Goal: Transaction & Acquisition: Purchase product/service

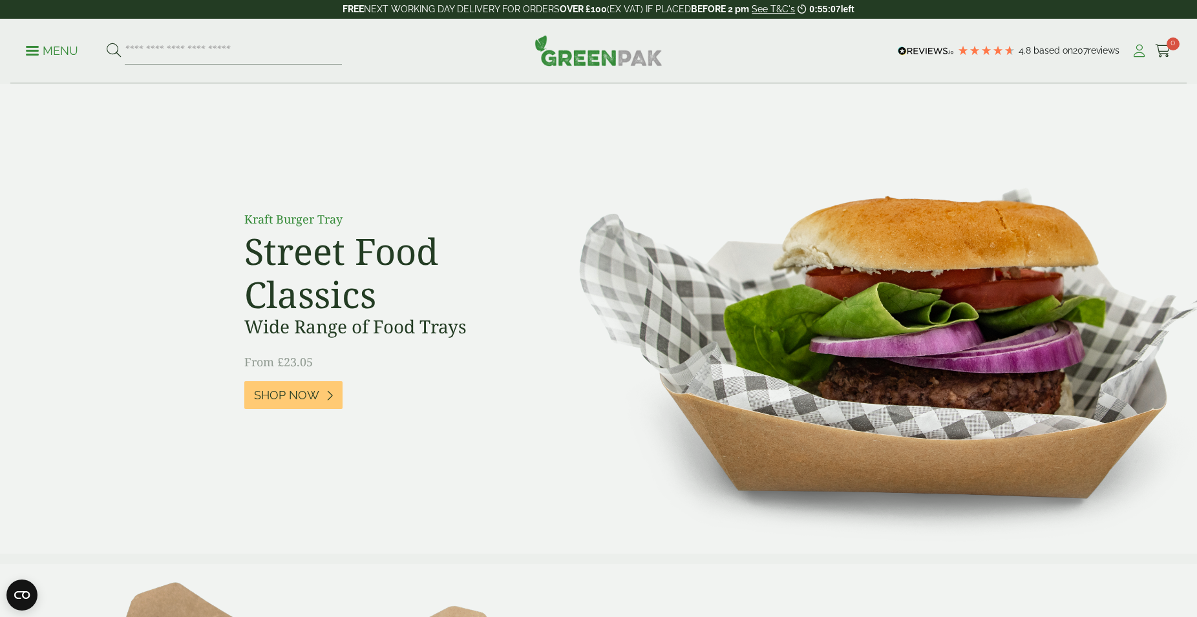
click at [1142, 51] on icon at bounding box center [1139, 51] width 16 height 13
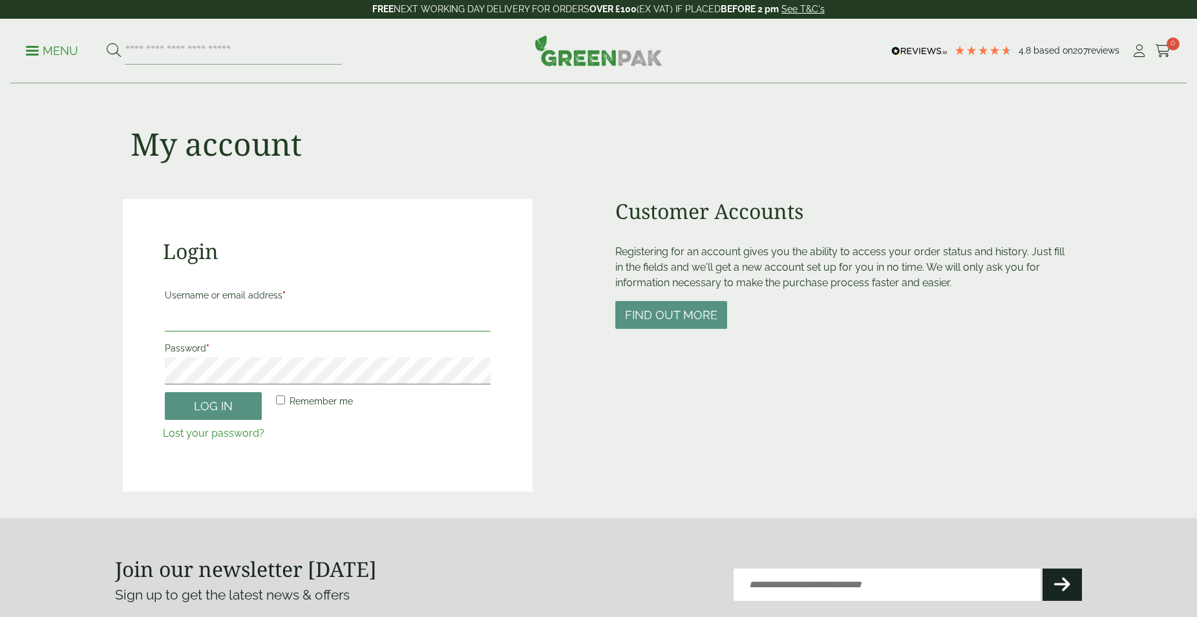
click at [264, 328] on input "Username or email address *" at bounding box center [328, 317] width 326 height 27
type input "**********"
click at [479, 370] on span at bounding box center [475, 372] width 17 height 16
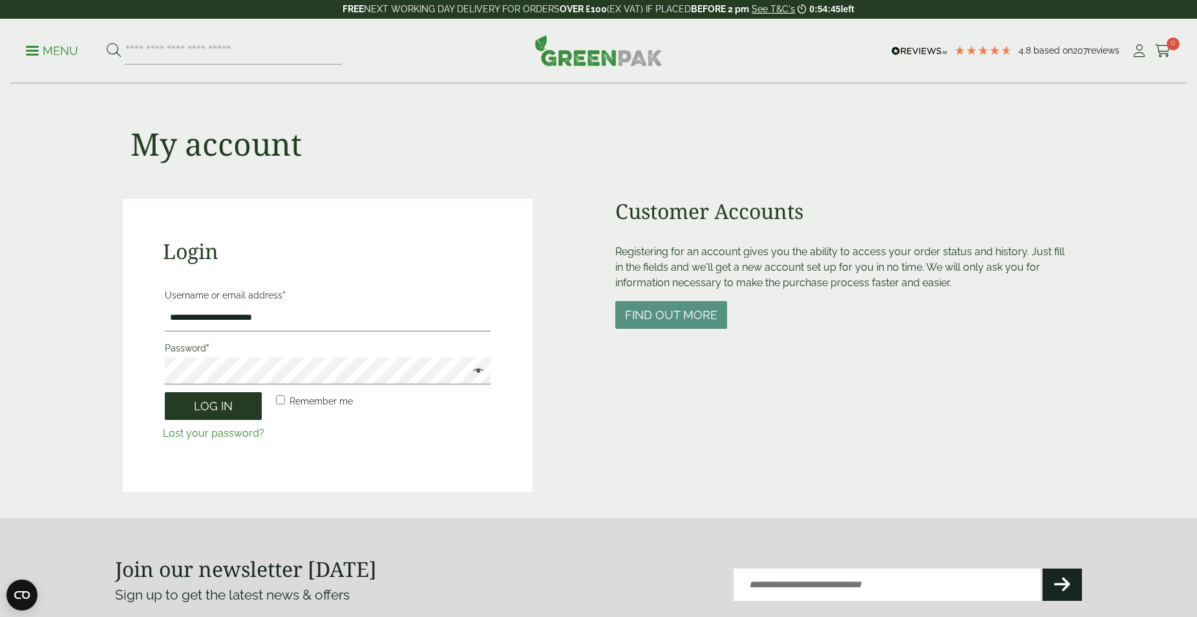
click at [241, 402] on button "Log in" at bounding box center [213, 406] width 97 height 28
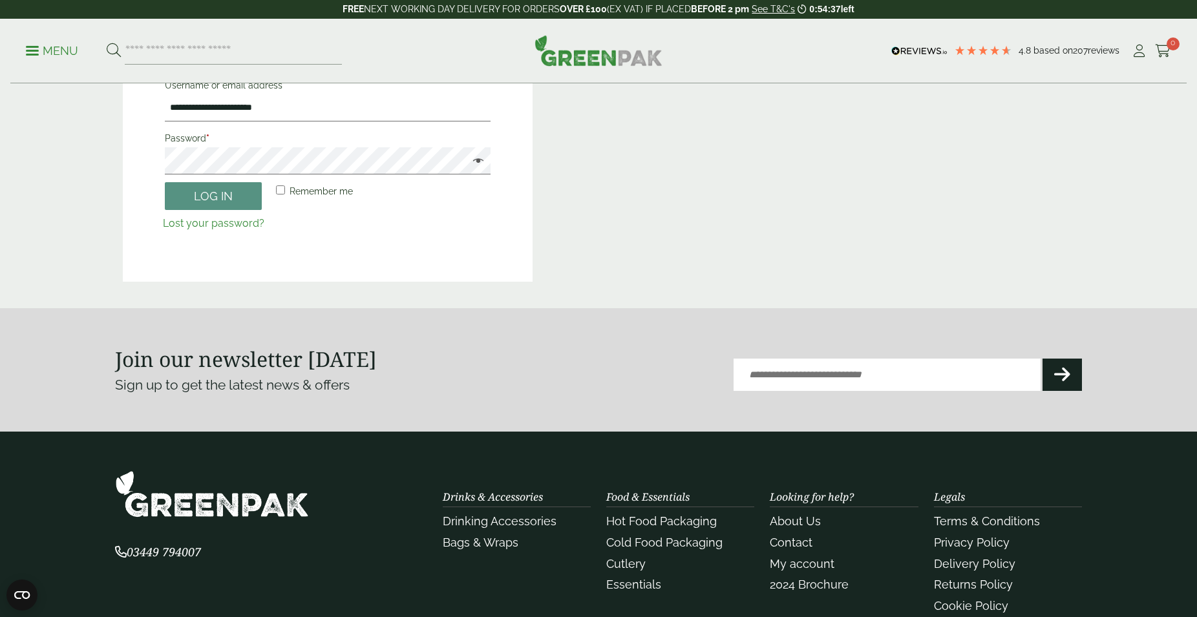
click at [285, 191] on label "Remember me" at bounding box center [312, 191] width 79 height 18
click at [211, 199] on button "Log in" at bounding box center [213, 196] width 97 height 28
click at [211, 193] on button "Log in" at bounding box center [213, 196] width 97 height 28
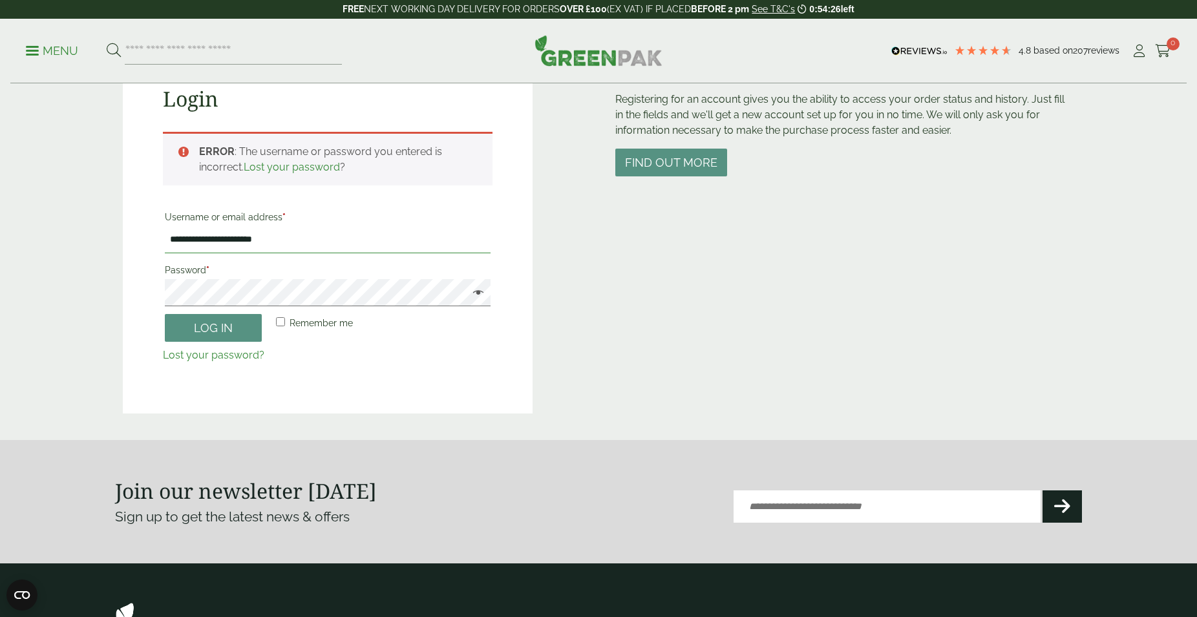
drag, startPoint x: 289, startPoint y: 240, endPoint x: 138, endPoint y: 244, distance: 151.2
click at [165, 244] on input "**********" at bounding box center [328, 239] width 326 height 27
type input "**********"
click at [200, 331] on button "Log in" at bounding box center [213, 328] width 97 height 28
click at [220, 330] on button "Log in" at bounding box center [213, 328] width 97 height 28
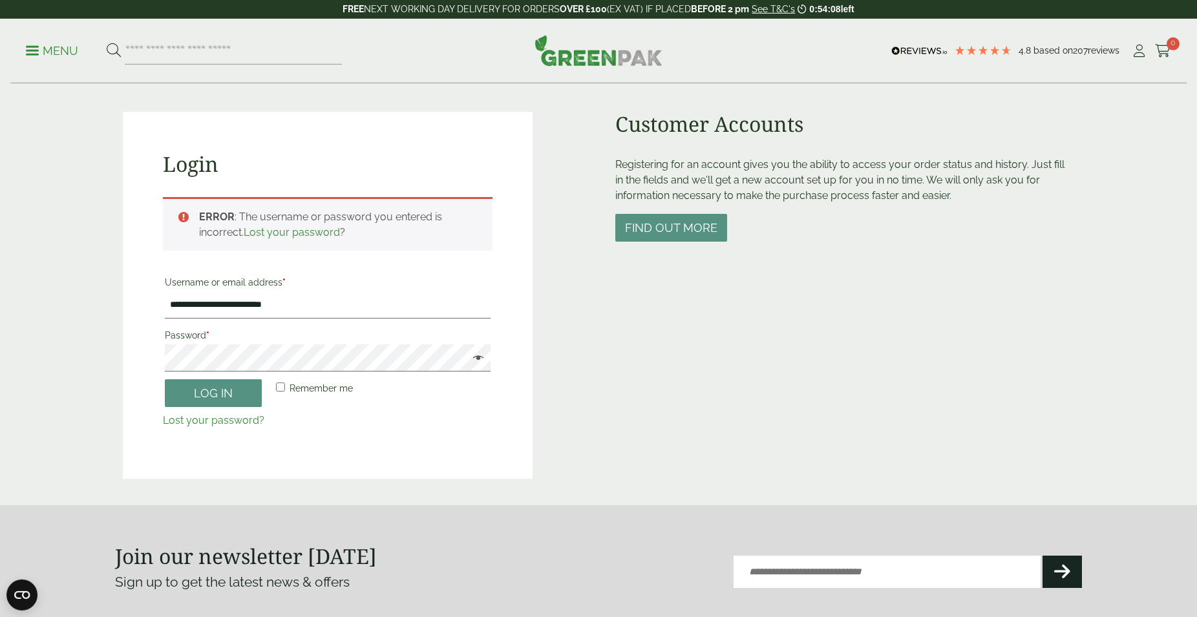
scroll to position [87, 0]
click at [204, 420] on link "Lost your password?" at bounding box center [213, 421] width 101 height 12
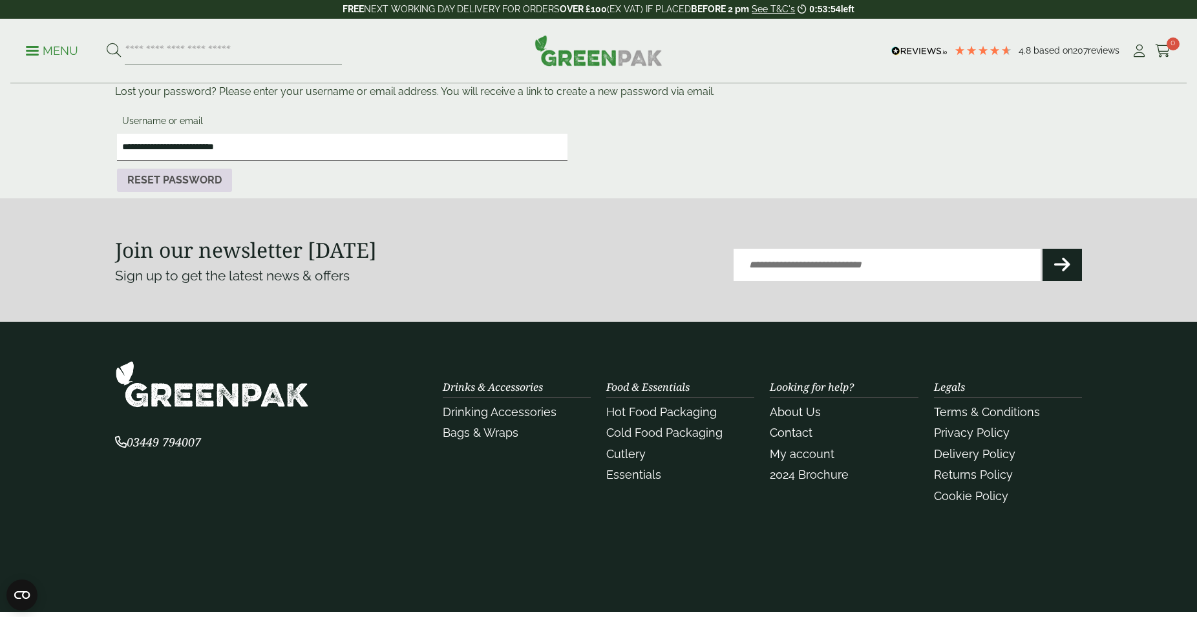
type input "**********"
click at [204, 177] on button "Reset password" at bounding box center [174, 180] width 115 height 23
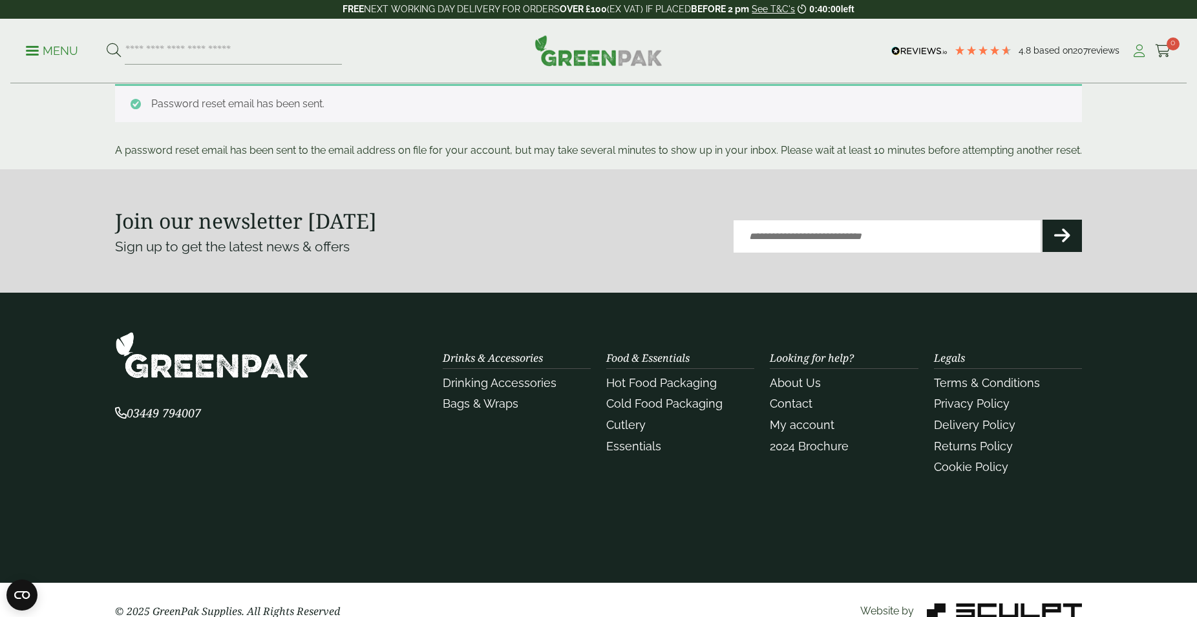
click at [1140, 48] on icon at bounding box center [1139, 51] width 16 height 13
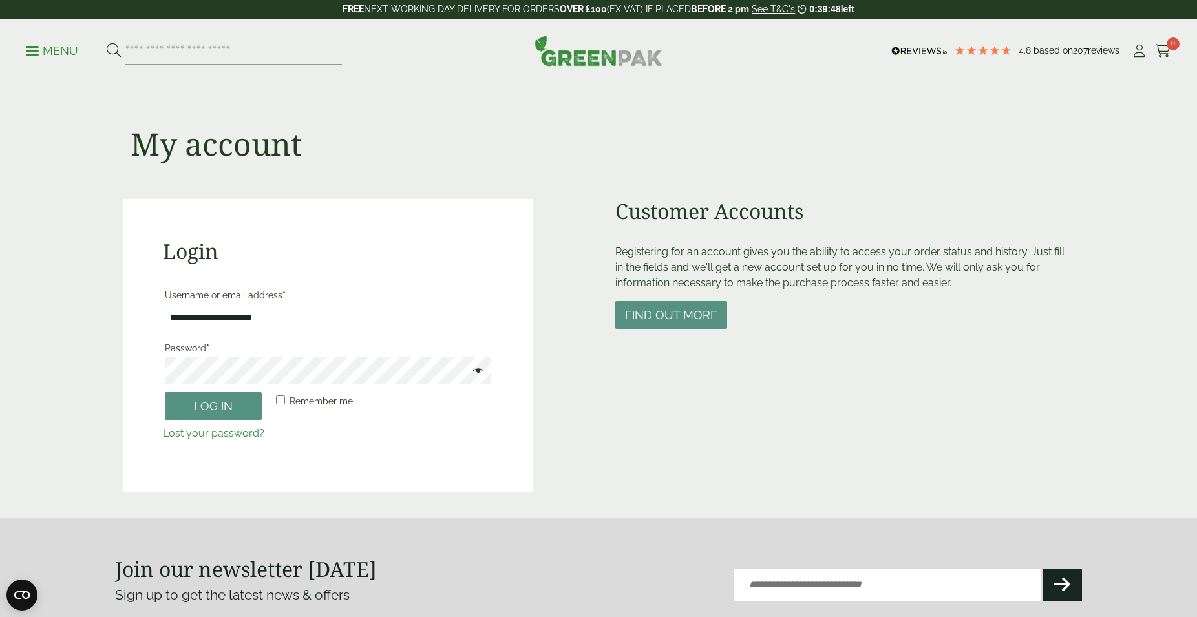
type input "**********"
click at [482, 370] on span at bounding box center [475, 372] width 17 height 16
click at [228, 406] on button "Log in" at bounding box center [213, 406] width 97 height 28
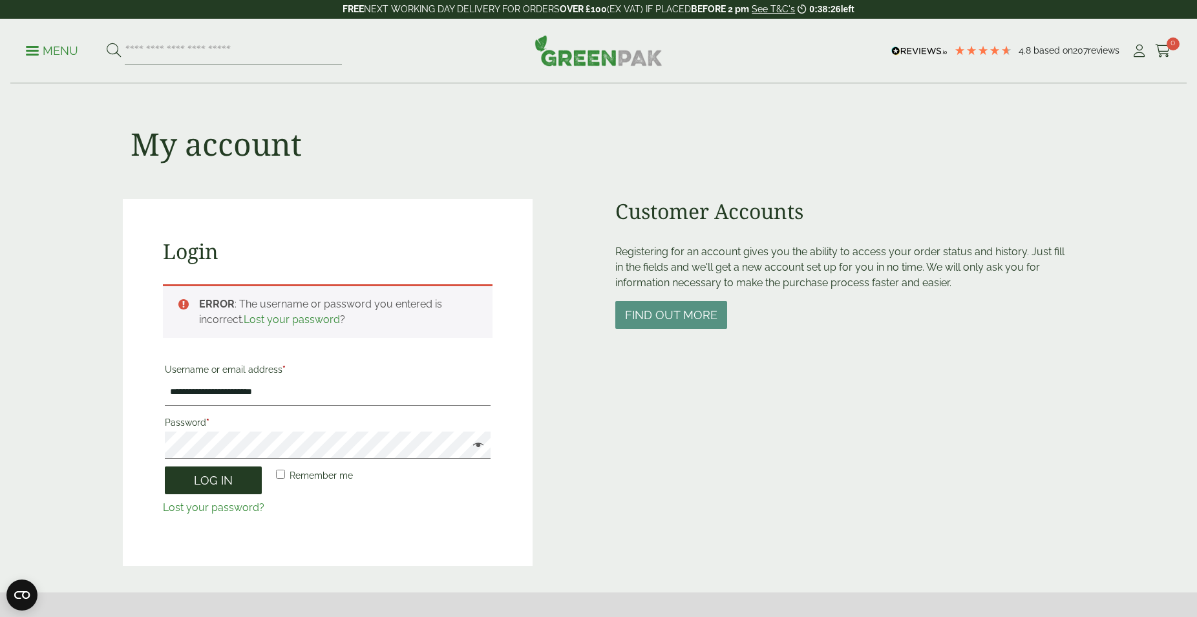
scroll to position [284, 0]
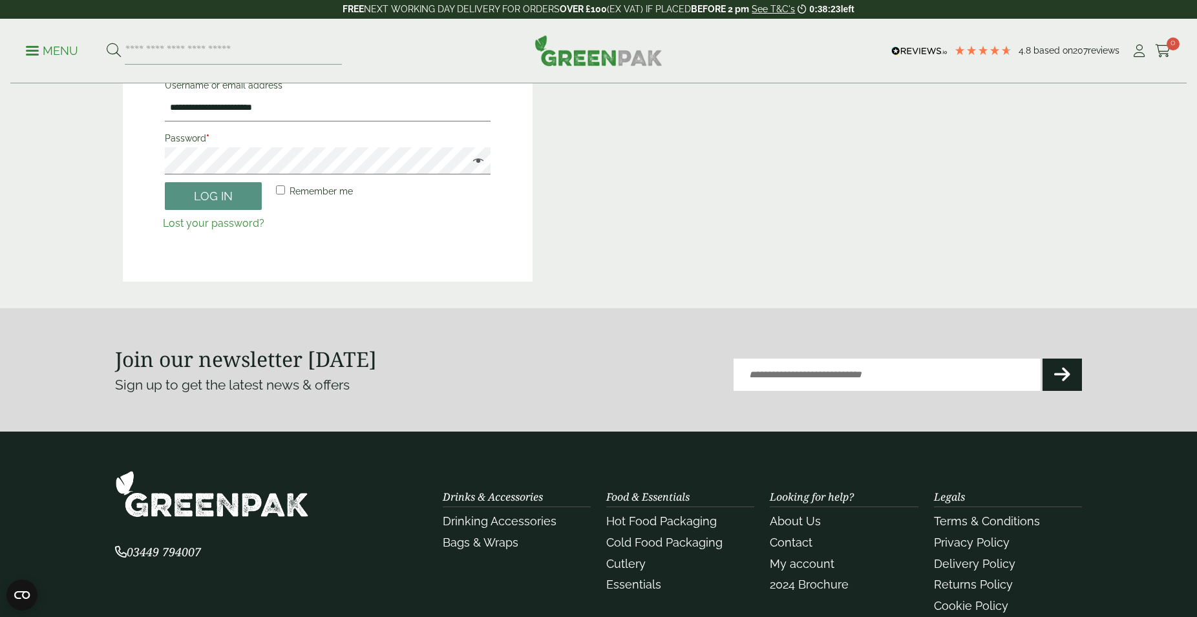
click at [230, 220] on link "Lost your password?" at bounding box center [213, 223] width 101 height 12
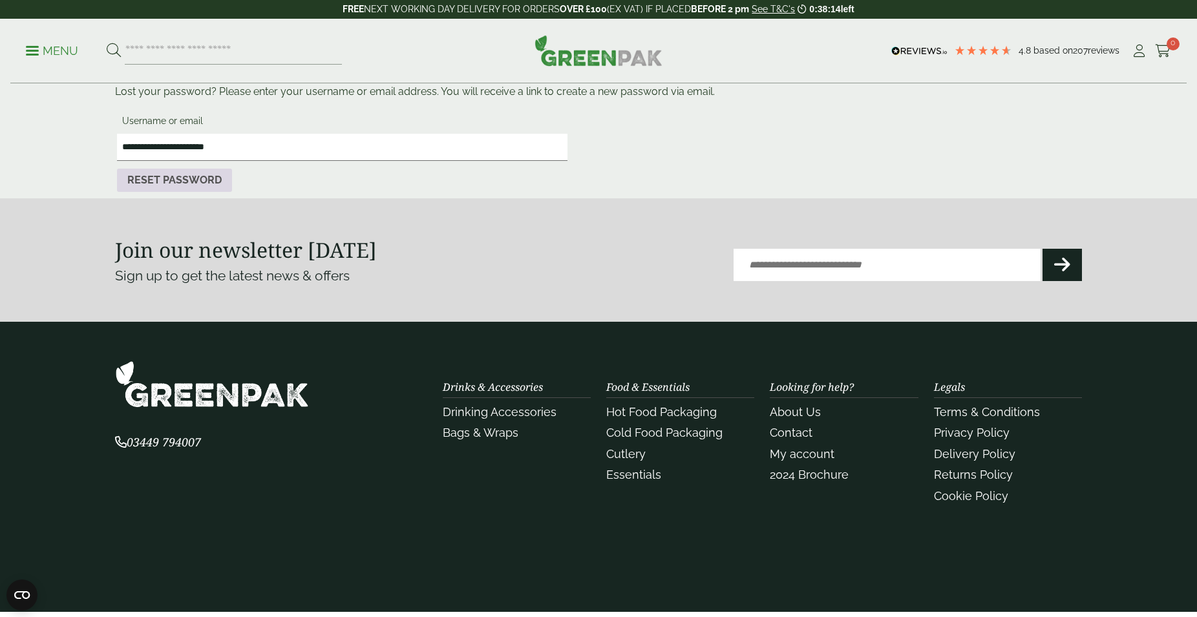
type input "**********"
click at [165, 180] on button "Reset password" at bounding box center [174, 180] width 115 height 23
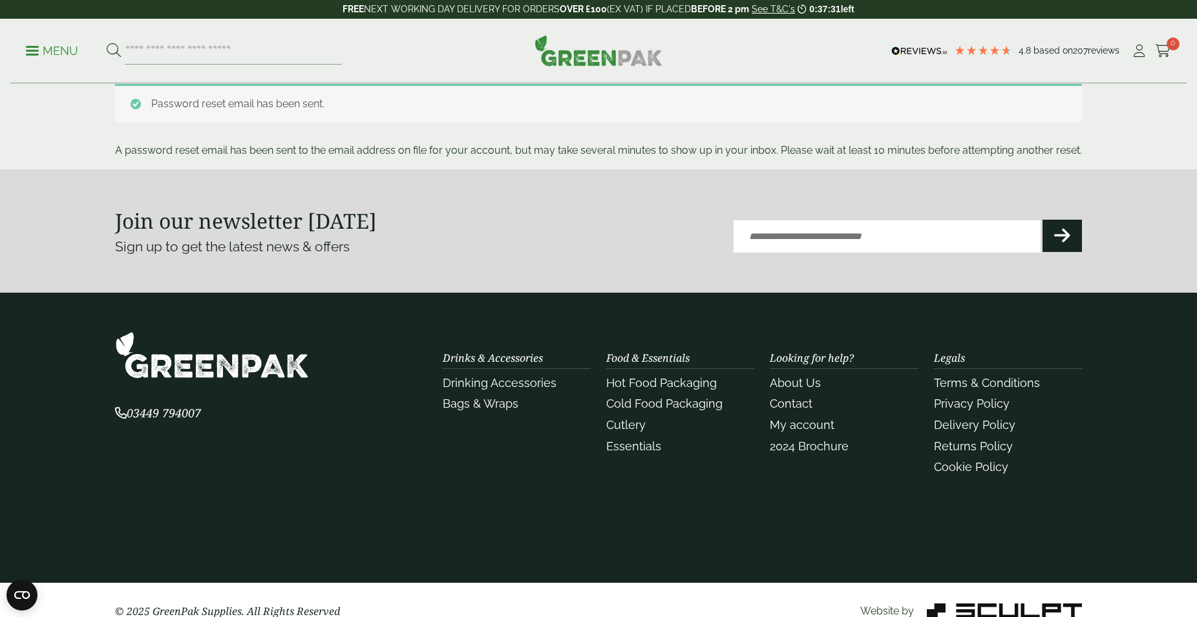
click at [33, 51] on span at bounding box center [32, 51] width 13 height 2
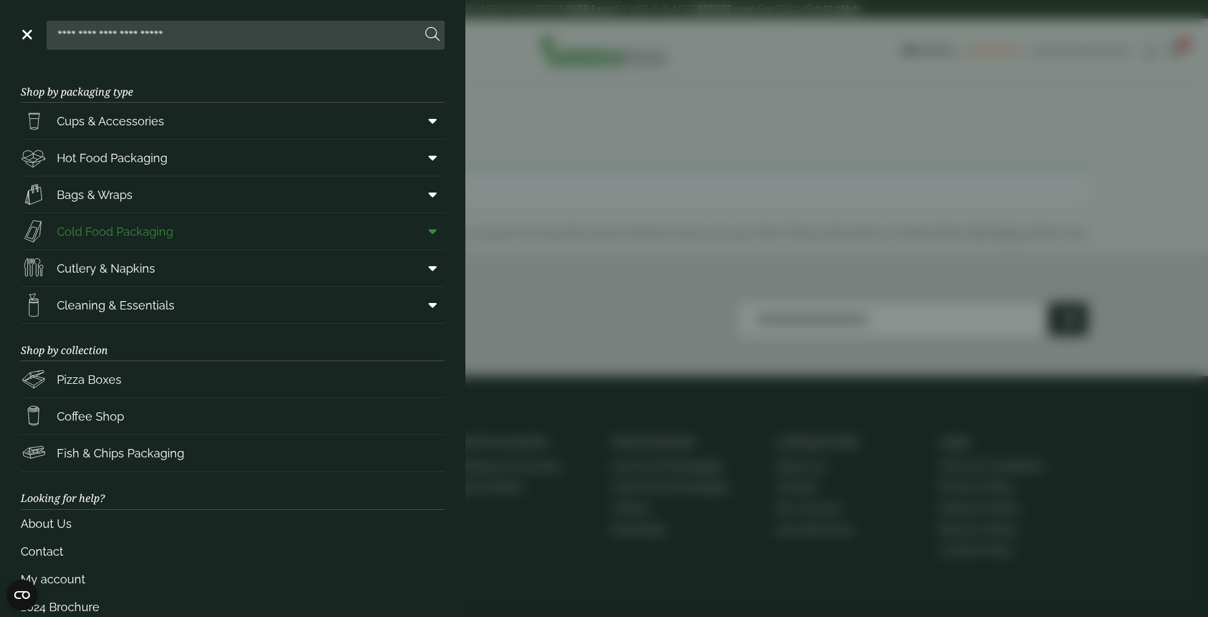
click at [118, 236] on span "Cold Food Packaging" at bounding box center [115, 231] width 116 height 17
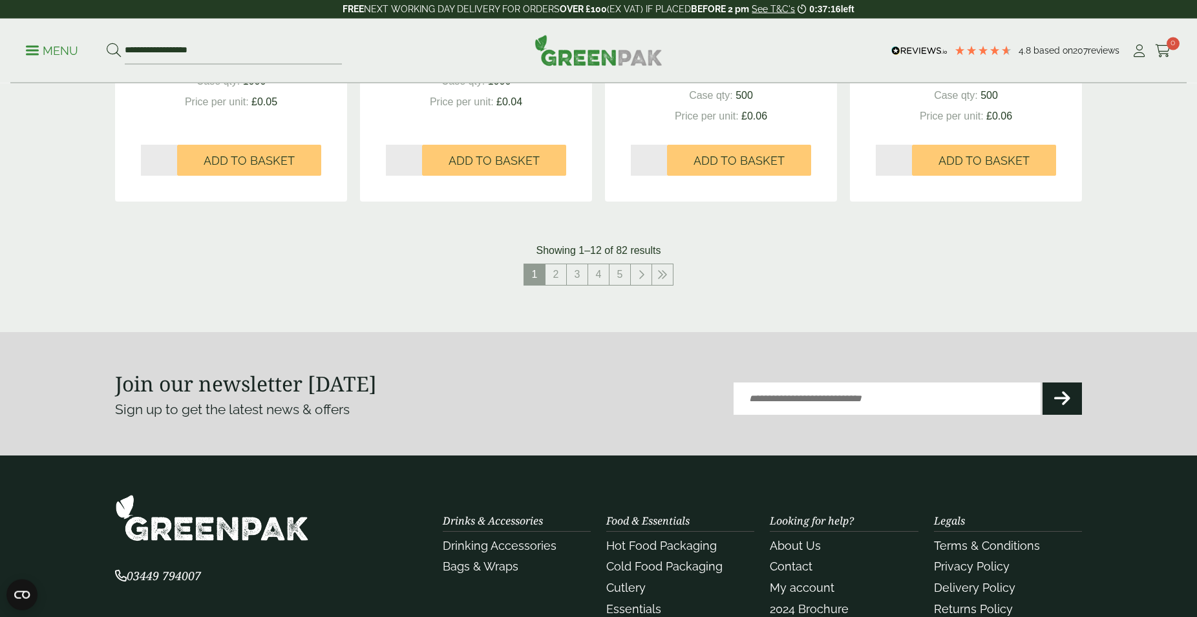
scroll to position [1450, 0]
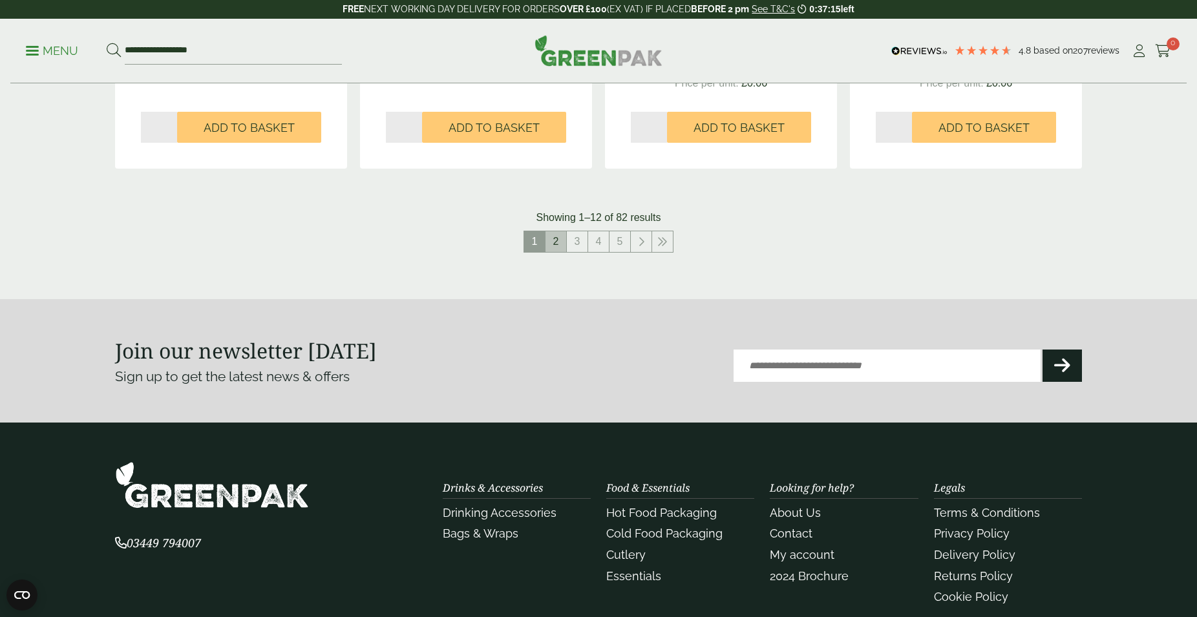
click at [561, 241] on link "2" at bounding box center [555, 241] width 21 height 21
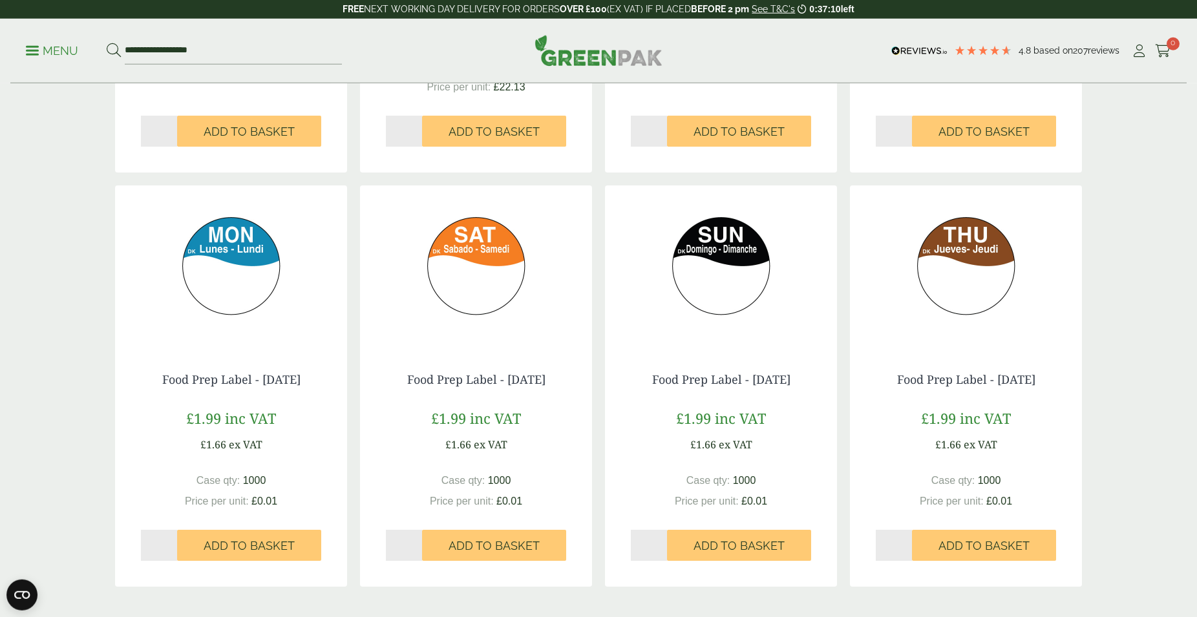
scroll to position [1089, 0]
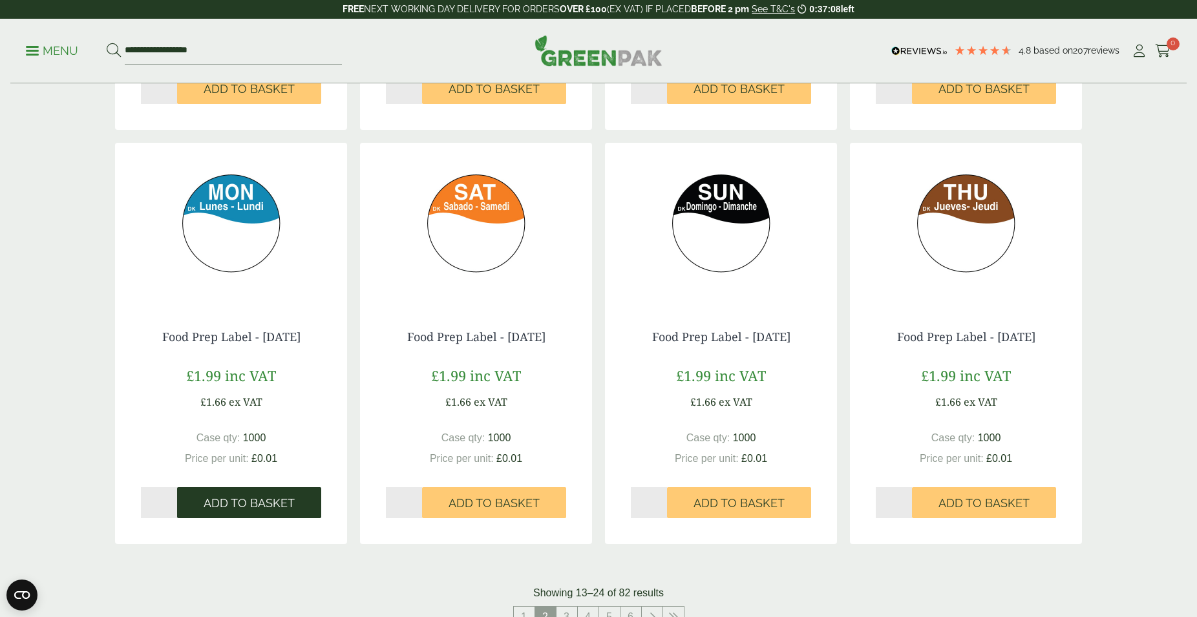
click at [258, 498] on span "Add to Basket" at bounding box center [249, 503] width 91 height 14
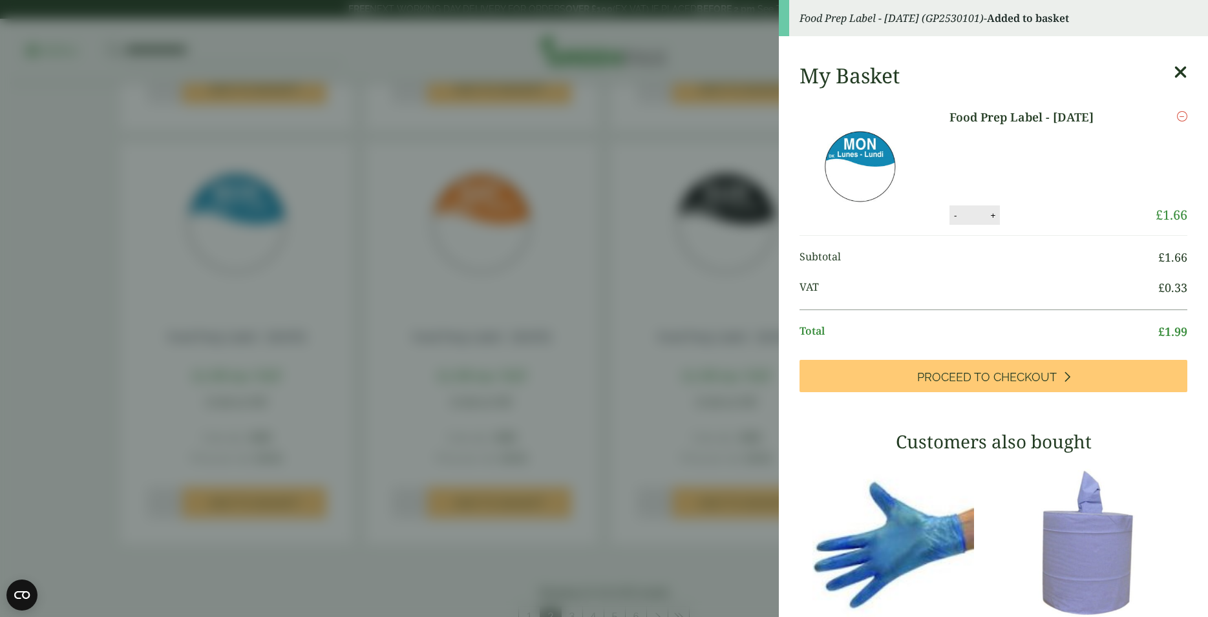
click at [1165, 68] on div "My Basket Food Prep Label - [DATE] Food Prep Label - [DATE] quantity - * + Upda…" at bounding box center [993, 470] width 429 height 834
click at [1173, 68] on icon at bounding box center [1180, 72] width 14 height 18
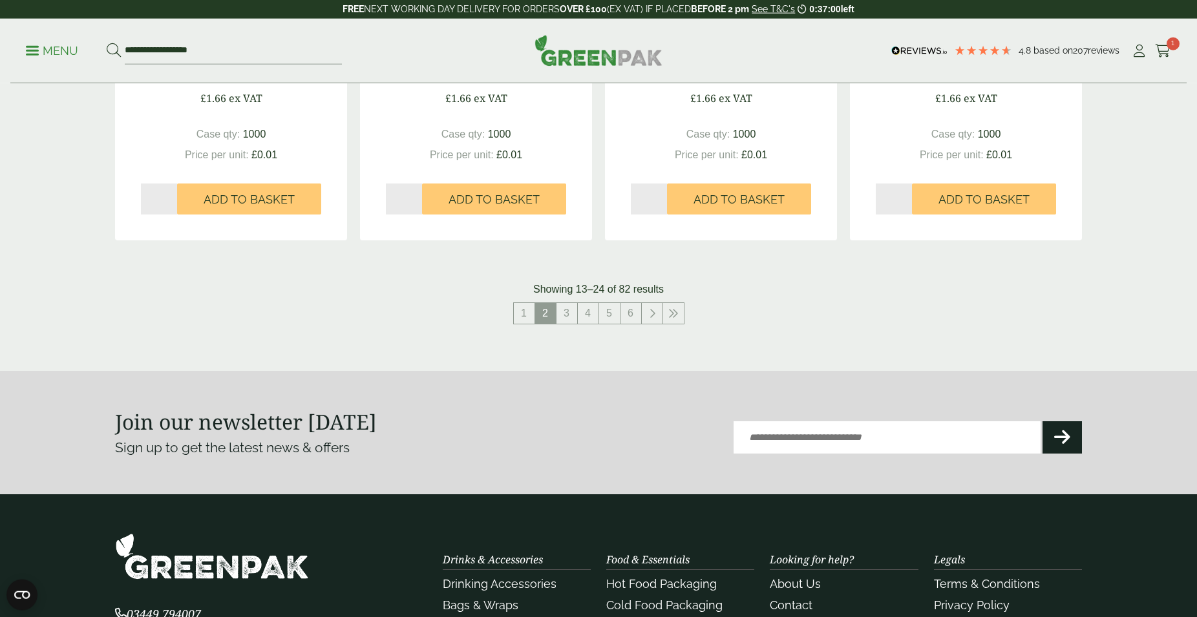
scroll to position [1418, 0]
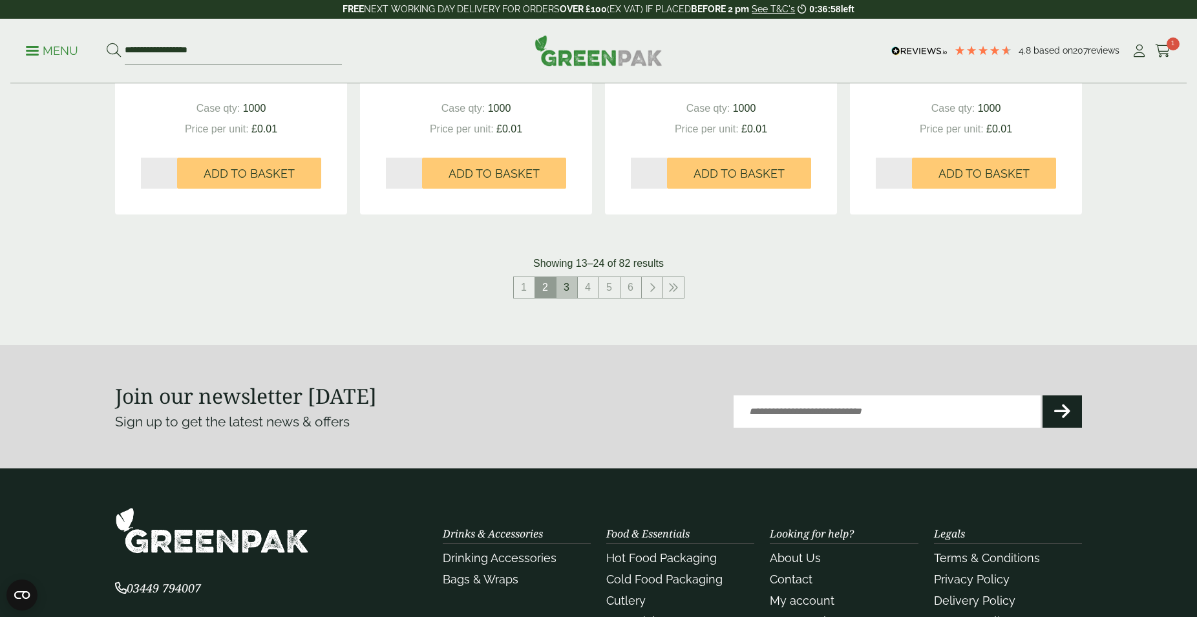
click at [574, 287] on link "3" at bounding box center [566, 287] width 21 height 21
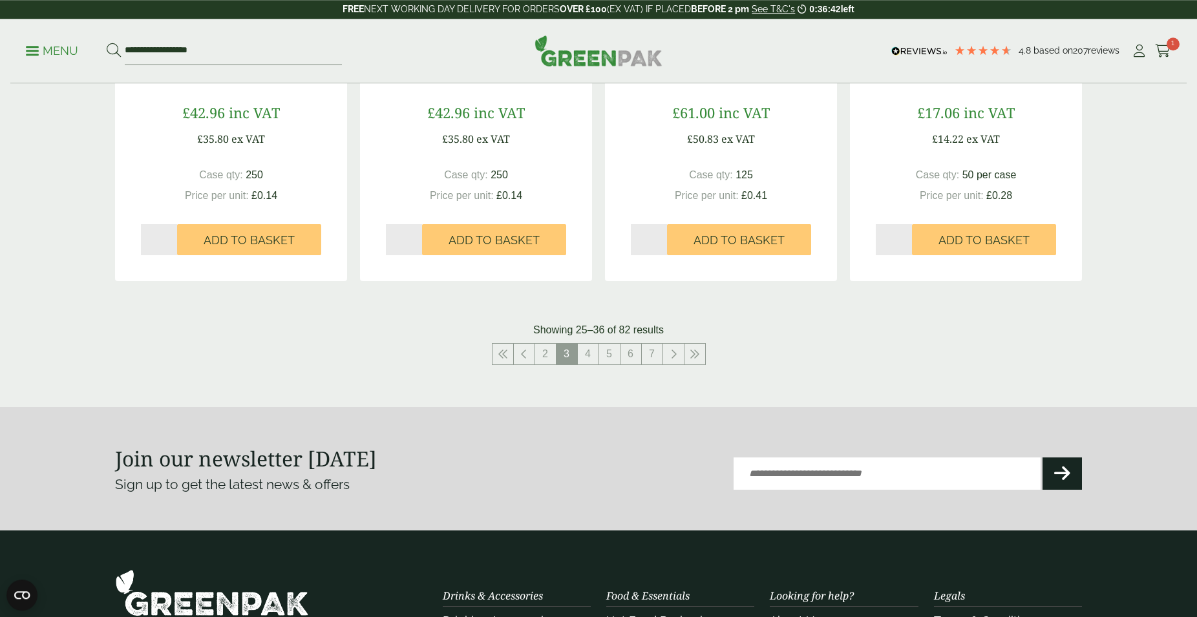
scroll to position [1352, 0]
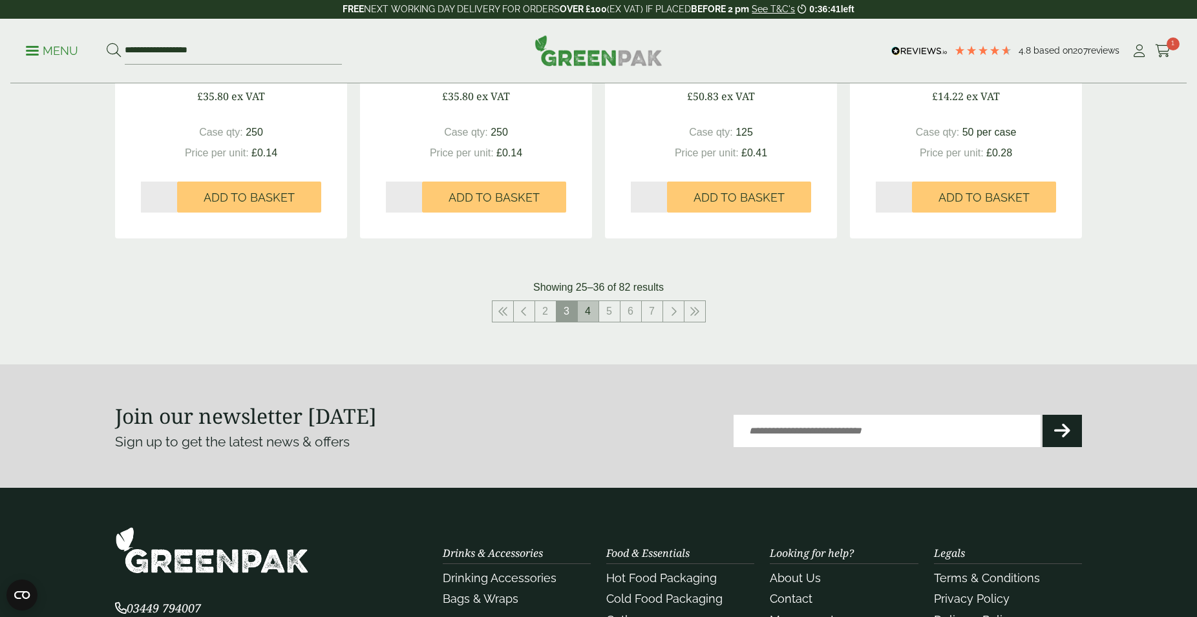
click at [585, 313] on link "4" at bounding box center [588, 311] width 21 height 21
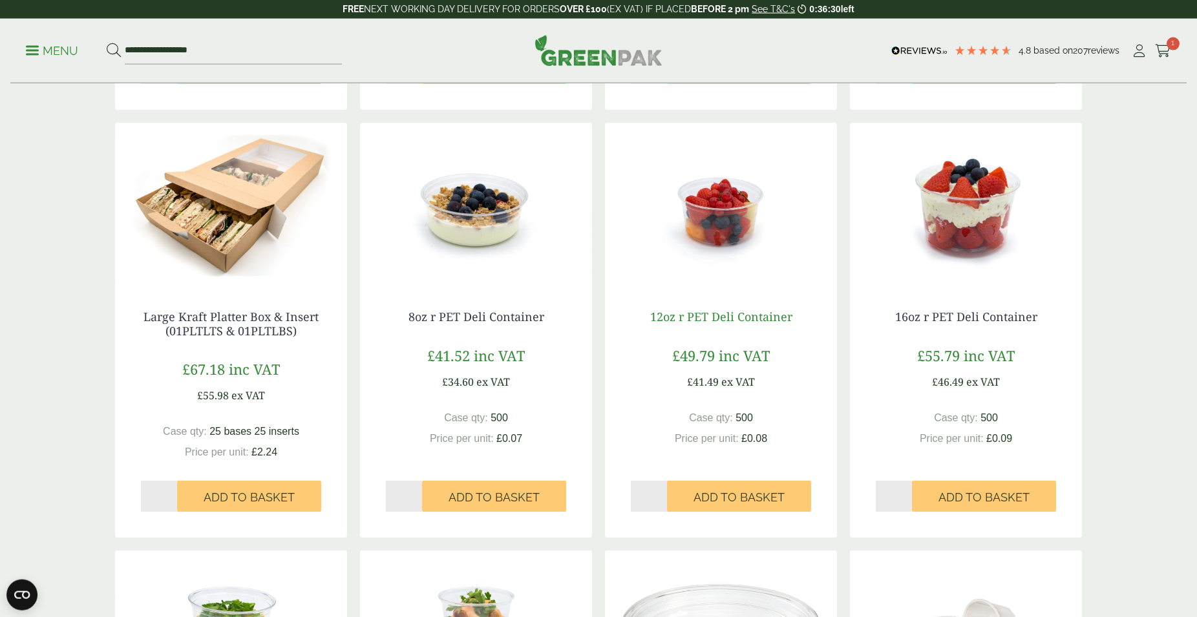
scroll to position [693, 0]
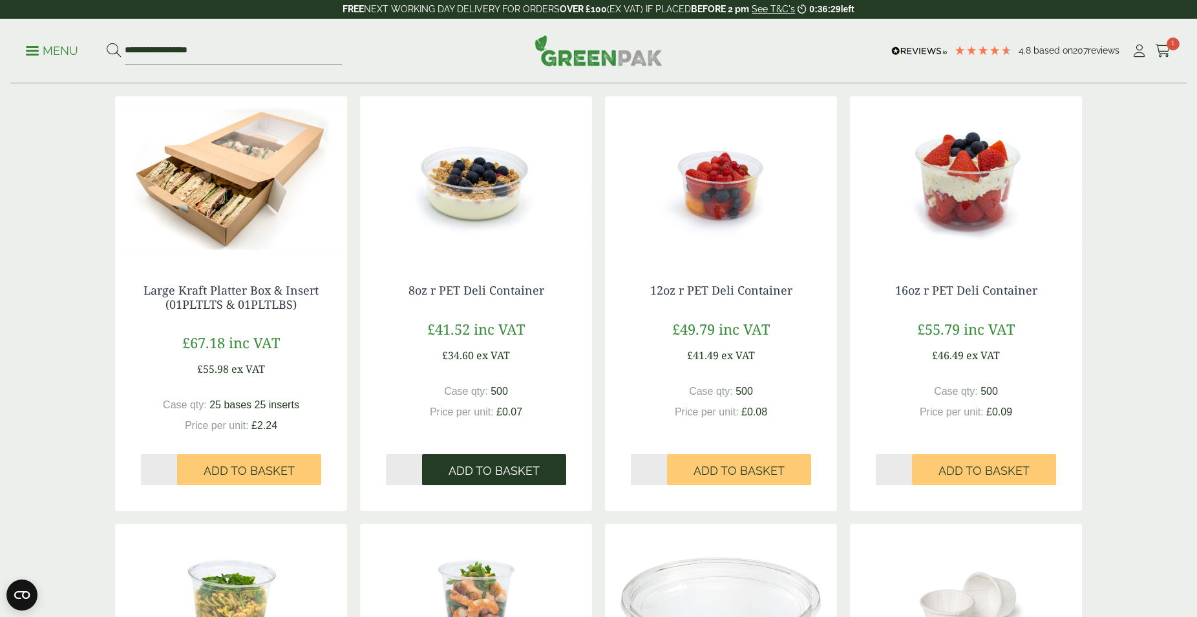
click at [498, 473] on span "Add to Basket" at bounding box center [493, 471] width 91 height 14
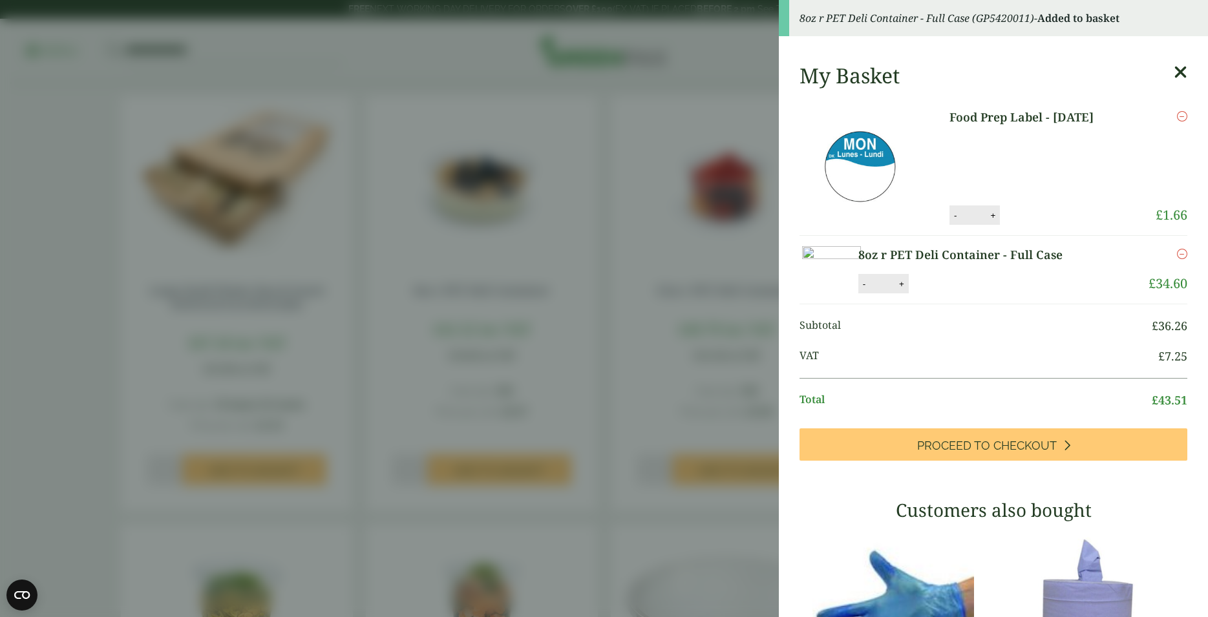
click at [1173, 70] on icon at bounding box center [1180, 72] width 14 height 18
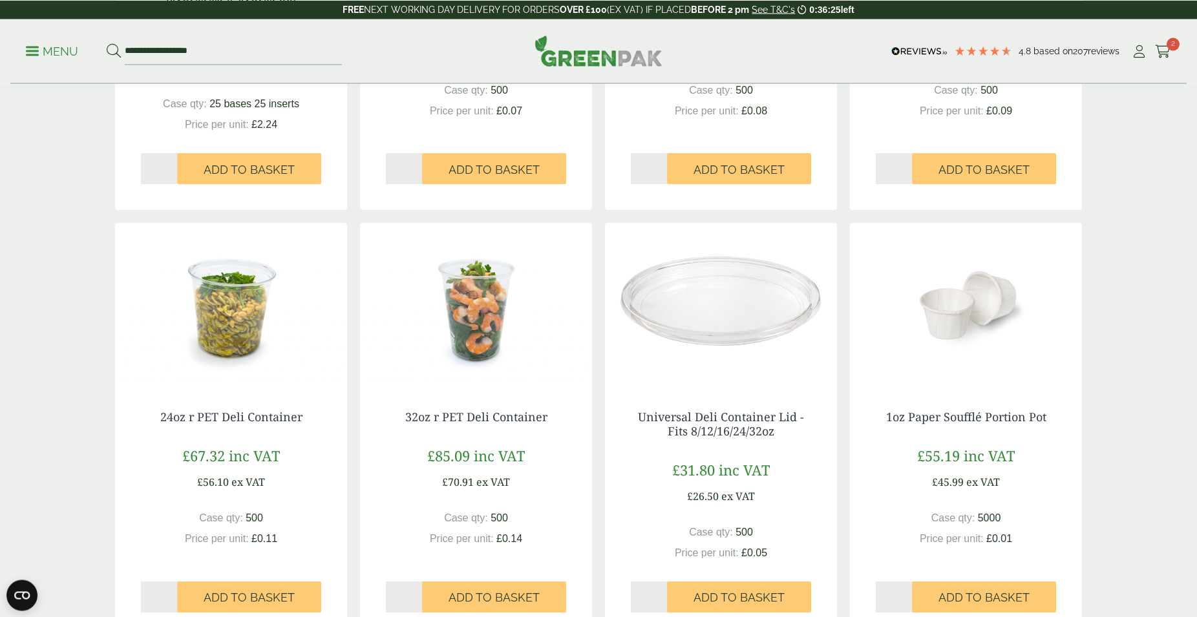
scroll to position [1089, 0]
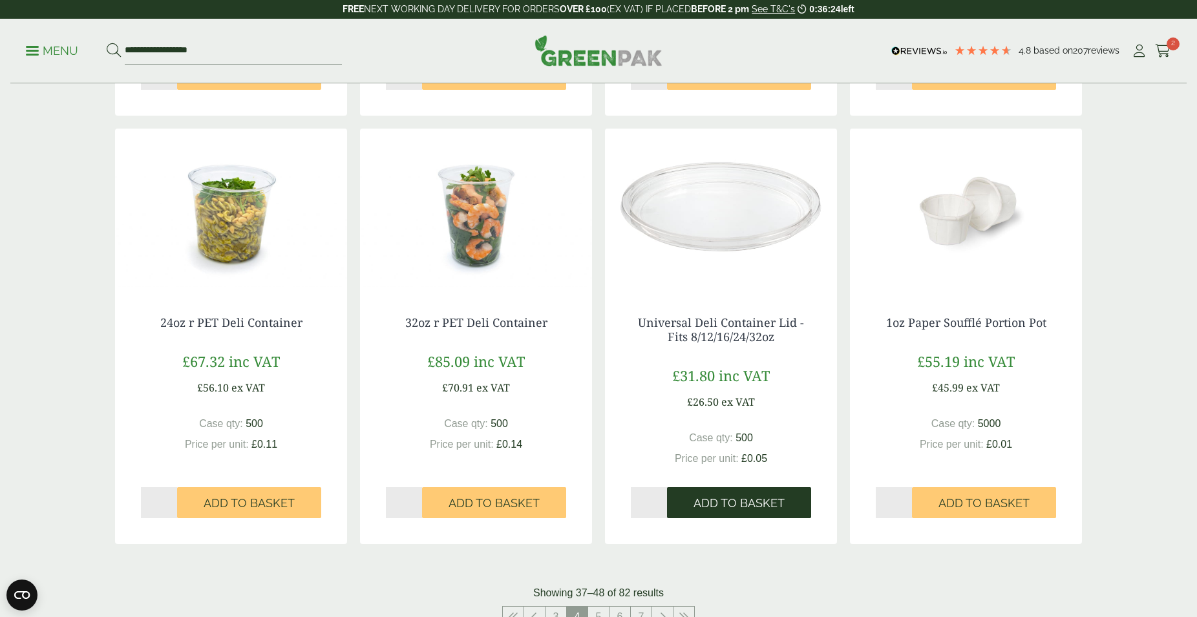
click at [731, 499] on span "Add to Basket" at bounding box center [738, 503] width 91 height 14
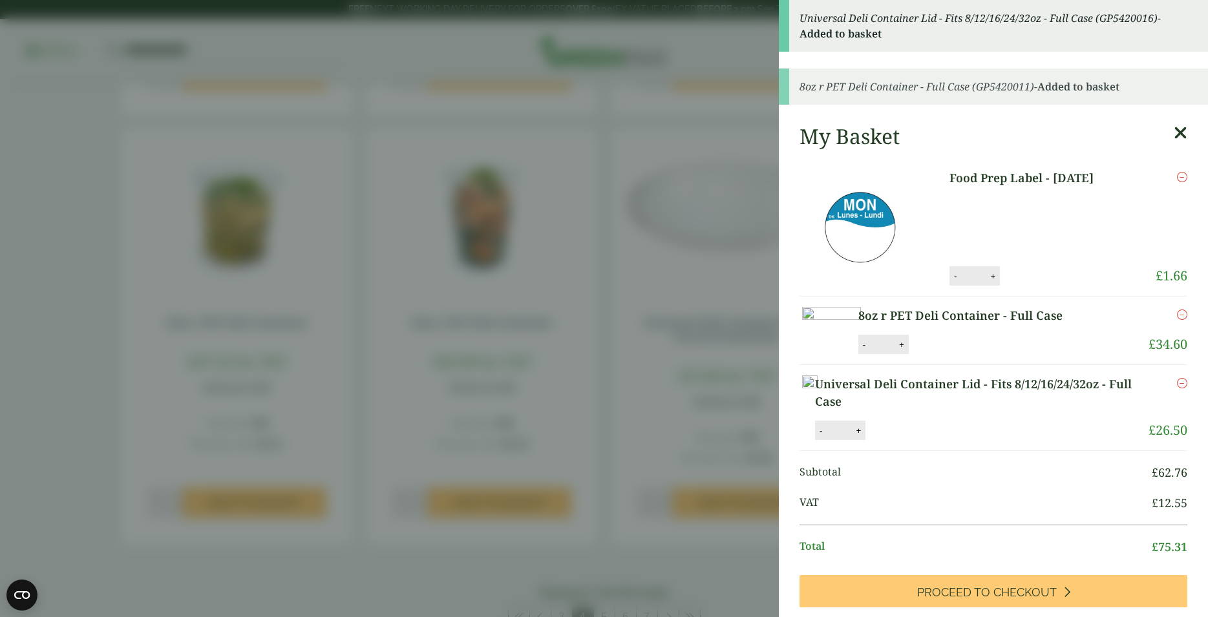
click at [1177, 169] on link "Remove" at bounding box center [1182, 177] width 10 height 16
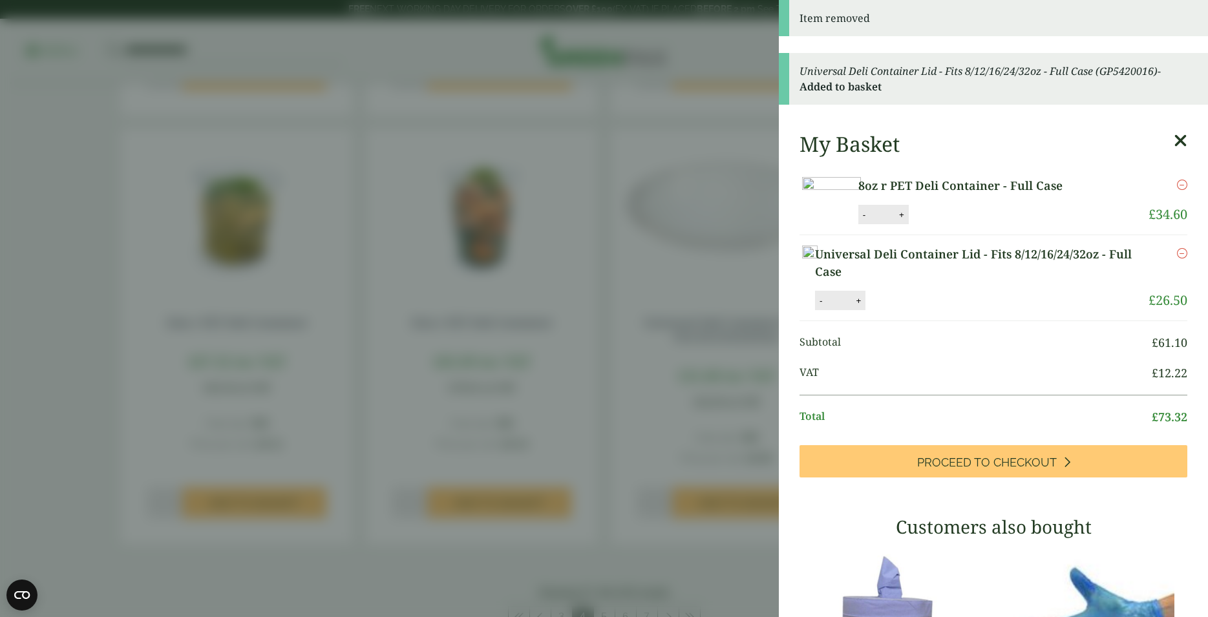
click at [1173, 138] on icon at bounding box center [1180, 141] width 14 height 18
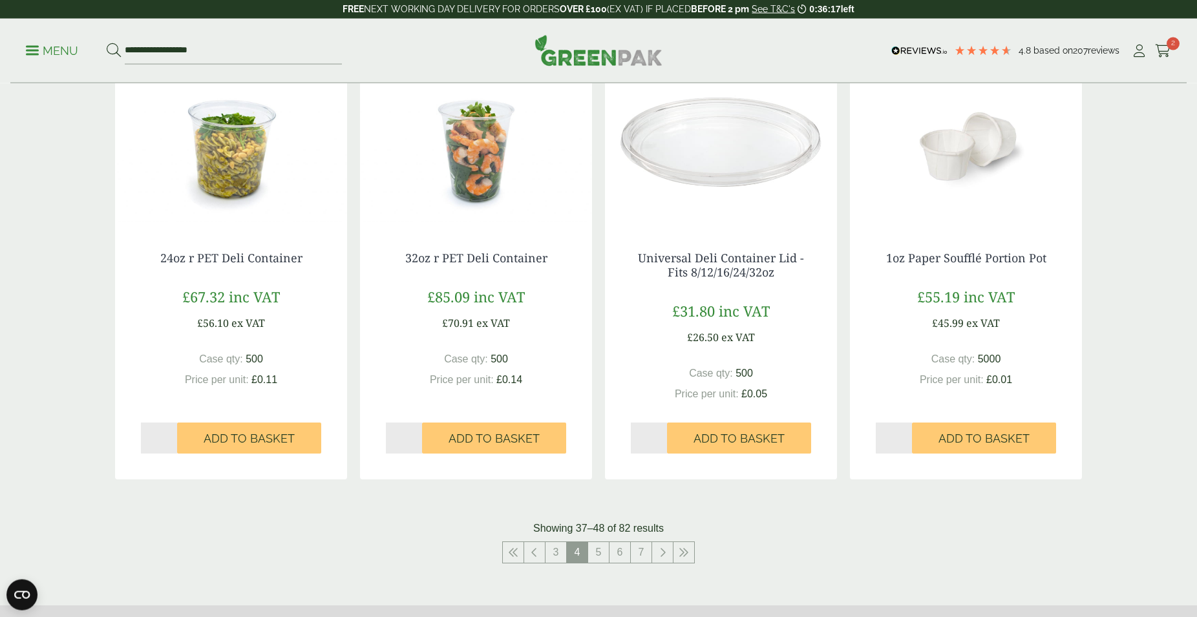
scroll to position [1221, 0]
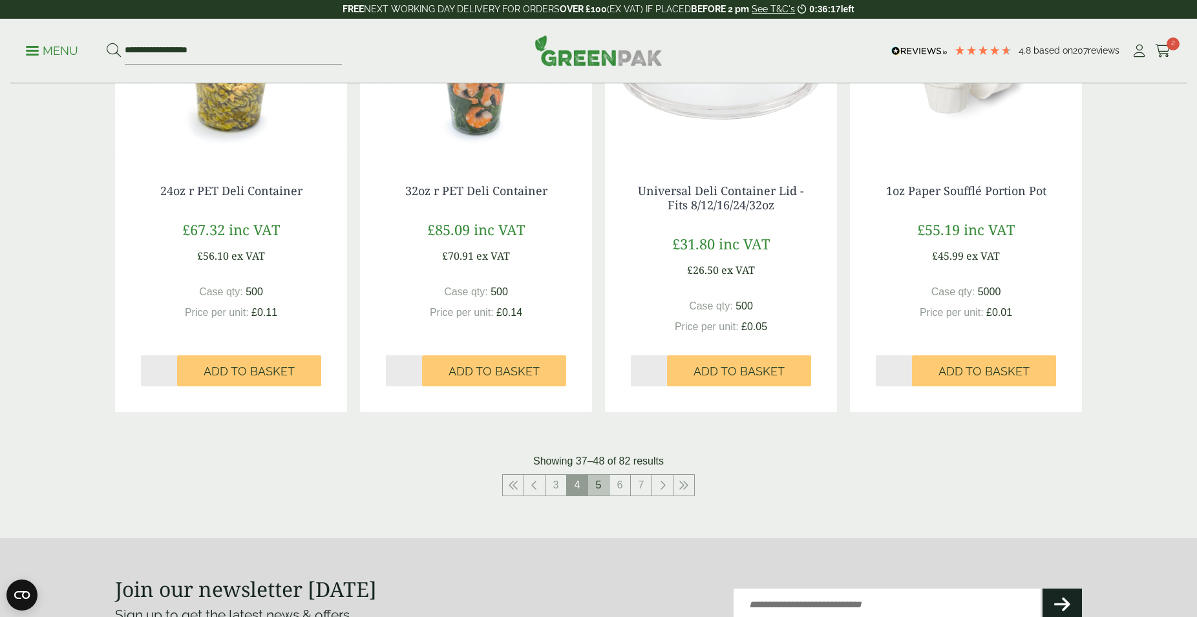
click at [601, 487] on link "5" at bounding box center [598, 485] width 21 height 21
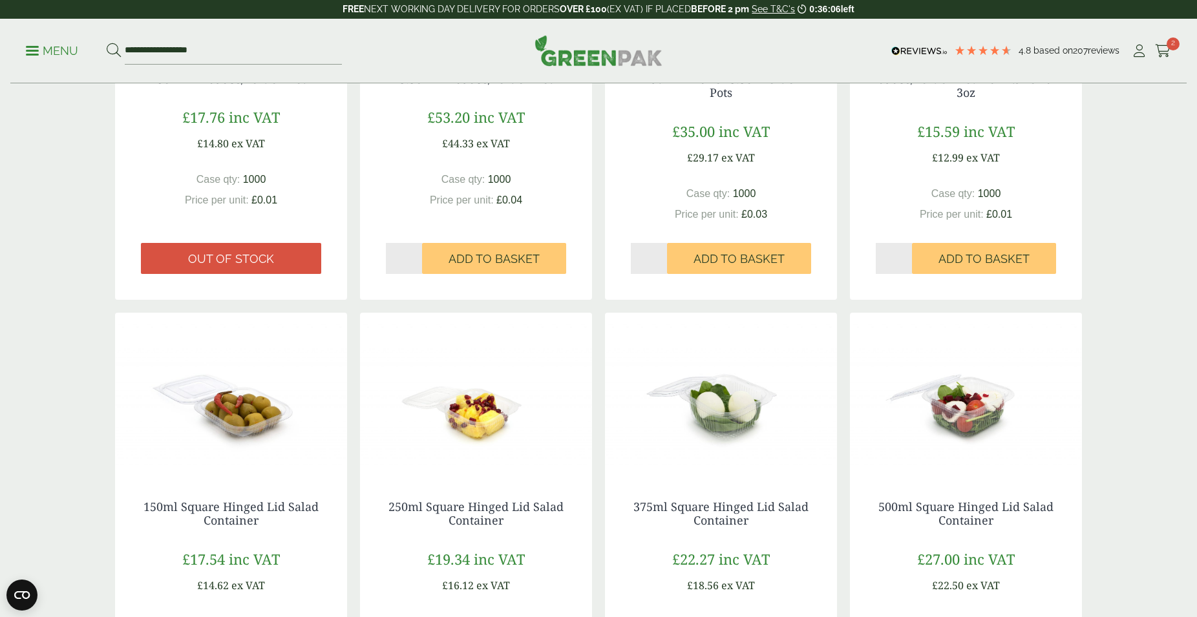
scroll to position [1352, 0]
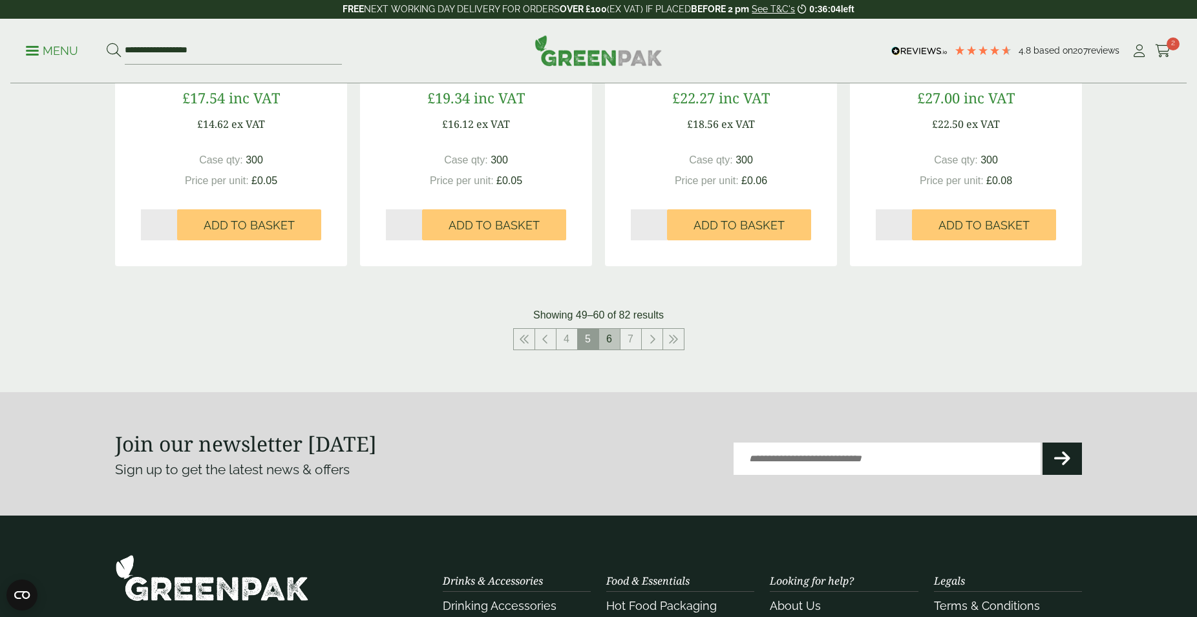
click at [605, 340] on link "6" at bounding box center [609, 339] width 21 height 21
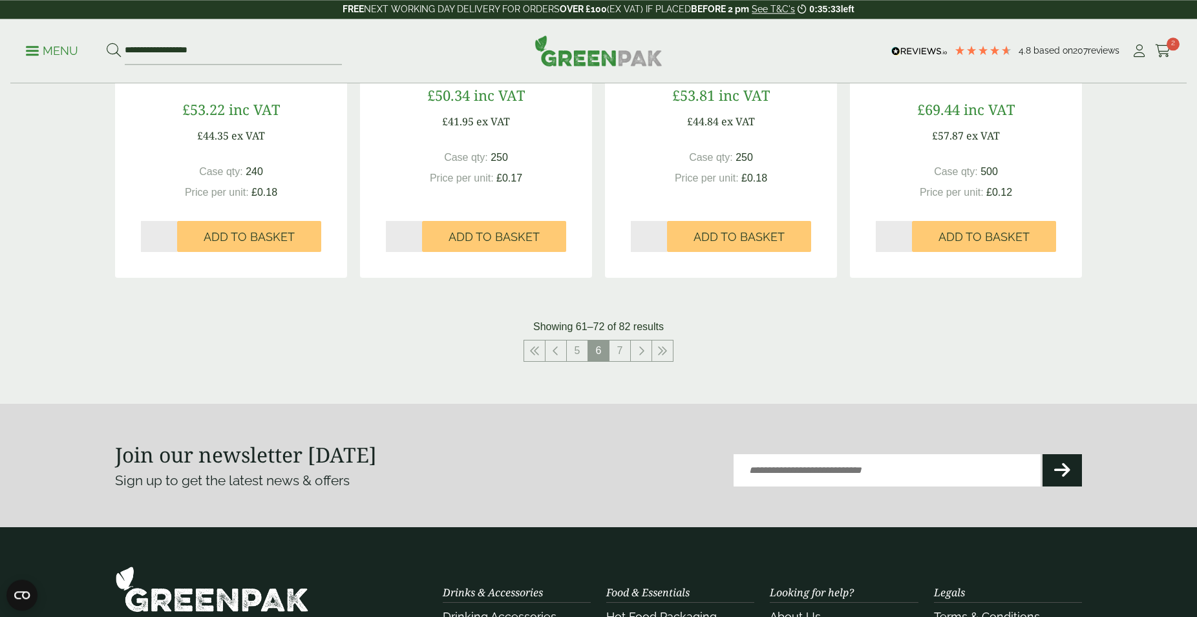
scroll to position [1418, 0]
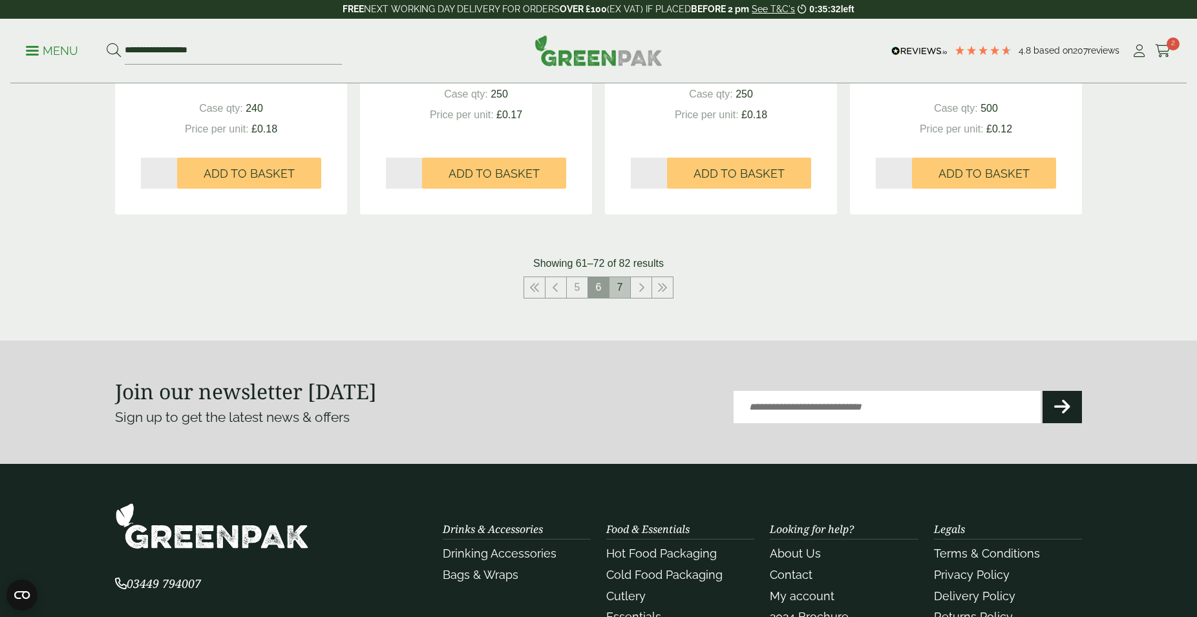
click at [625, 285] on link "7" at bounding box center [619, 287] width 21 height 21
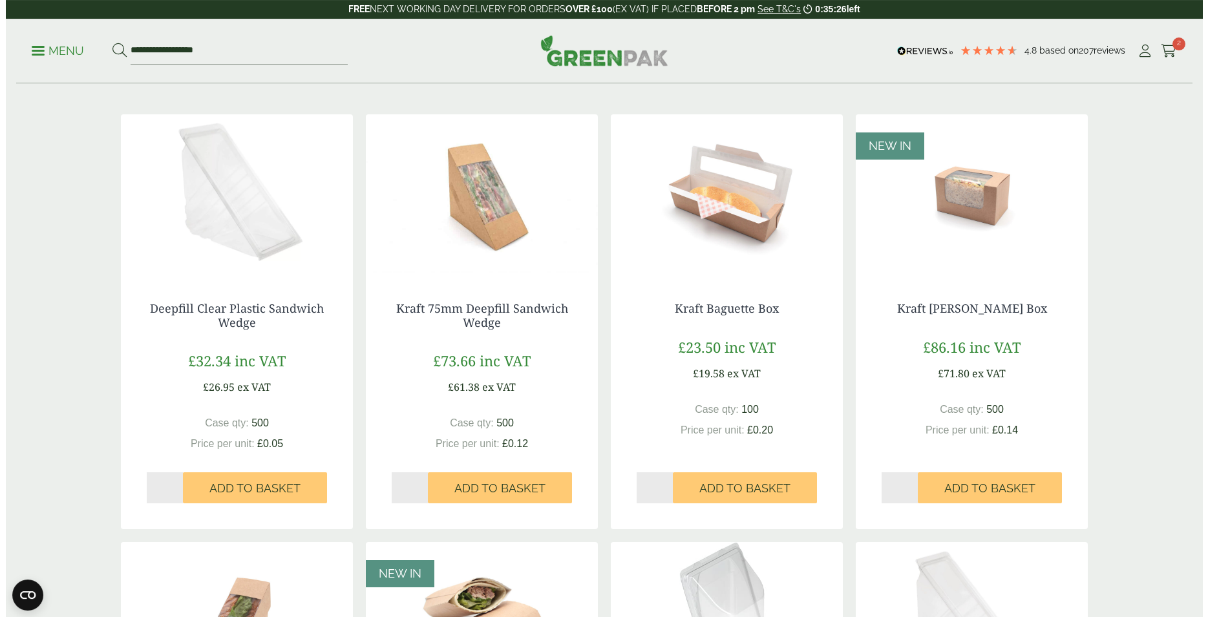
scroll to position [166, 0]
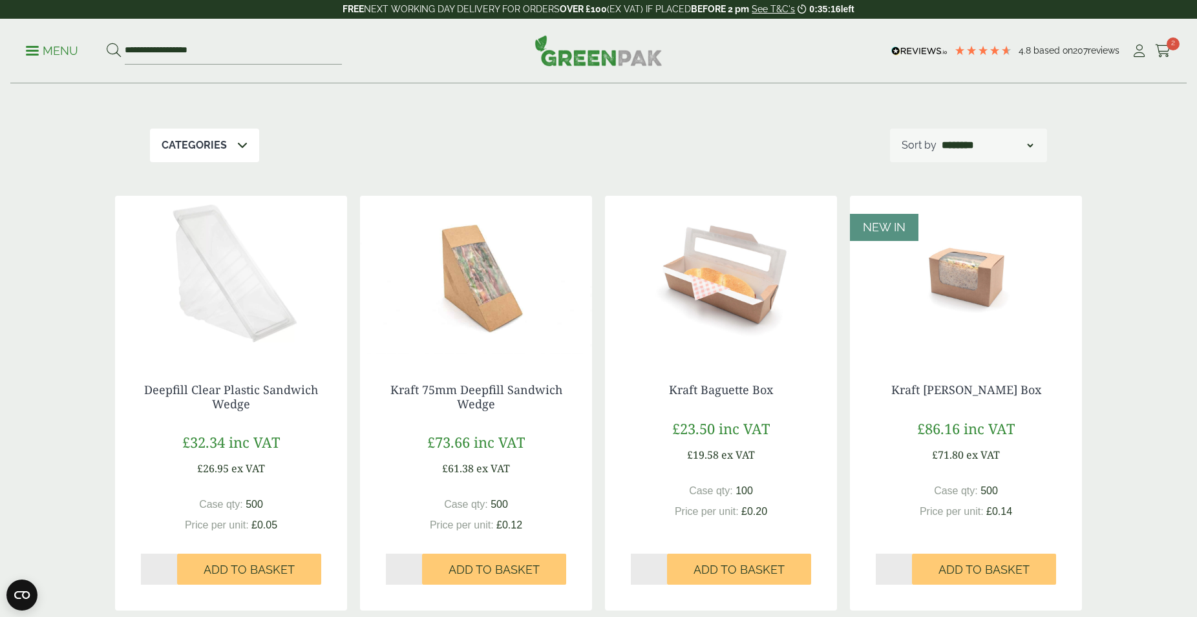
click at [32, 49] on p "Menu" at bounding box center [52, 51] width 52 height 16
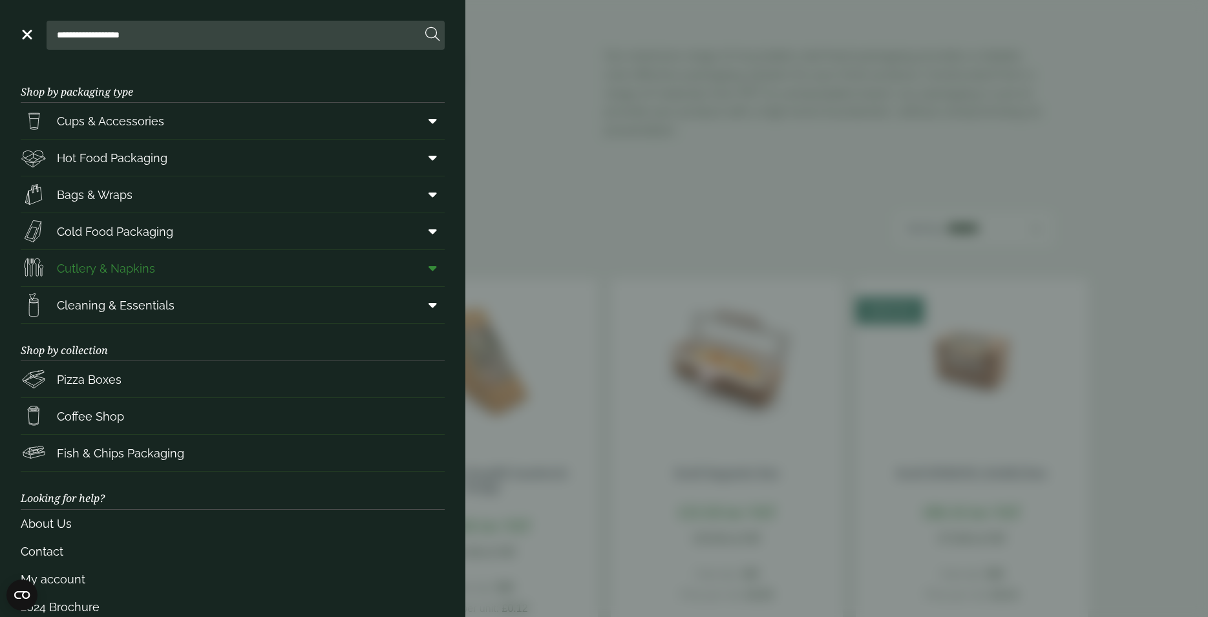
click at [428, 268] on icon at bounding box center [432, 268] width 8 height 13
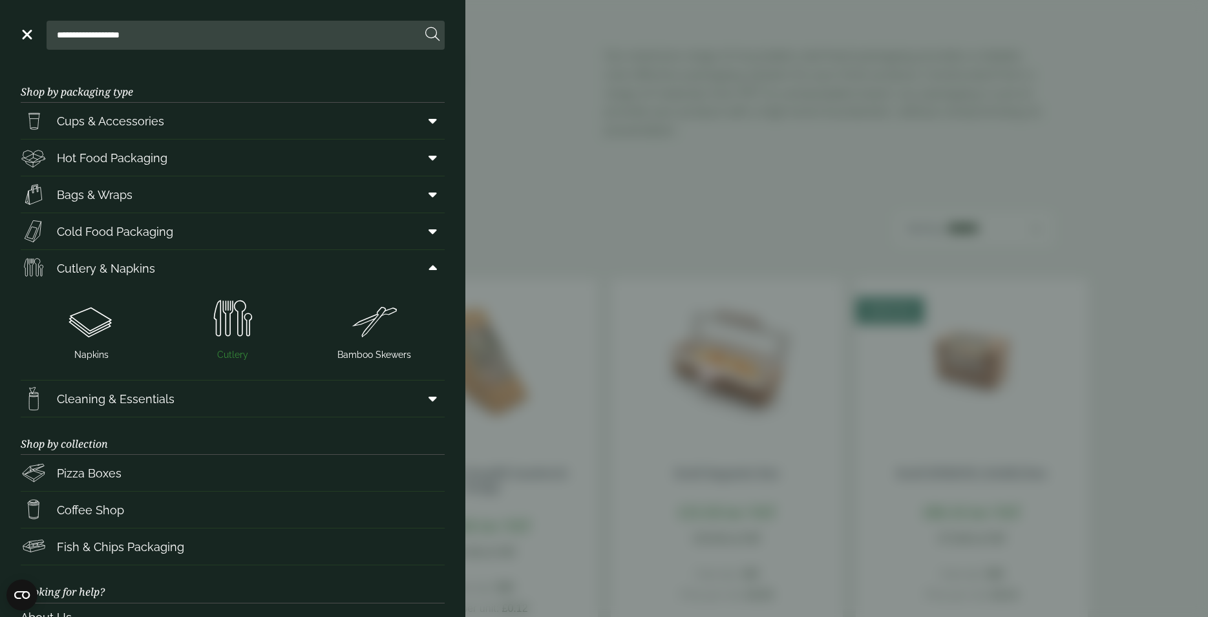
click at [224, 331] on img at bounding box center [232, 320] width 131 height 52
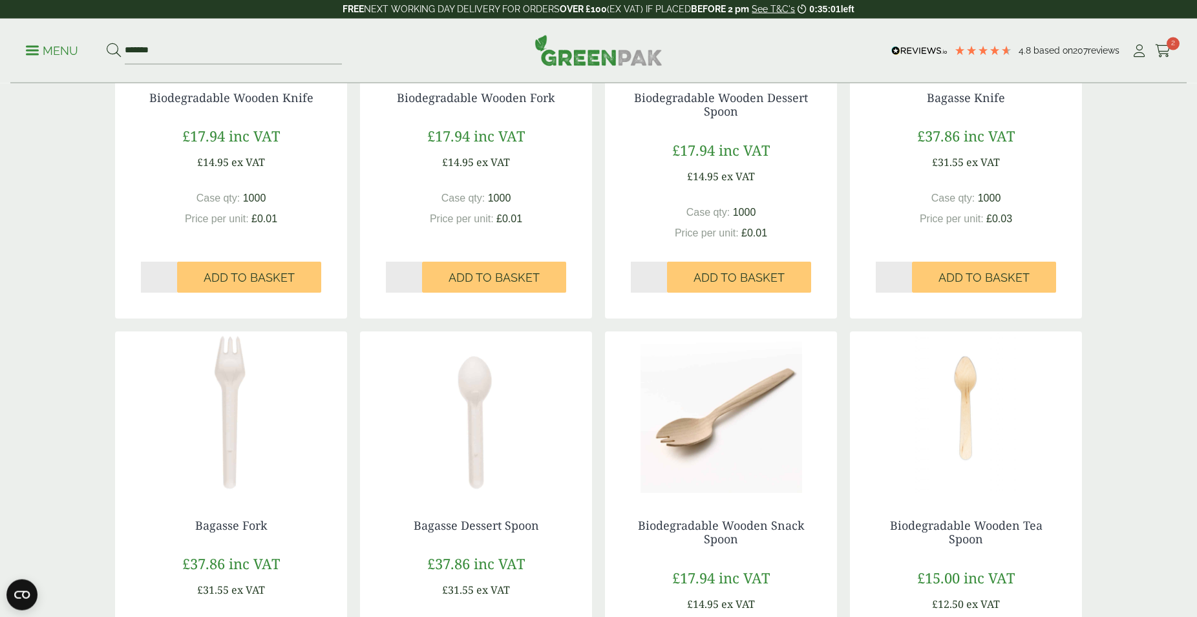
scroll to position [395, 0]
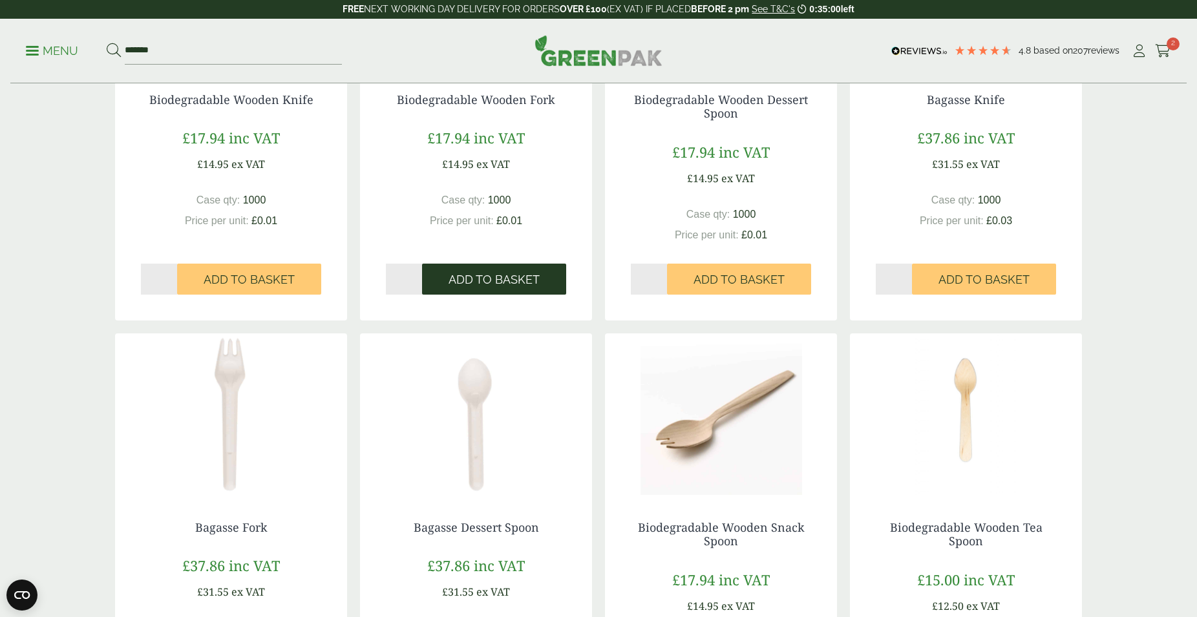
click at [485, 275] on span "Add to Basket" at bounding box center [493, 280] width 91 height 14
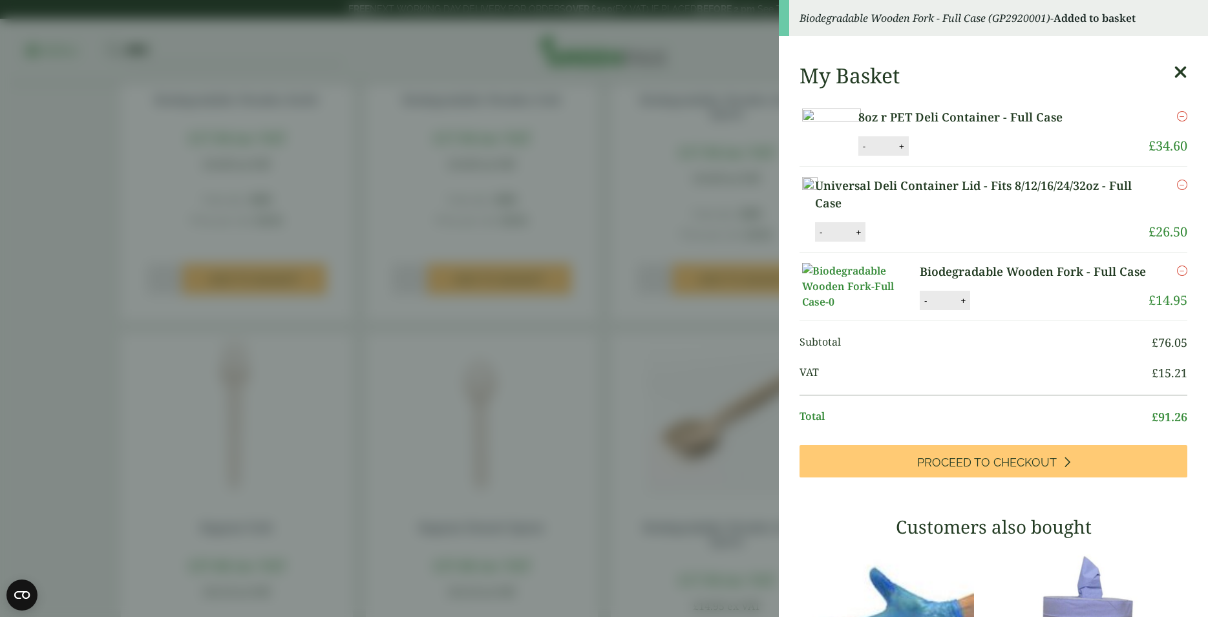
click at [1173, 70] on icon at bounding box center [1180, 72] width 14 height 18
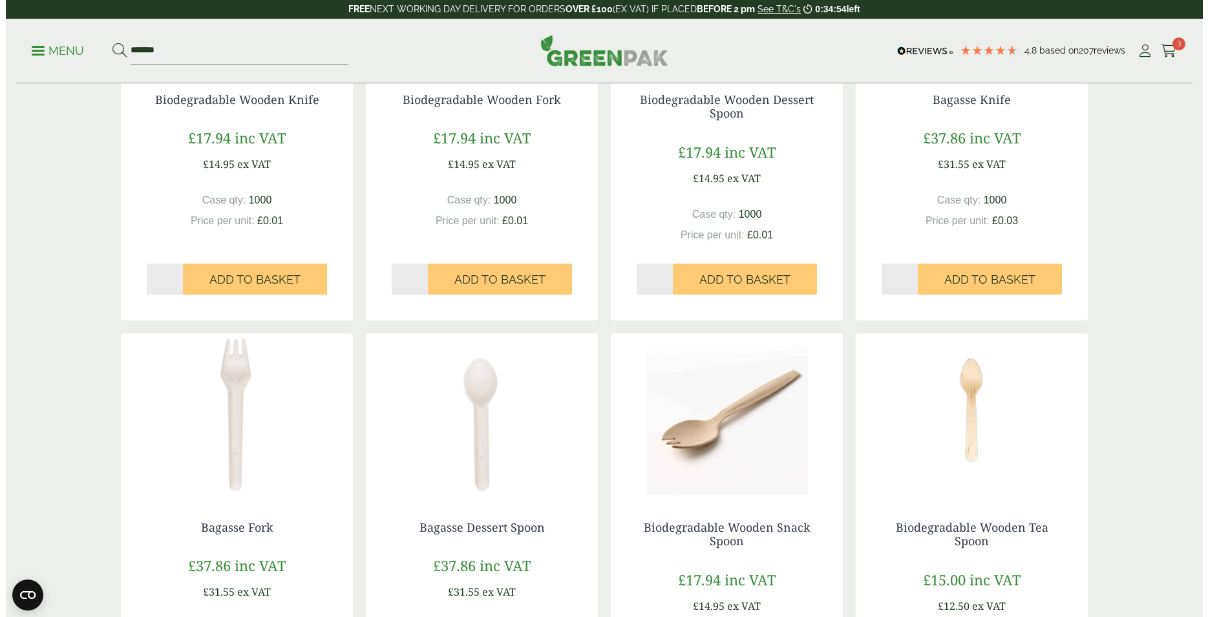
scroll to position [66, 0]
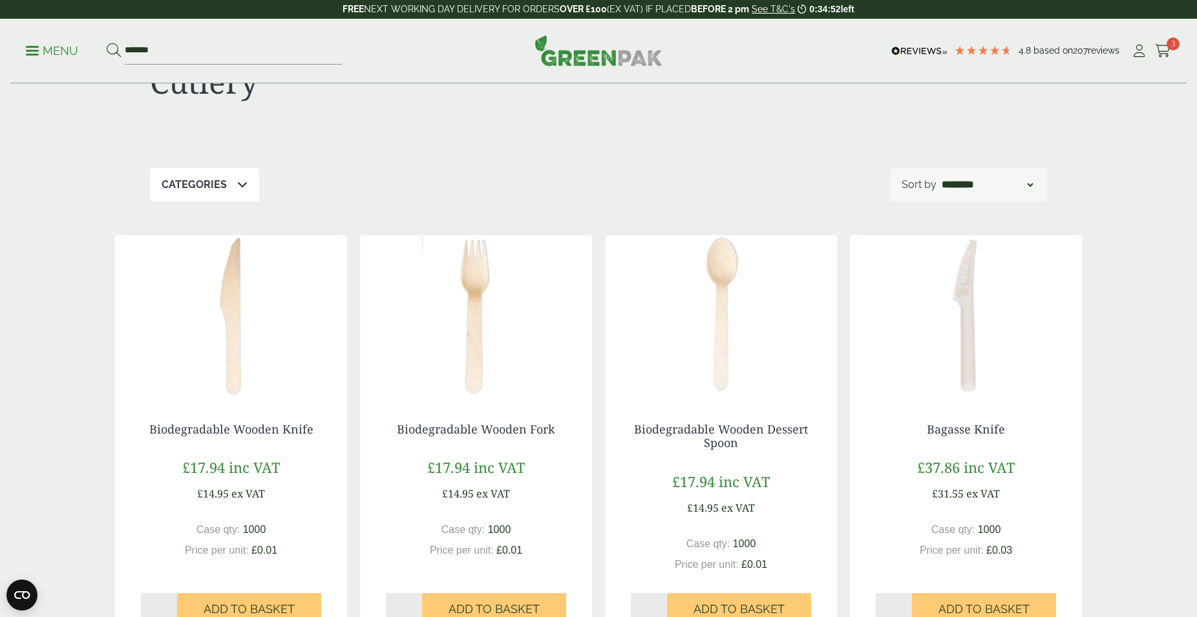
click at [45, 52] on p "Menu" at bounding box center [52, 51] width 52 height 16
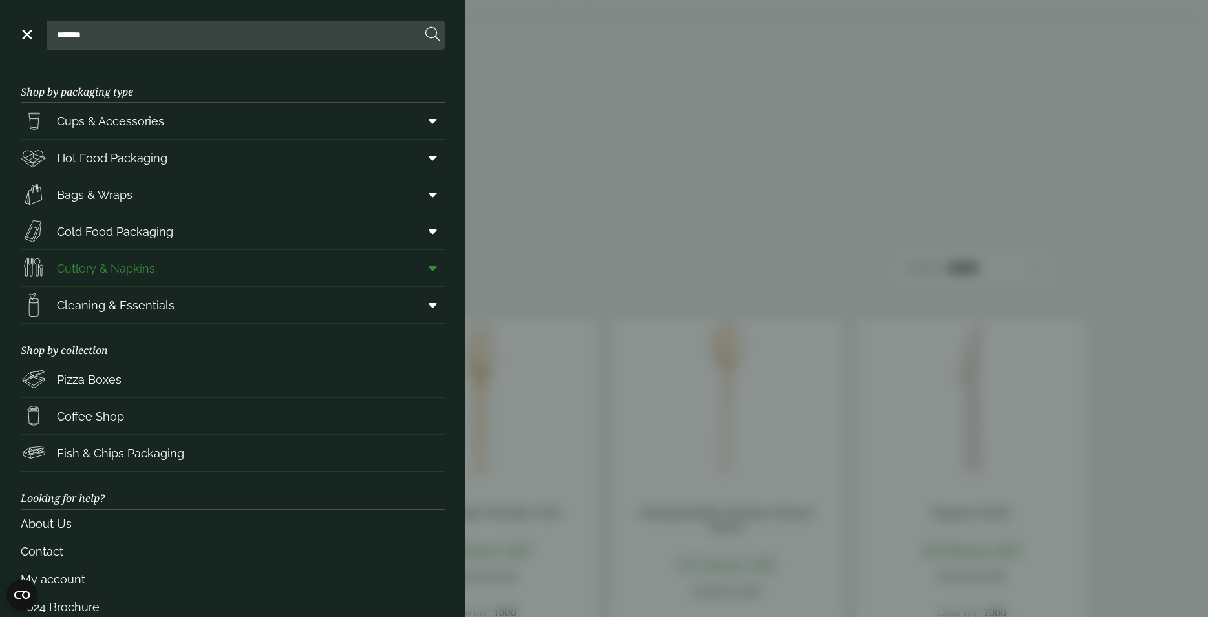
click at [86, 263] on span "Cutlery & Napkins" at bounding box center [106, 268] width 98 height 17
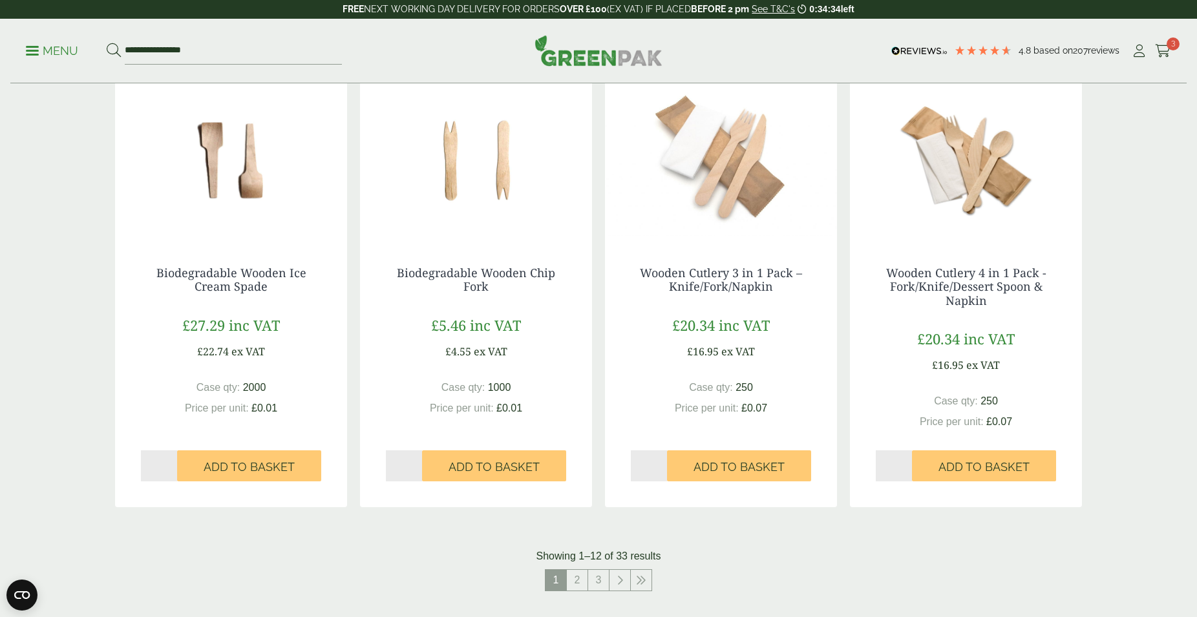
scroll to position [1318, 0]
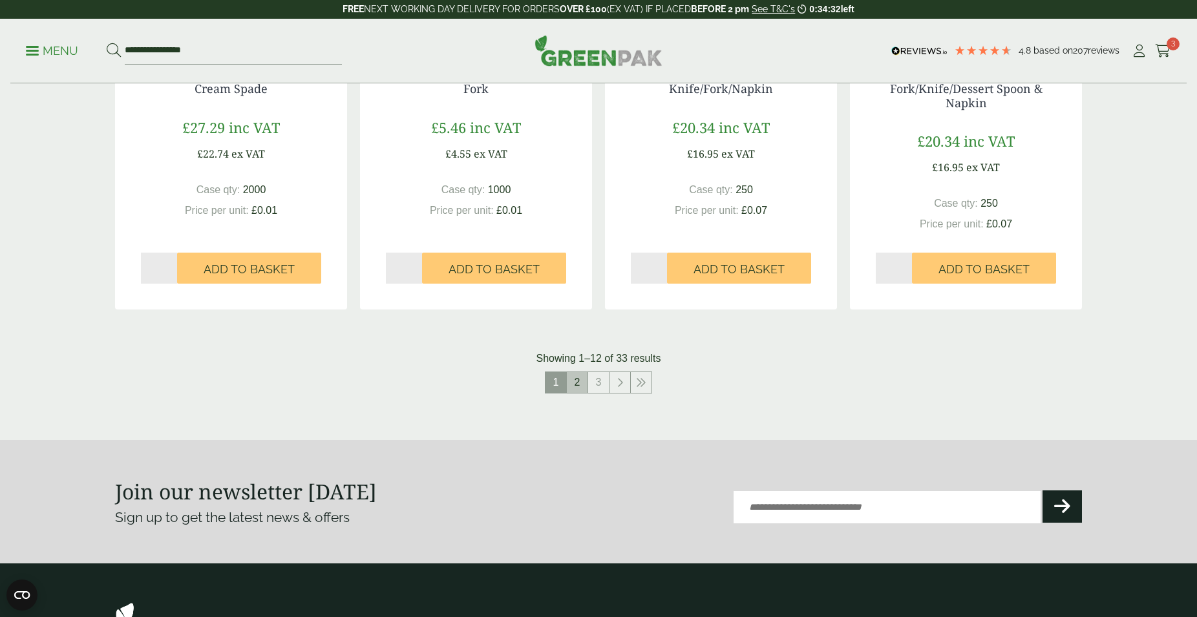
click at [577, 382] on link "2" at bounding box center [577, 382] width 21 height 21
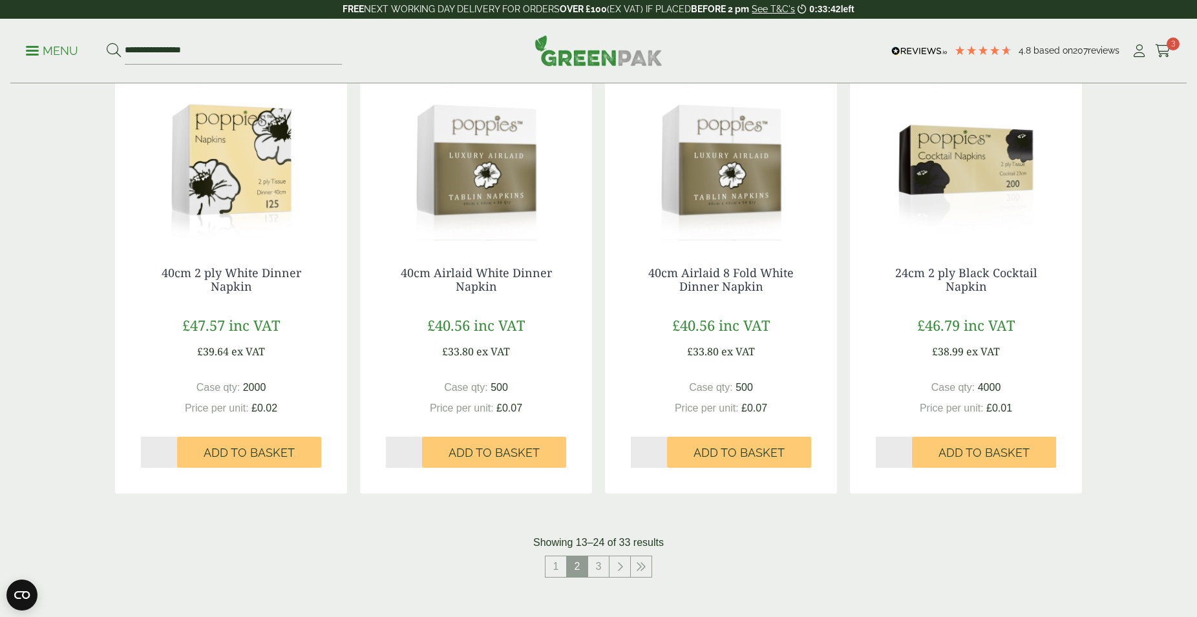
scroll to position [1318, 0]
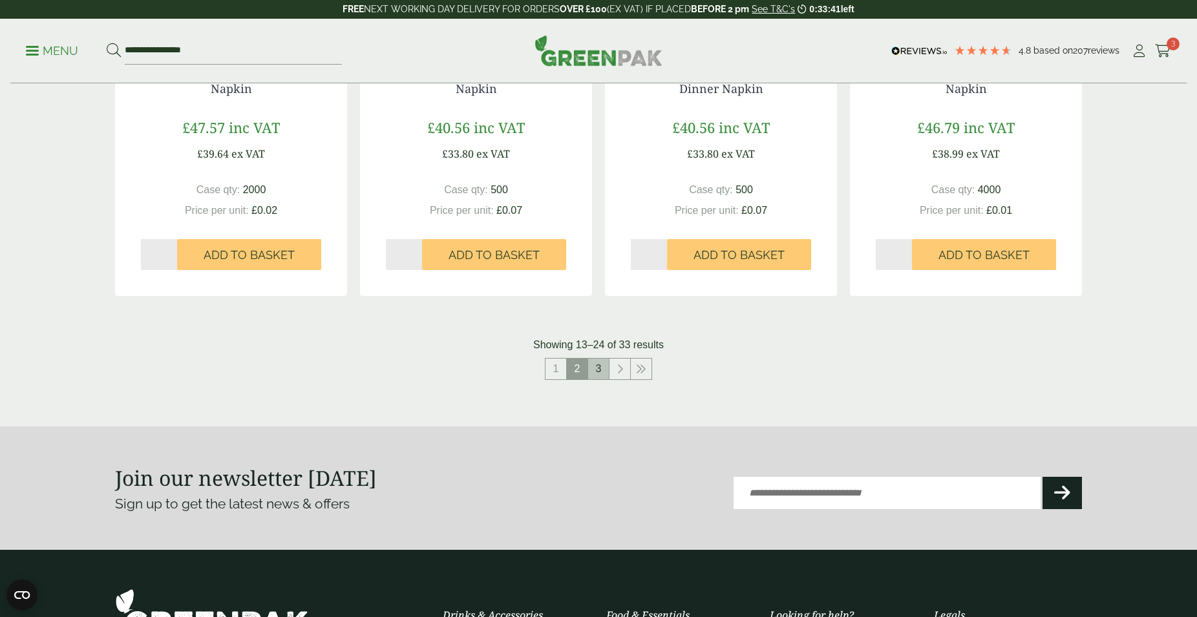
click at [596, 366] on link "3" at bounding box center [598, 369] width 21 height 21
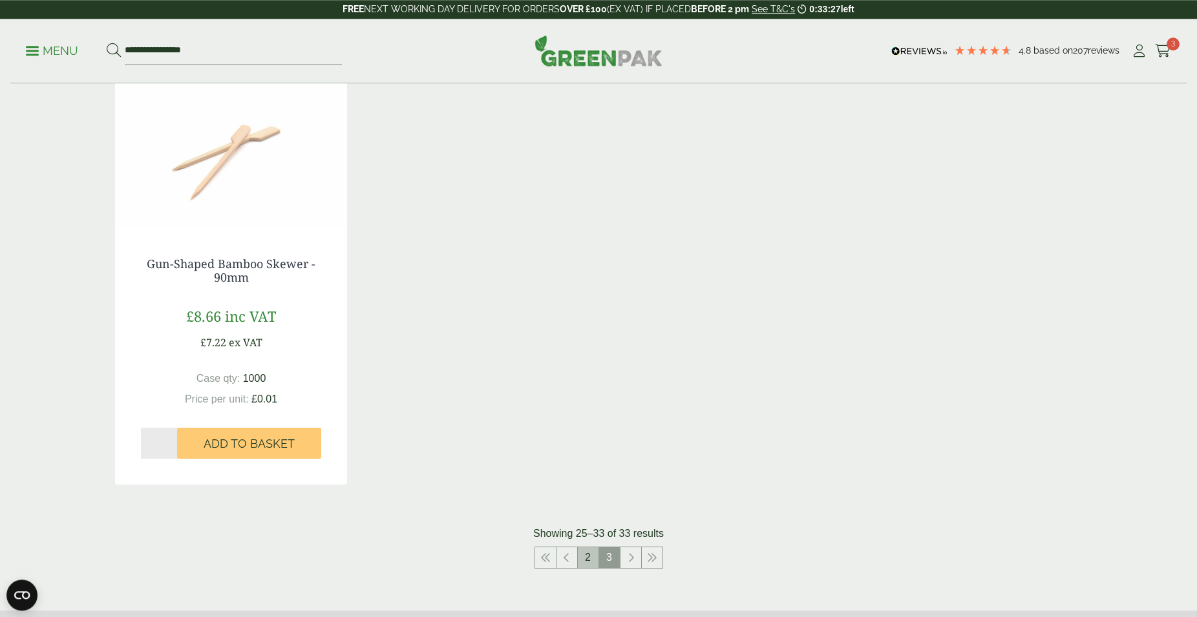
scroll to position [1186, 0]
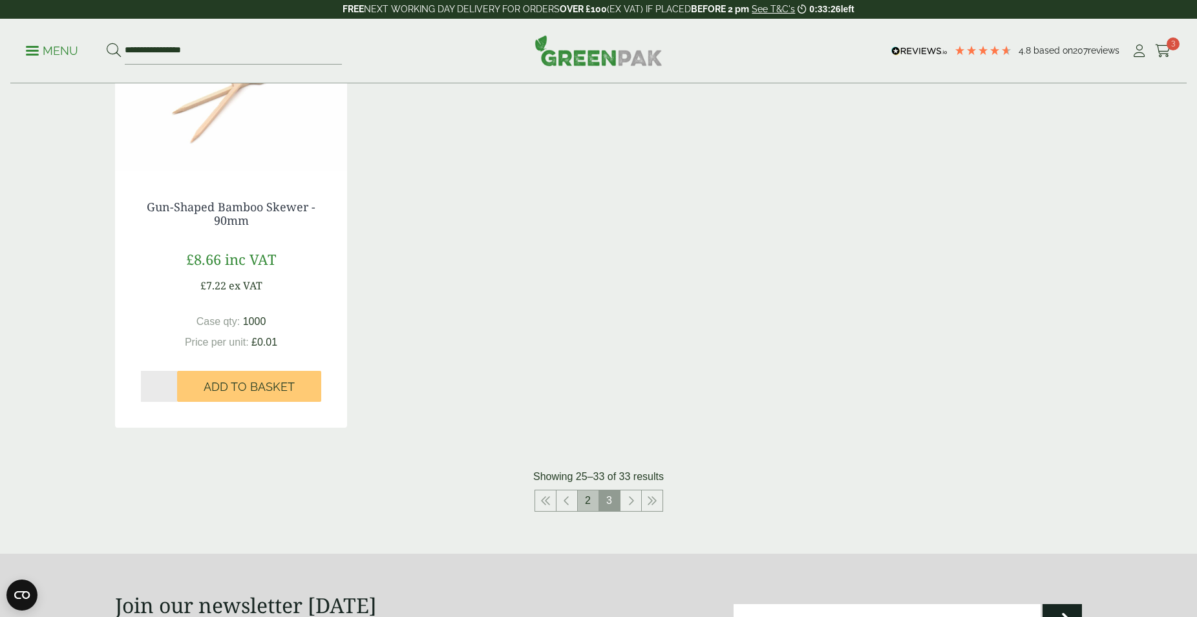
click at [591, 501] on link "2" at bounding box center [588, 500] width 21 height 21
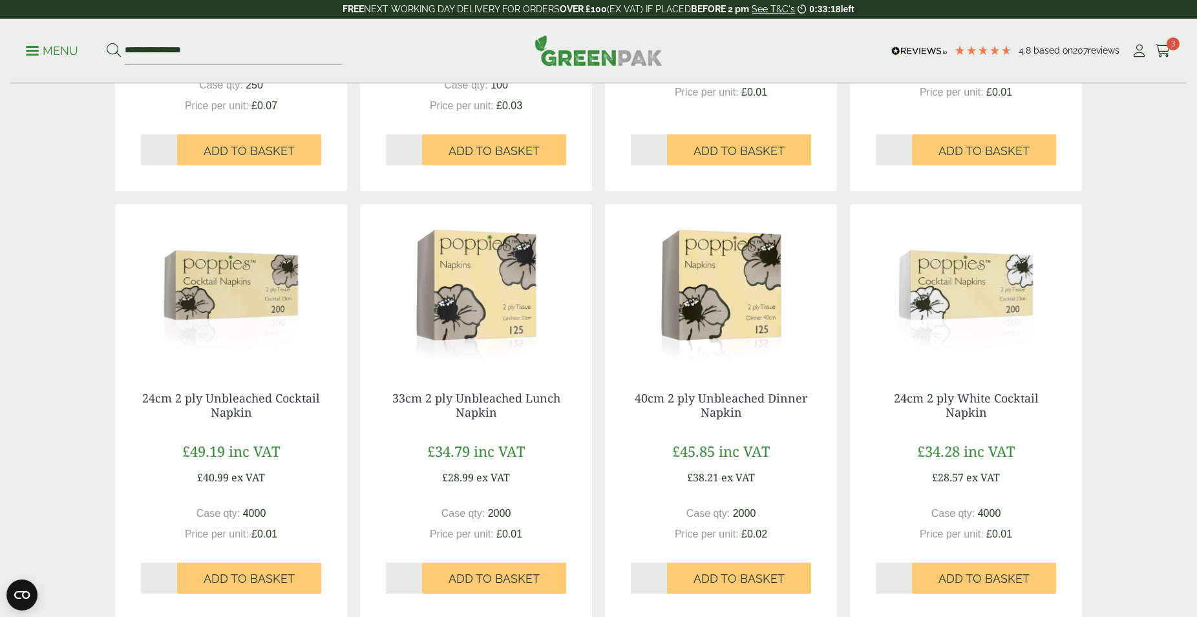
scroll to position [593, 0]
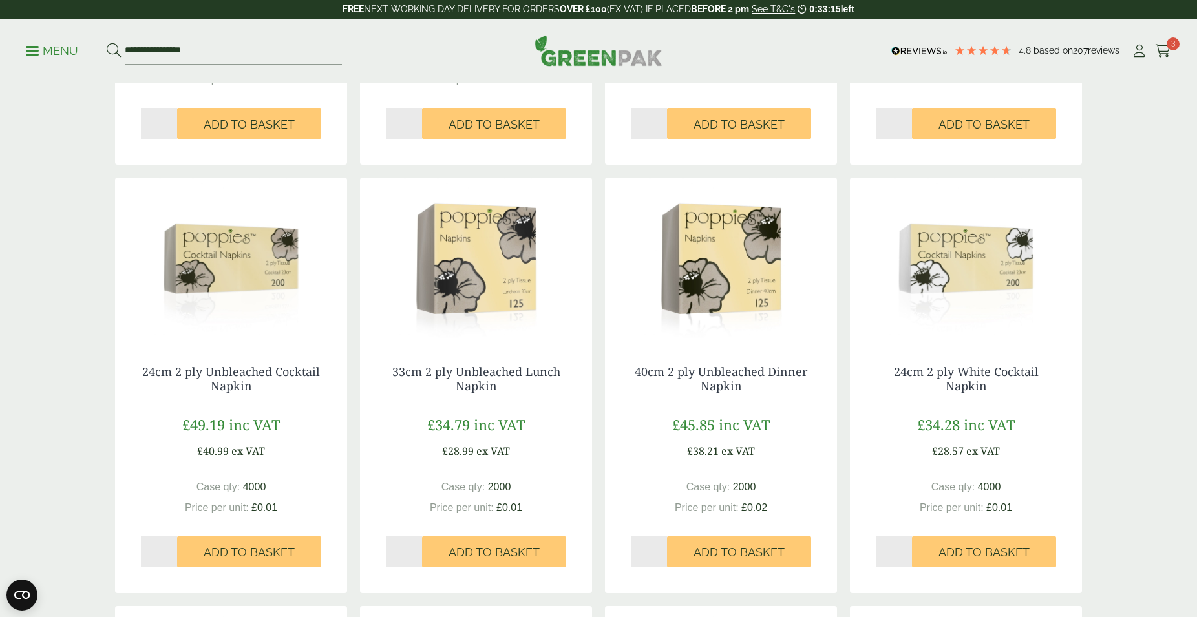
click at [238, 262] on img at bounding box center [231, 259] width 232 height 162
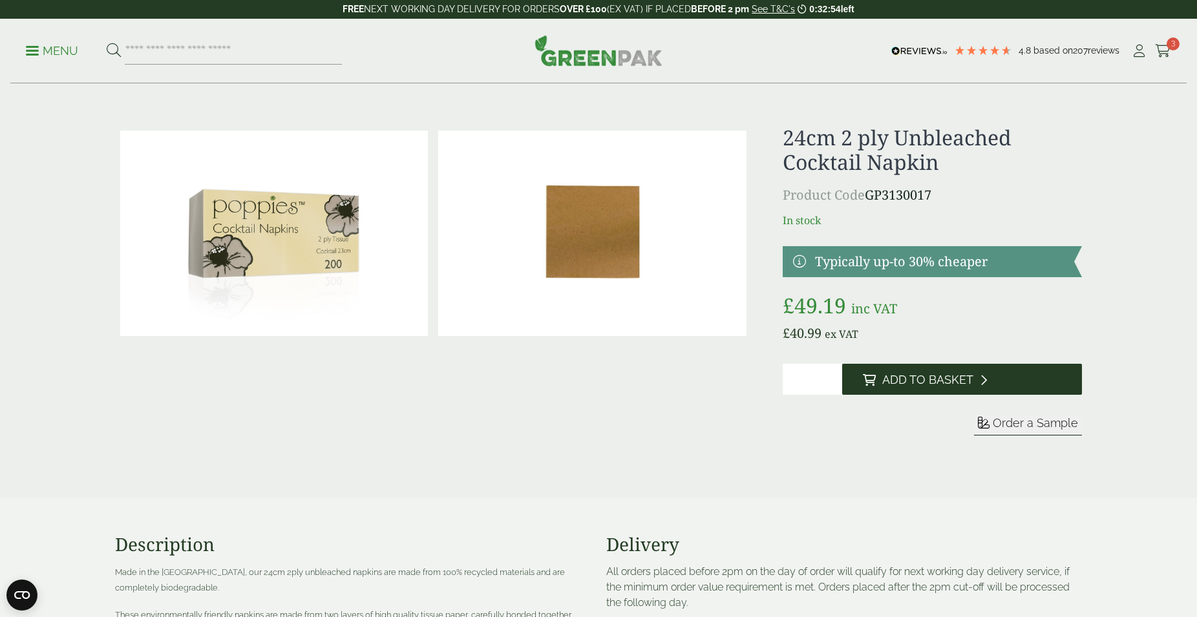
click at [927, 390] on button "Add to Basket" at bounding box center [962, 379] width 240 height 31
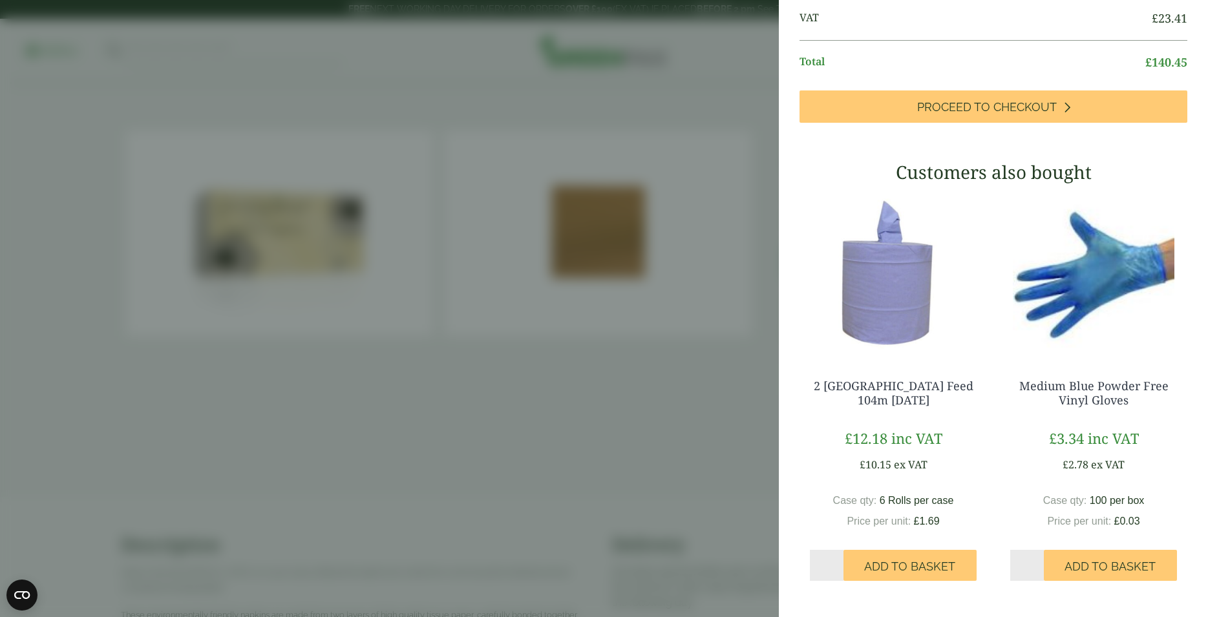
scroll to position [559, 0]
click at [900, 570] on span "Add to Basket" at bounding box center [909, 567] width 91 height 14
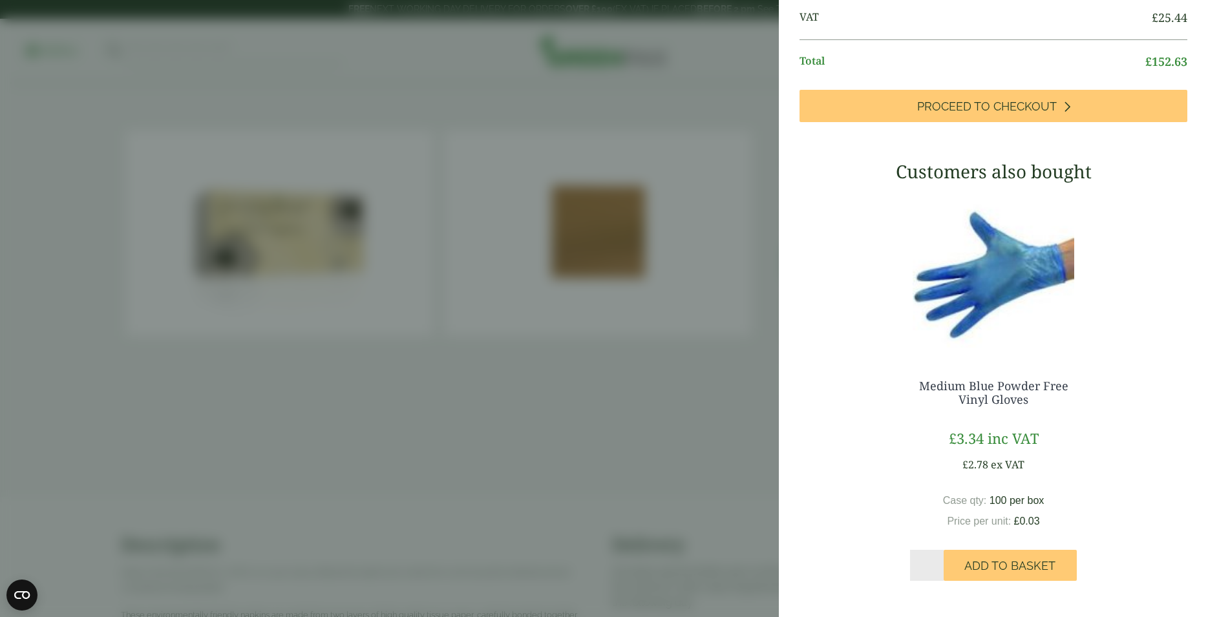
scroll to position [784, 0]
click at [1002, 566] on span "Add to Basket" at bounding box center [1009, 566] width 91 height 14
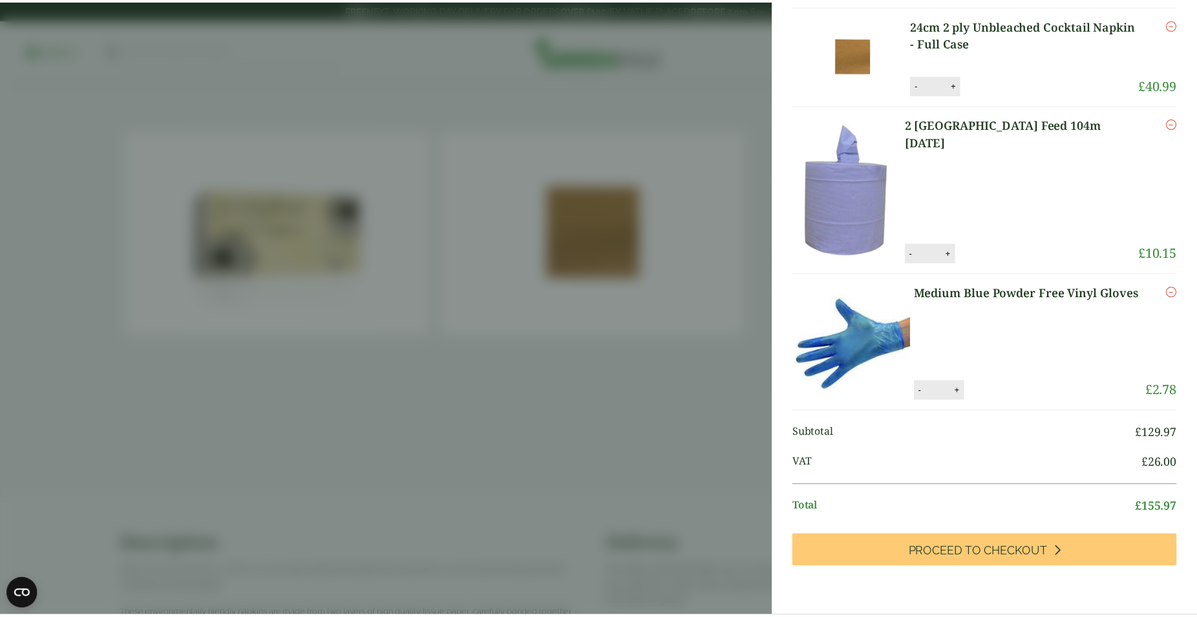
scroll to position [273, 0]
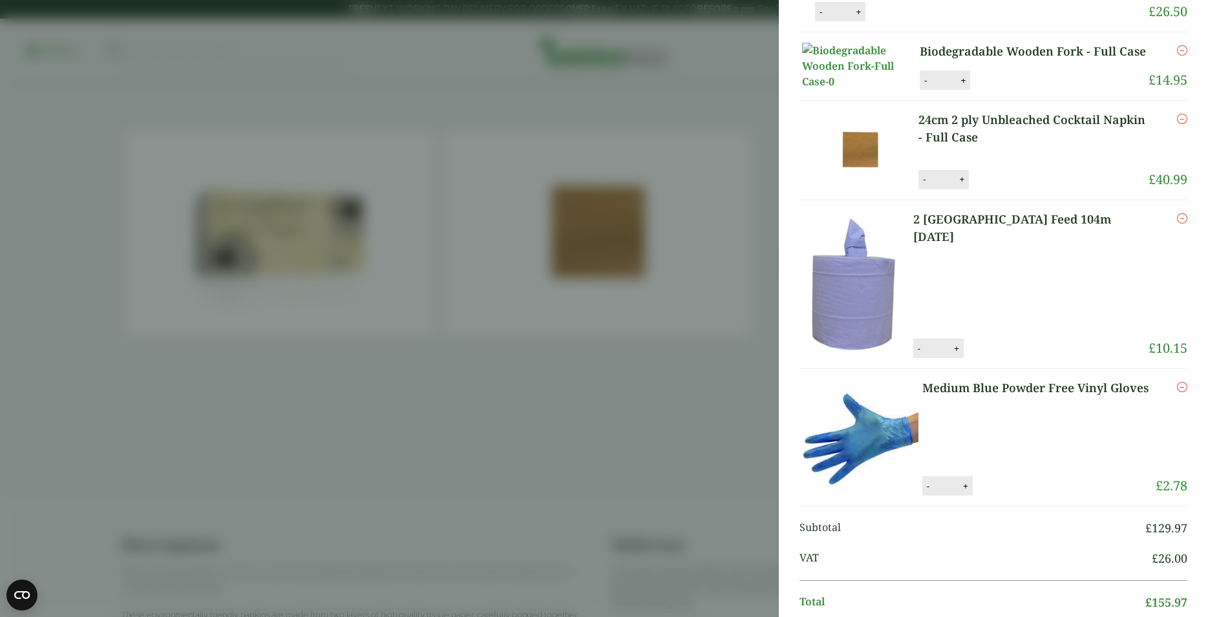
click at [417, 416] on aside "Medium Blue Powder Free Vinyl Gloves (GP4130015J) - Added to basket 2 Ply Blue …" at bounding box center [604, 308] width 1208 height 617
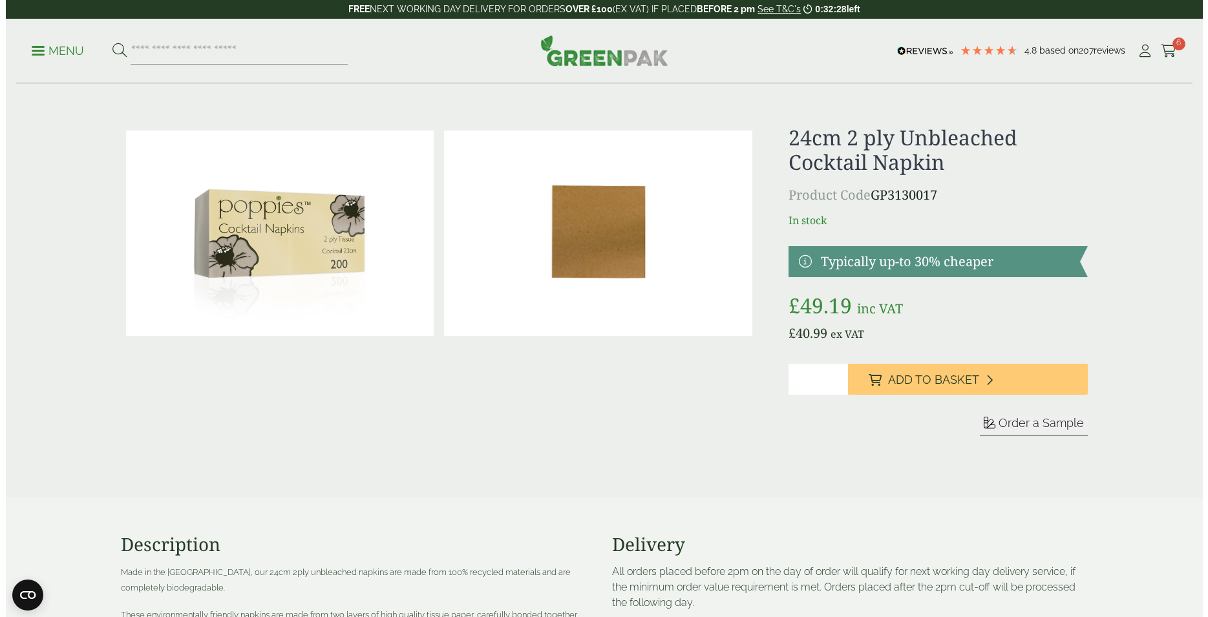
scroll to position [220, 0]
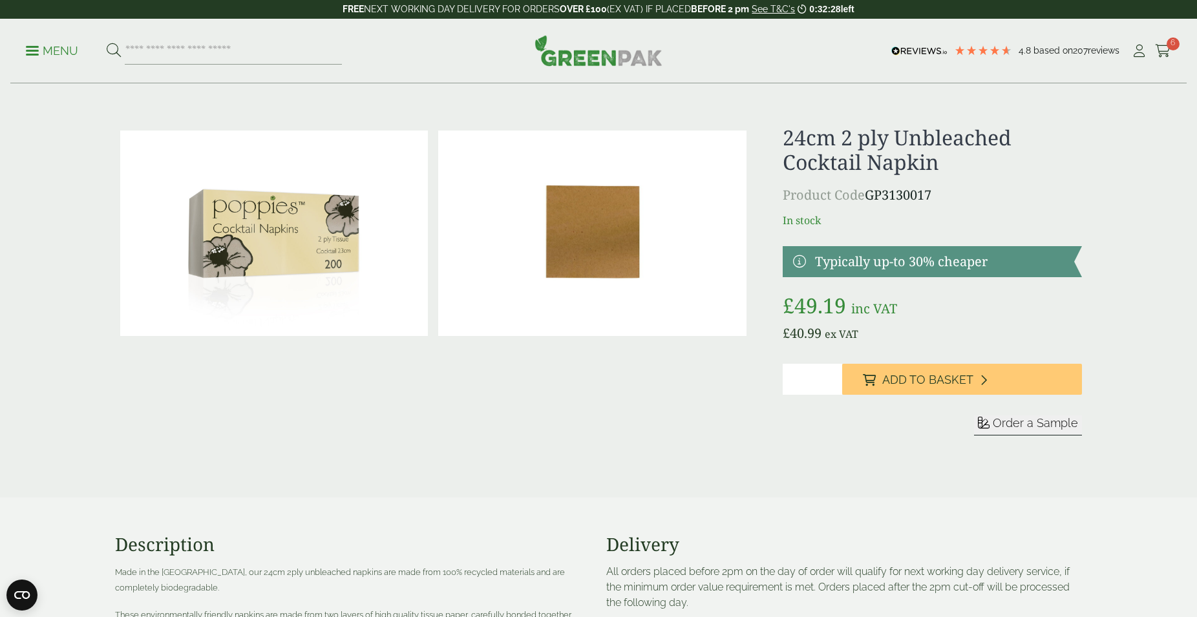
click at [37, 43] on p "Menu" at bounding box center [52, 51] width 52 height 16
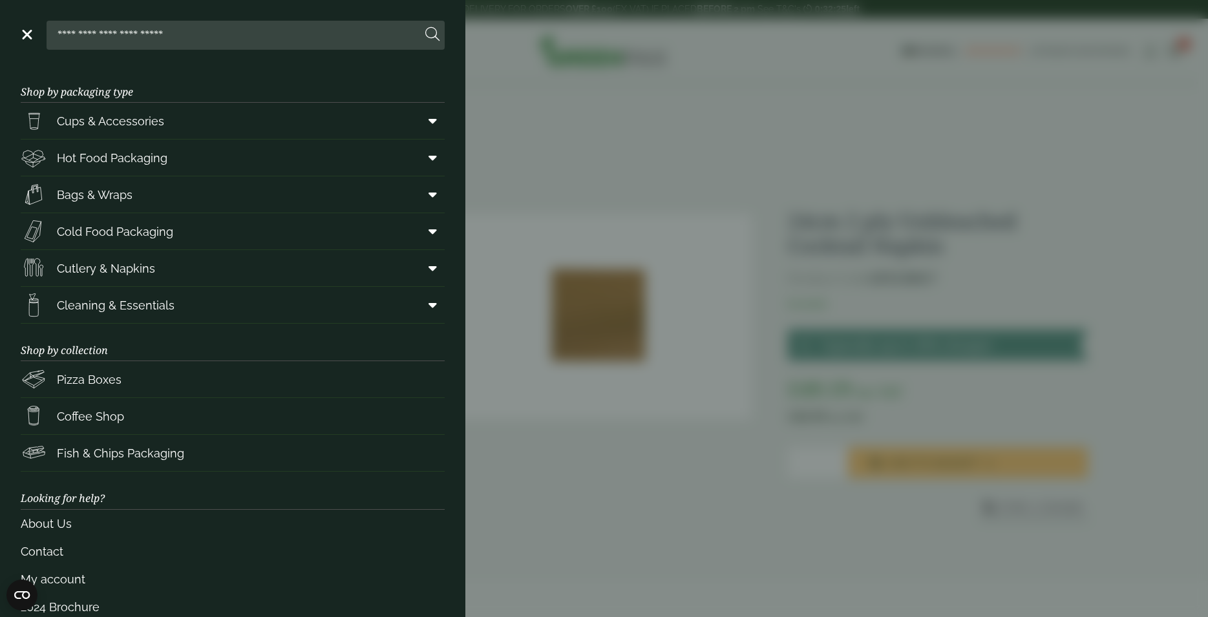
scroll to position [167, 0]
click at [93, 301] on span "Cleaning & Essentials" at bounding box center [116, 305] width 118 height 17
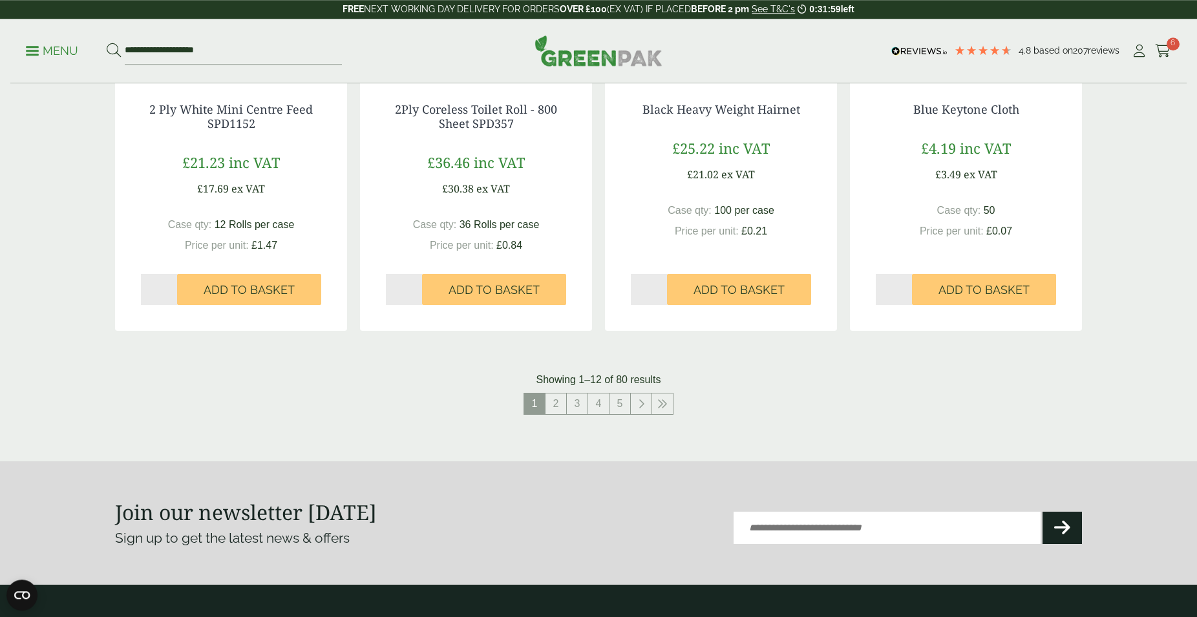
scroll to position [1318, 0]
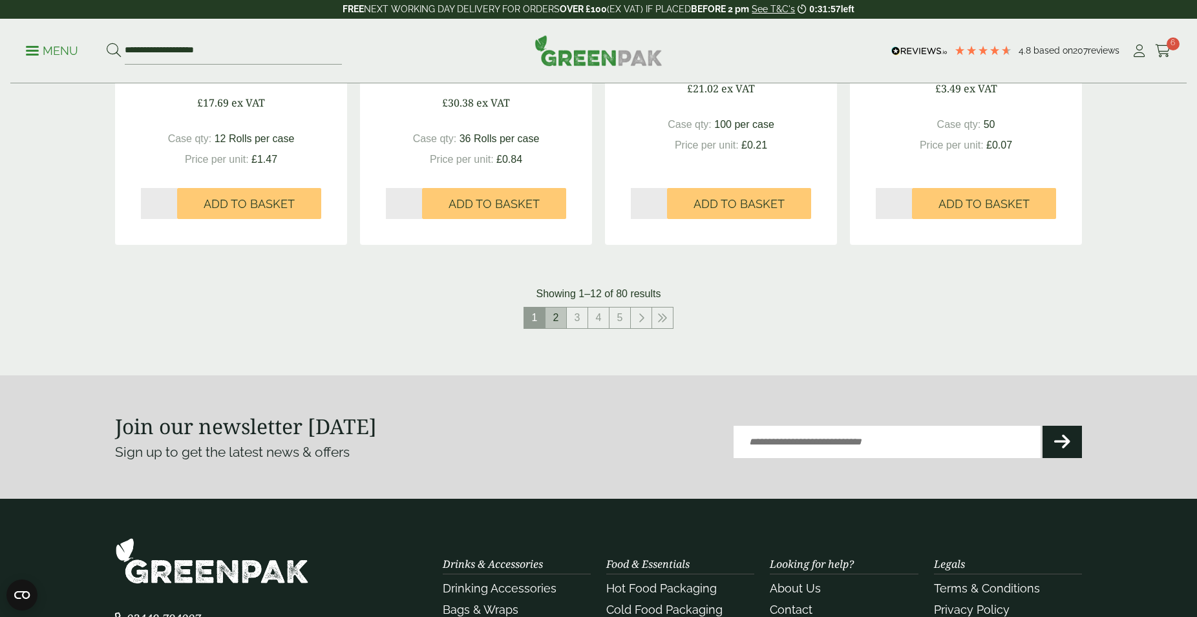
click at [553, 319] on link "2" at bounding box center [555, 318] width 21 height 21
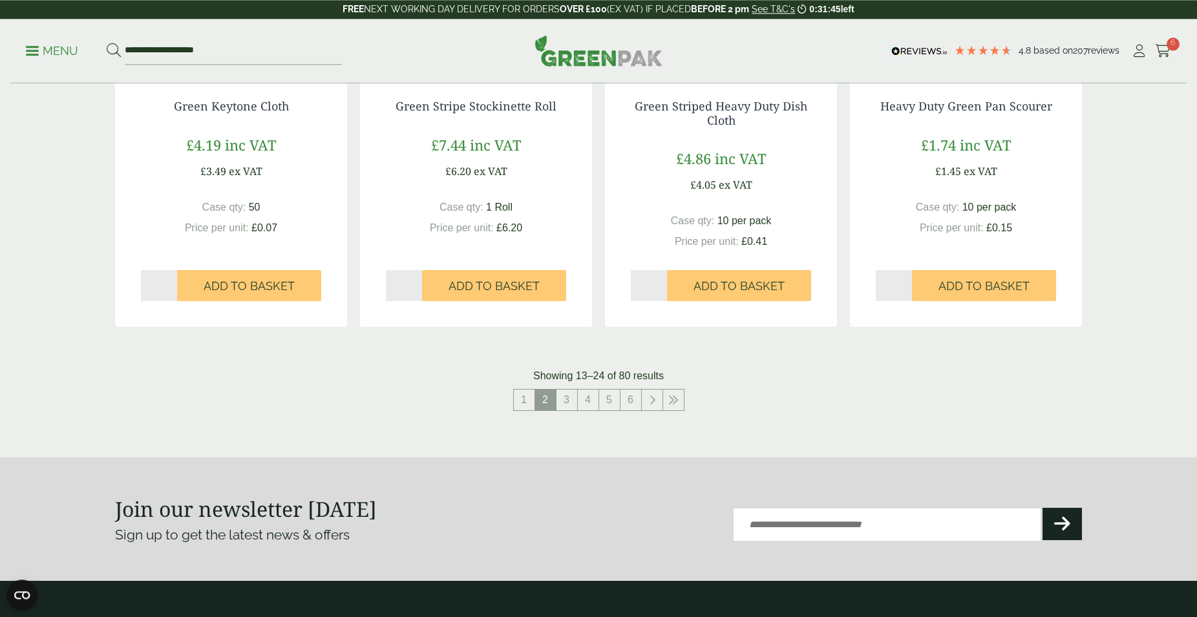
scroll to position [1252, 0]
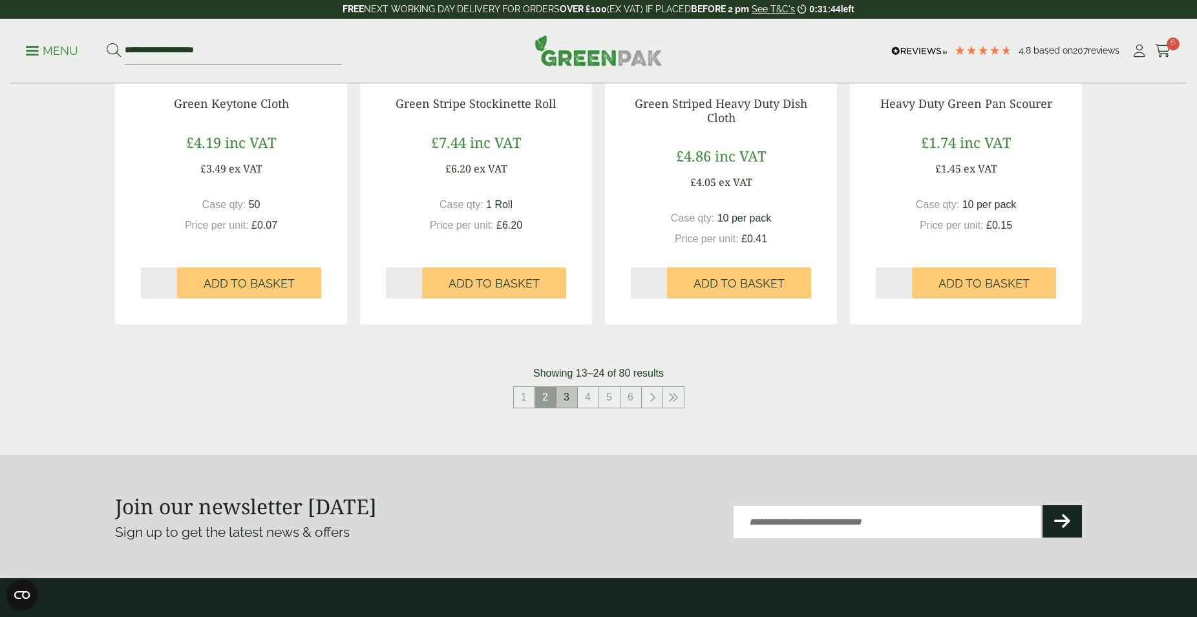
click at [572, 398] on link "3" at bounding box center [566, 397] width 21 height 21
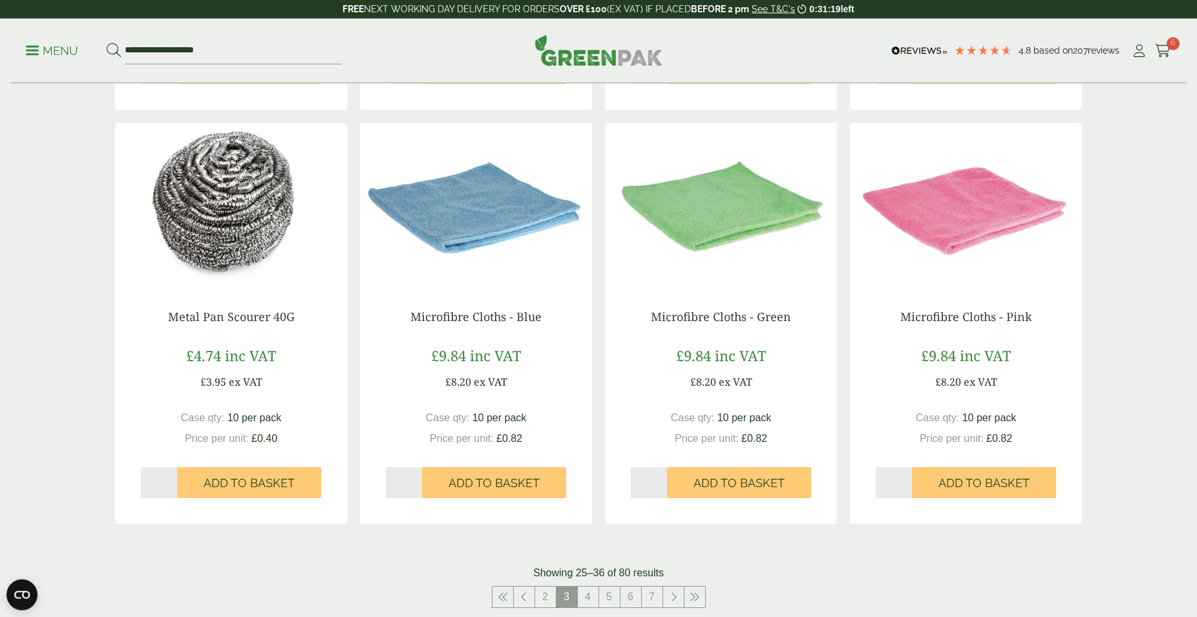
scroll to position [1120, 0]
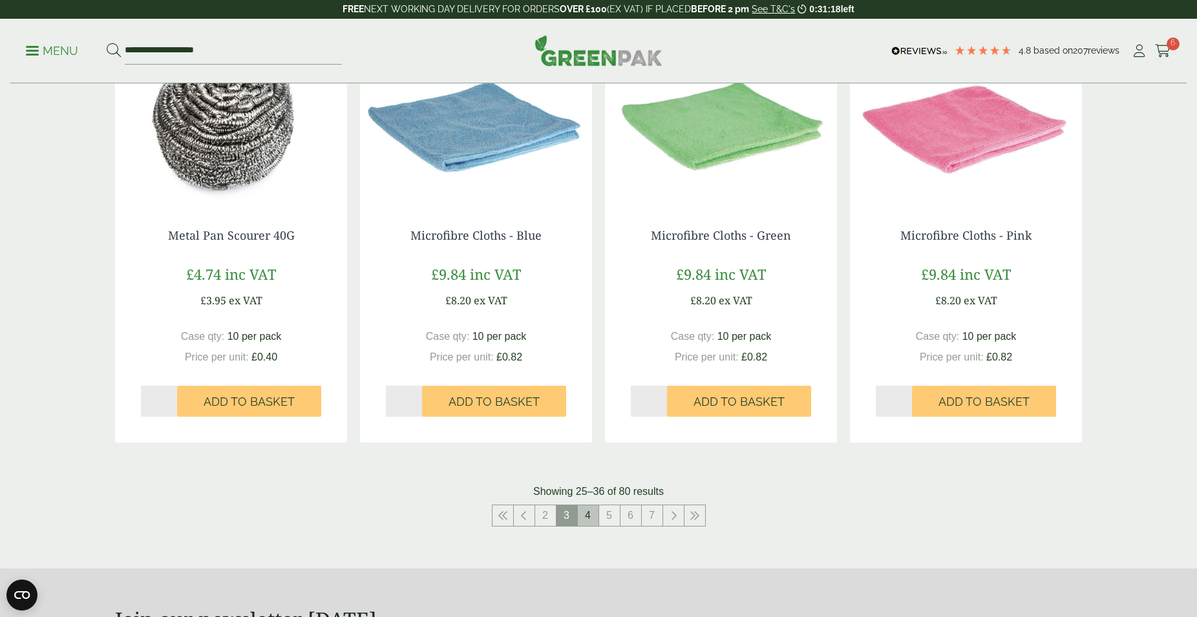
click at [584, 511] on link "4" at bounding box center [588, 515] width 21 height 21
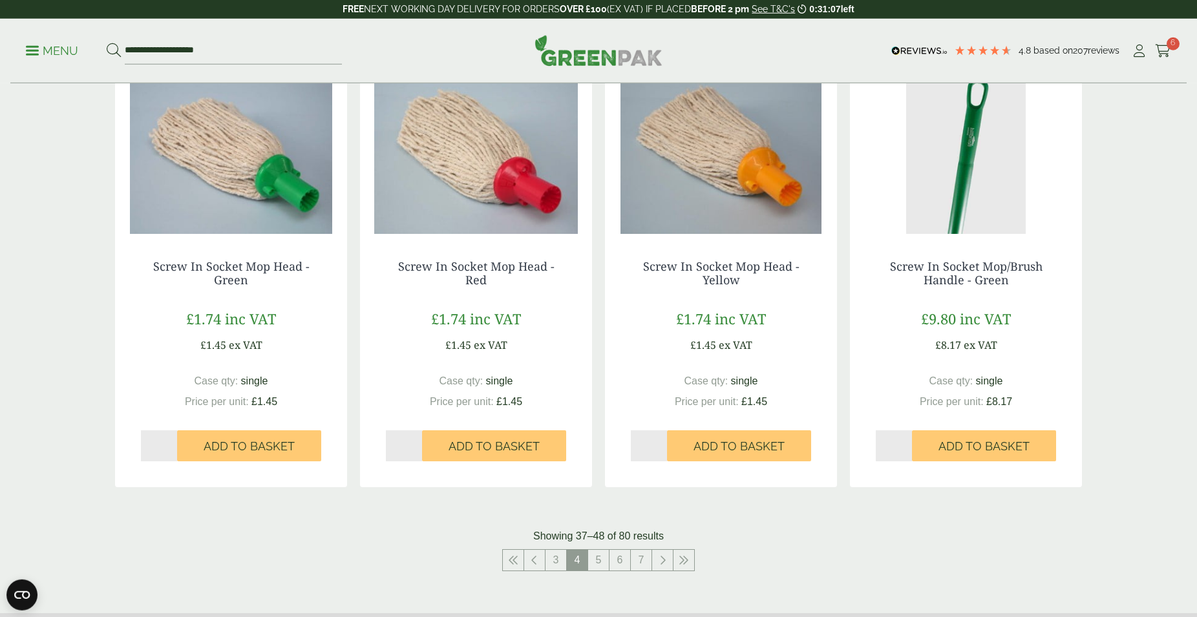
scroll to position [1120, 0]
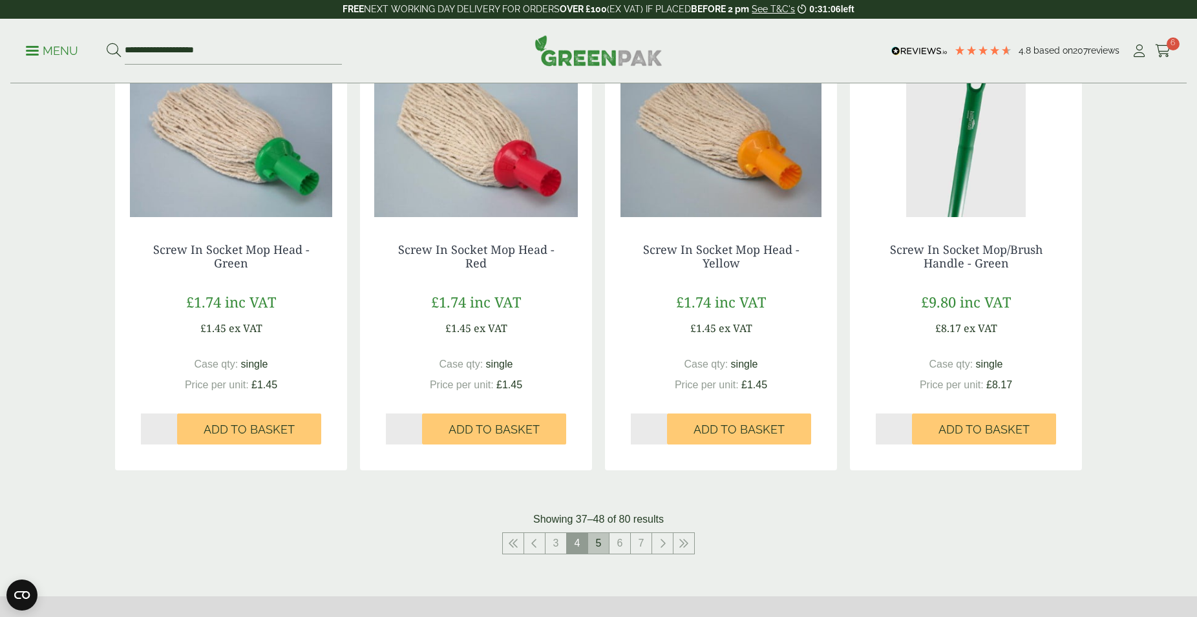
click at [593, 543] on link "5" at bounding box center [598, 543] width 21 height 21
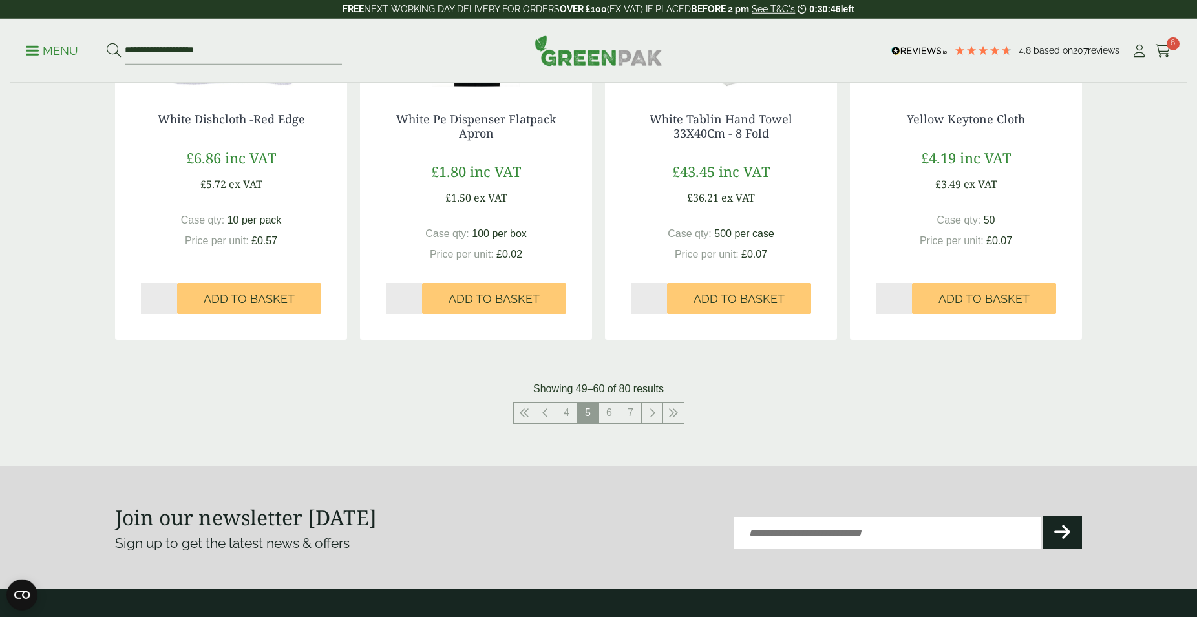
scroll to position [1252, 0]
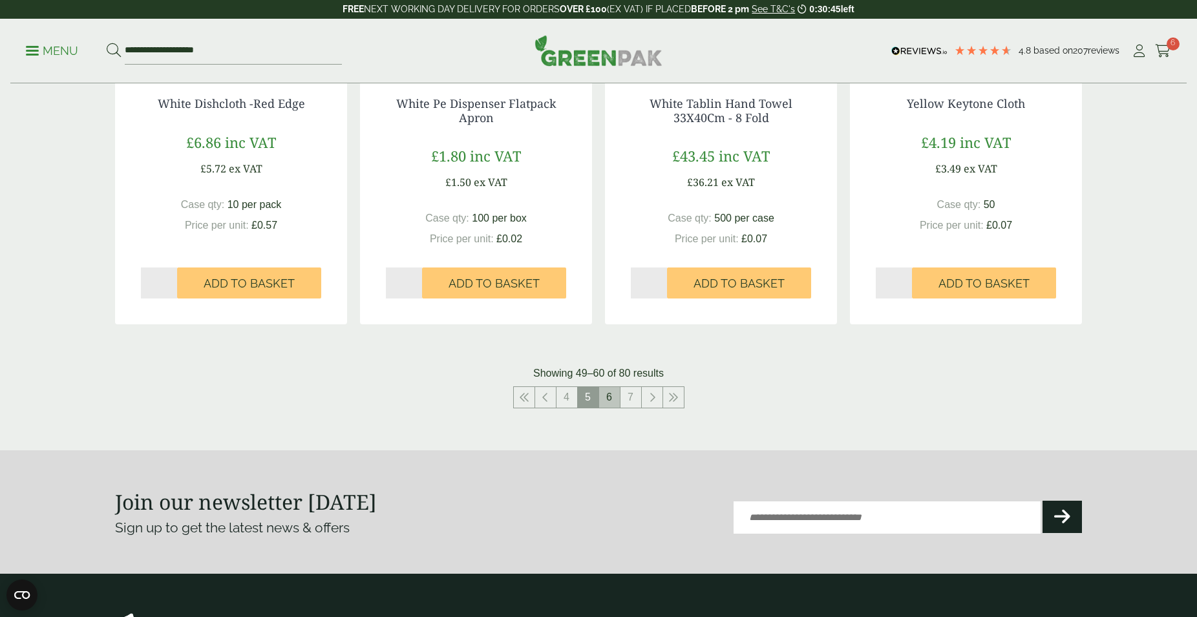
click at [609, 392] on link "6" at bounding box center [609, 397] width 21 height 21
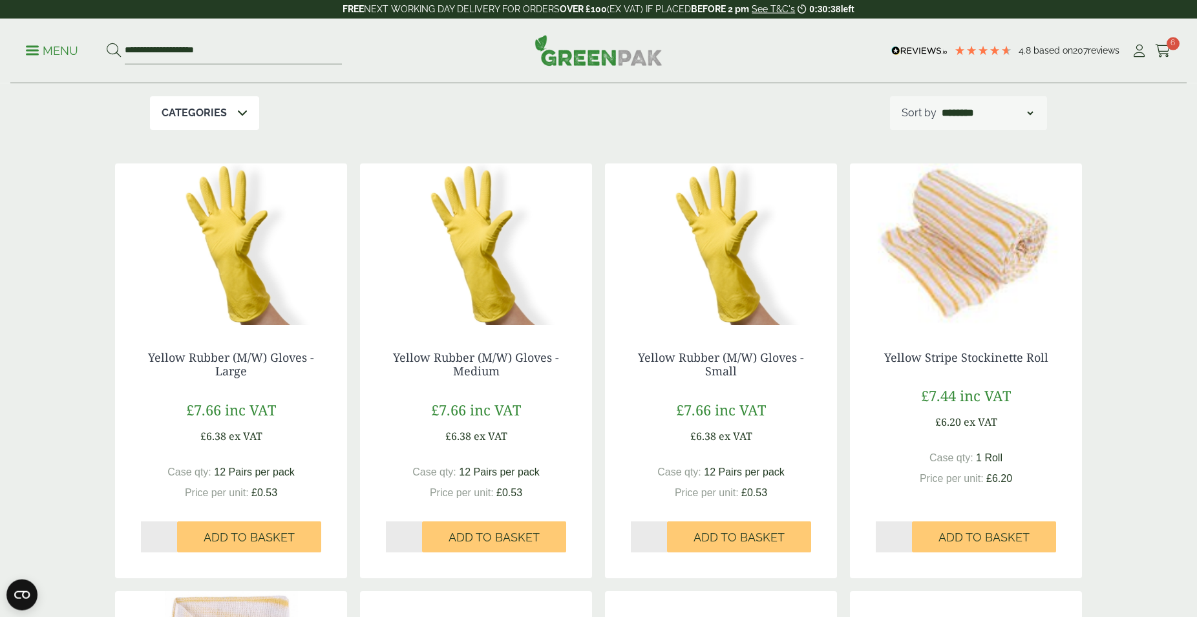
scroll to position [132, 0]
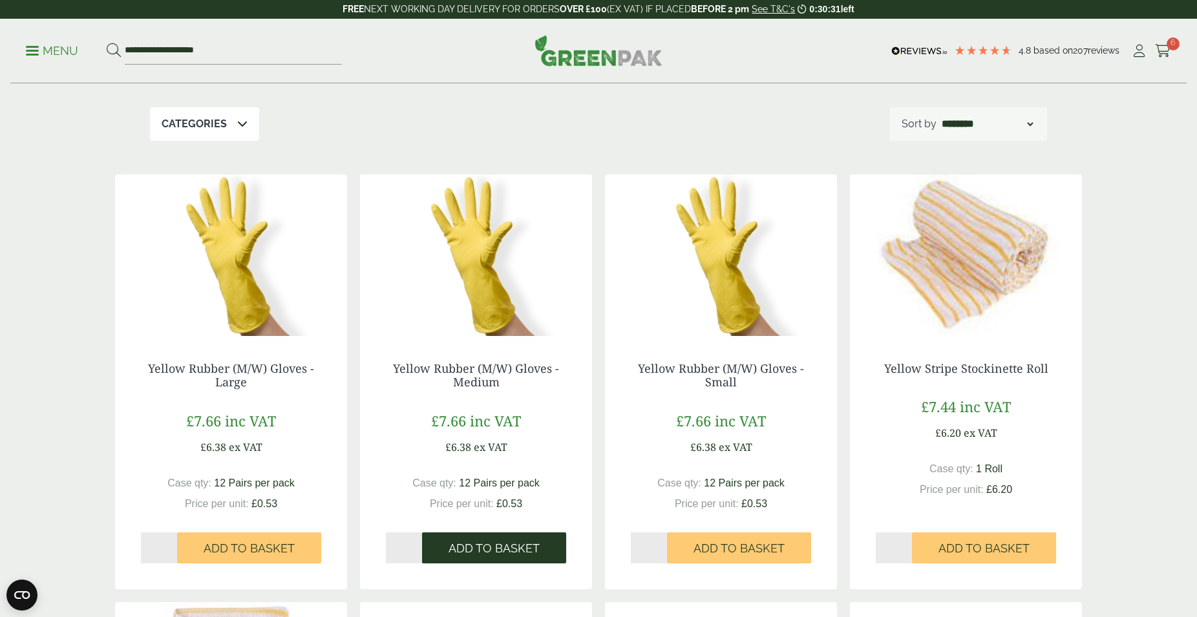
click at [501, 540] on button "Add to Basket" at bounding box center [494, 547] width 144 height 31
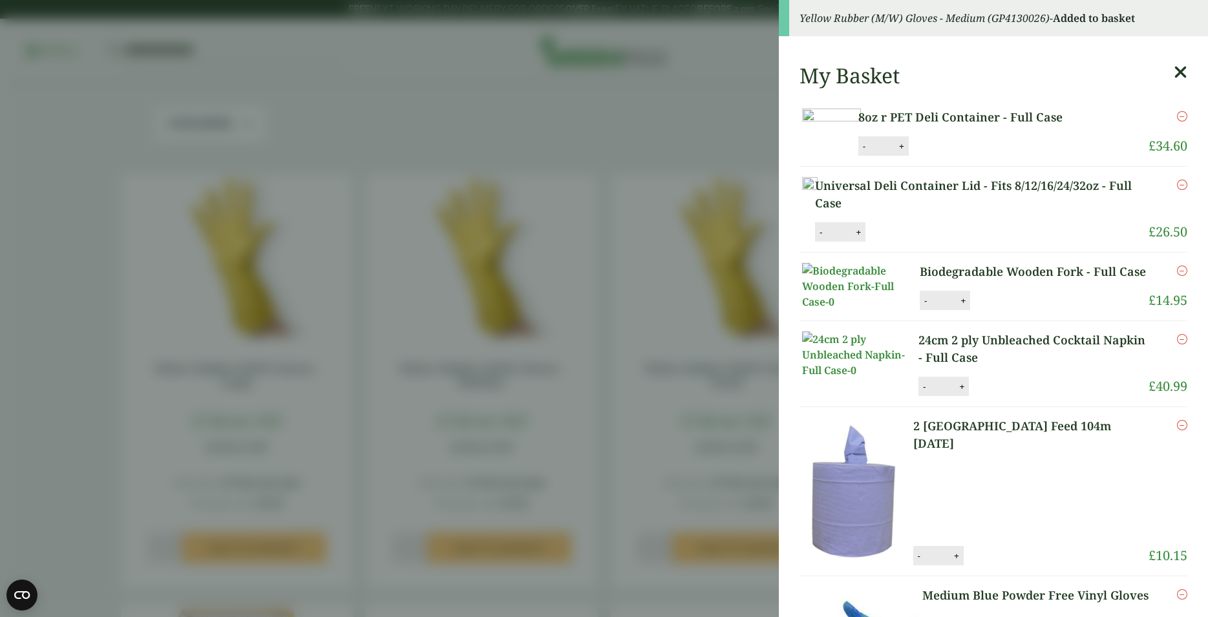
click at [1173, 67] on icon at bounding box center [1180, 72] width 14 height 18
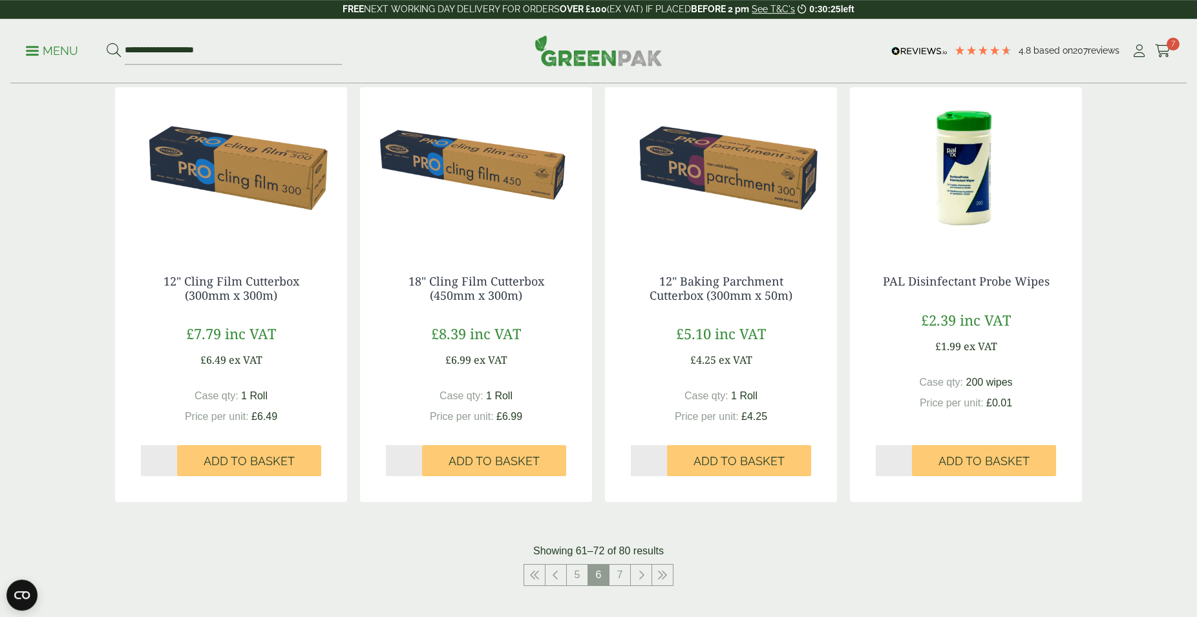
scroll to position [1120, 0]
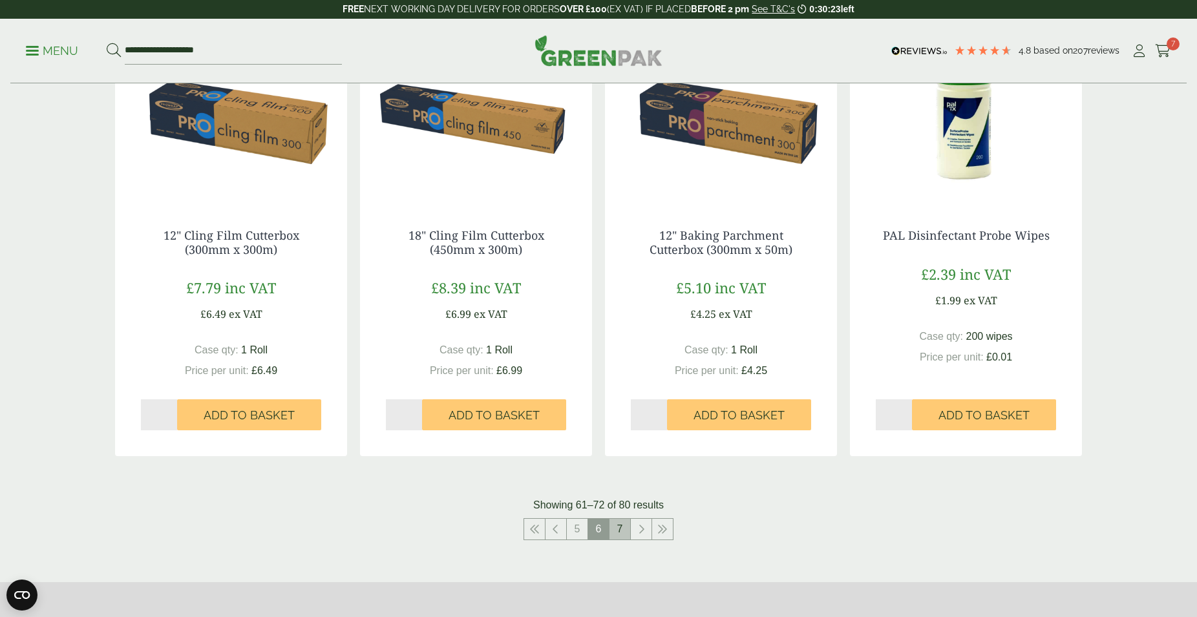
click at [621, 526] on link "7" at bounding box center [619, 529] width 21 height 21
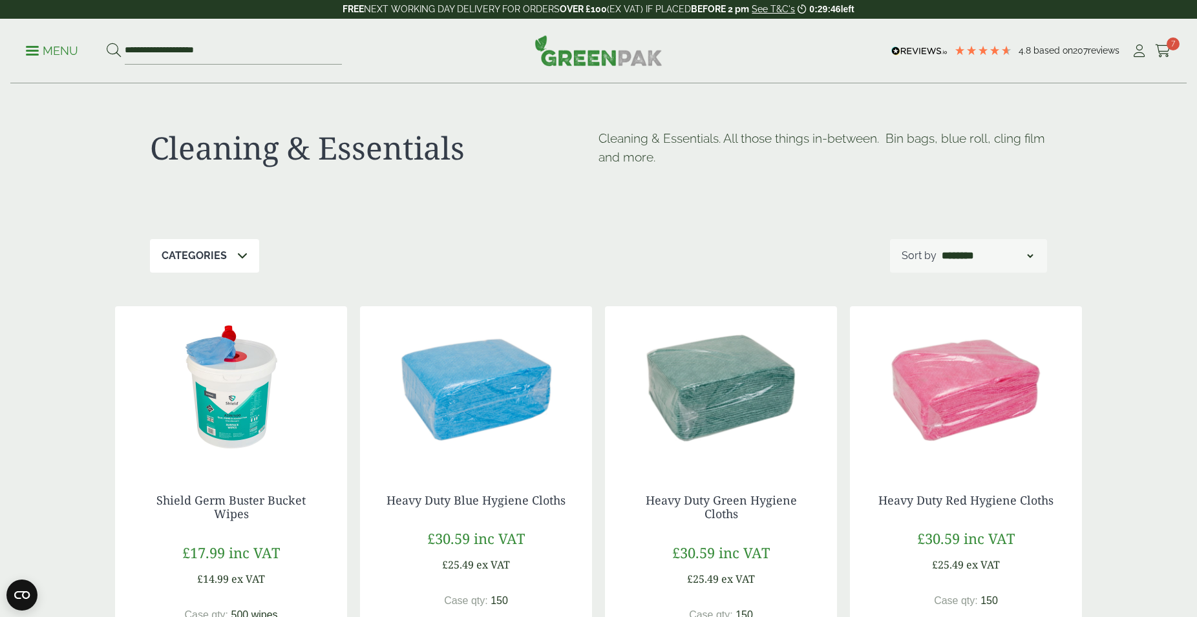
click at [36, 54] on link "Menu" at bounding box center [52, 49] width 52 height 13
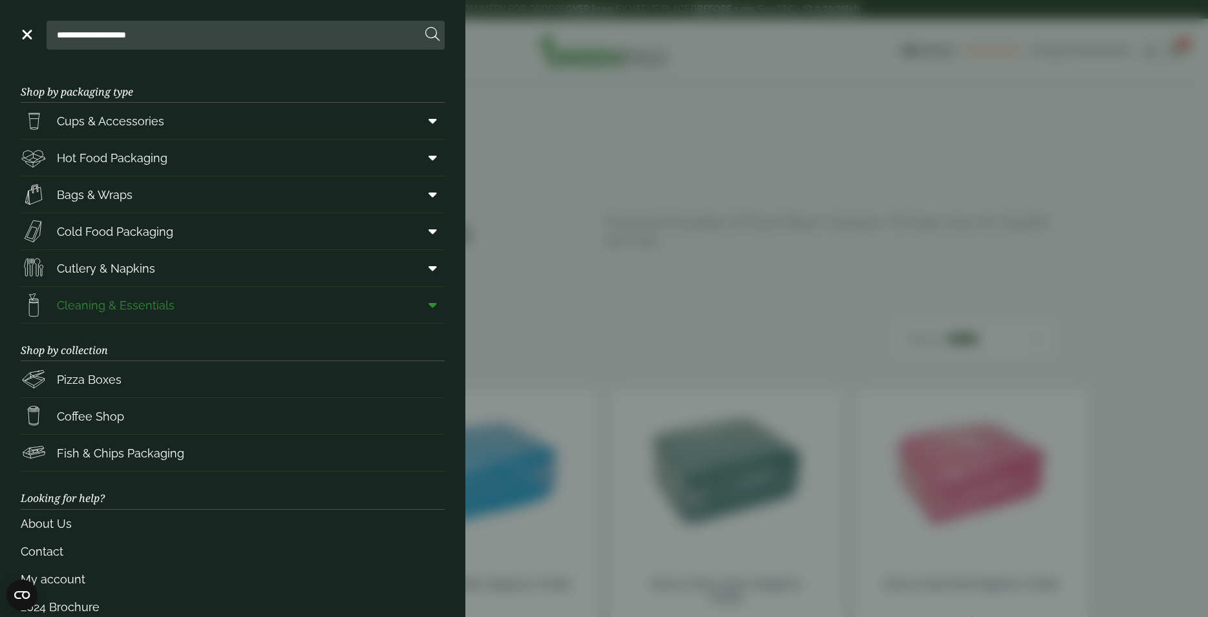
click at [100, 299] on span "Cleaning & Essentials" at bounding box center [116, 305] width 118 height 17
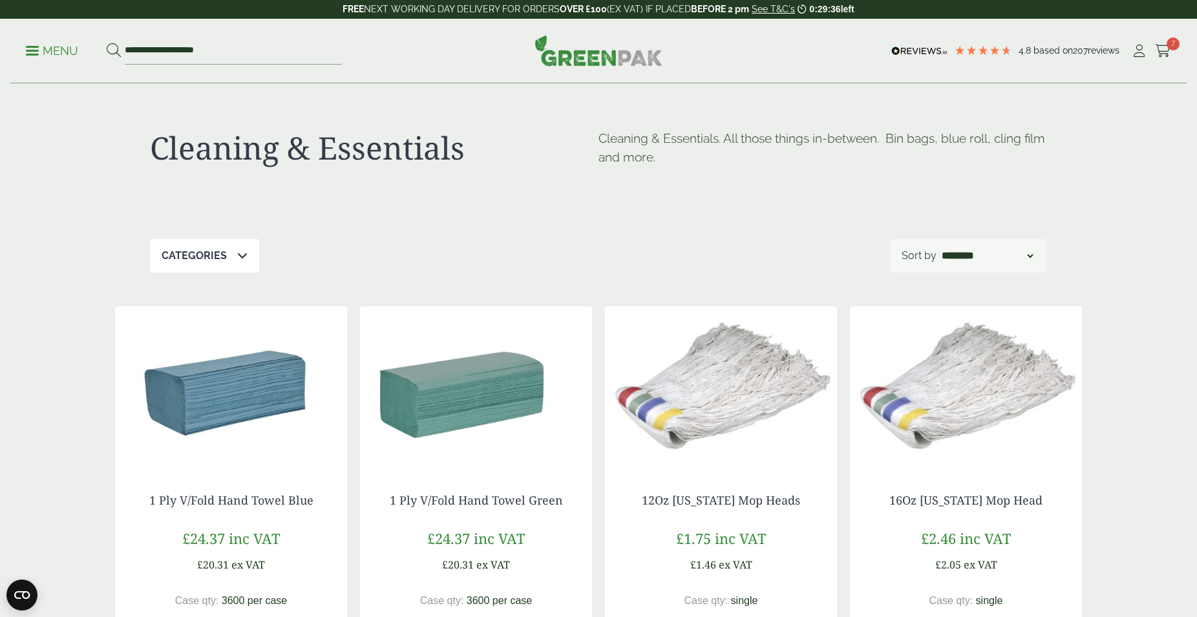
click at [41, 49] on p "Menu" at bounding box center [52, 51] width 52 height 16
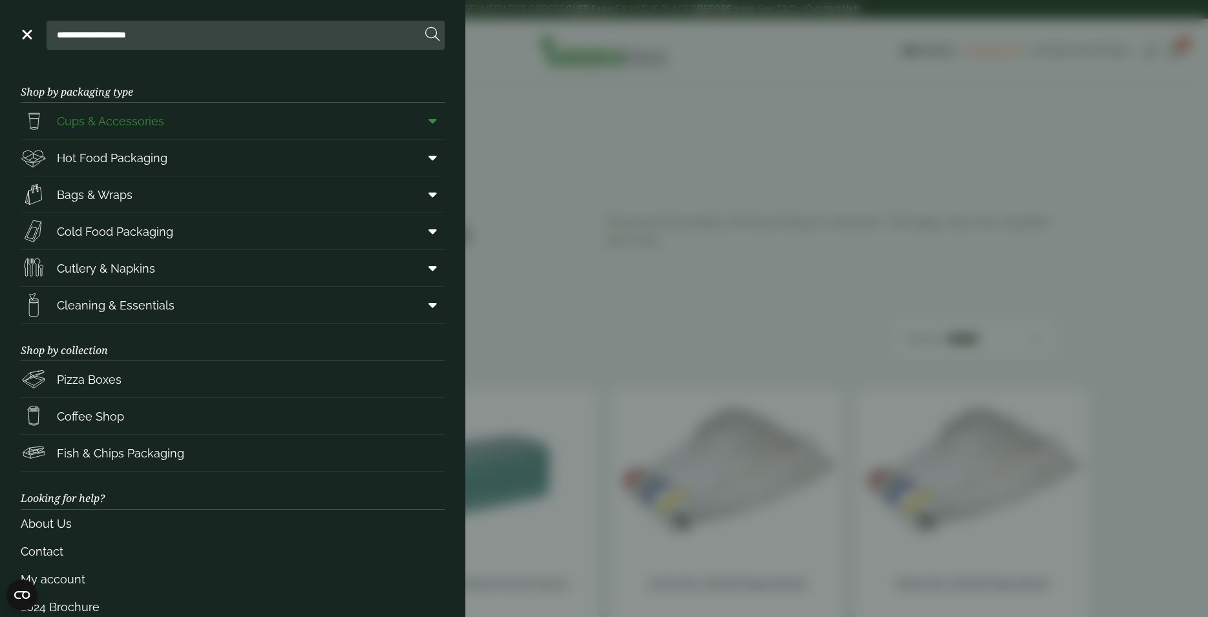
click at [101, 120] on span "Cups & Accessories" at bounding box center [110, 120] width 107 height 17
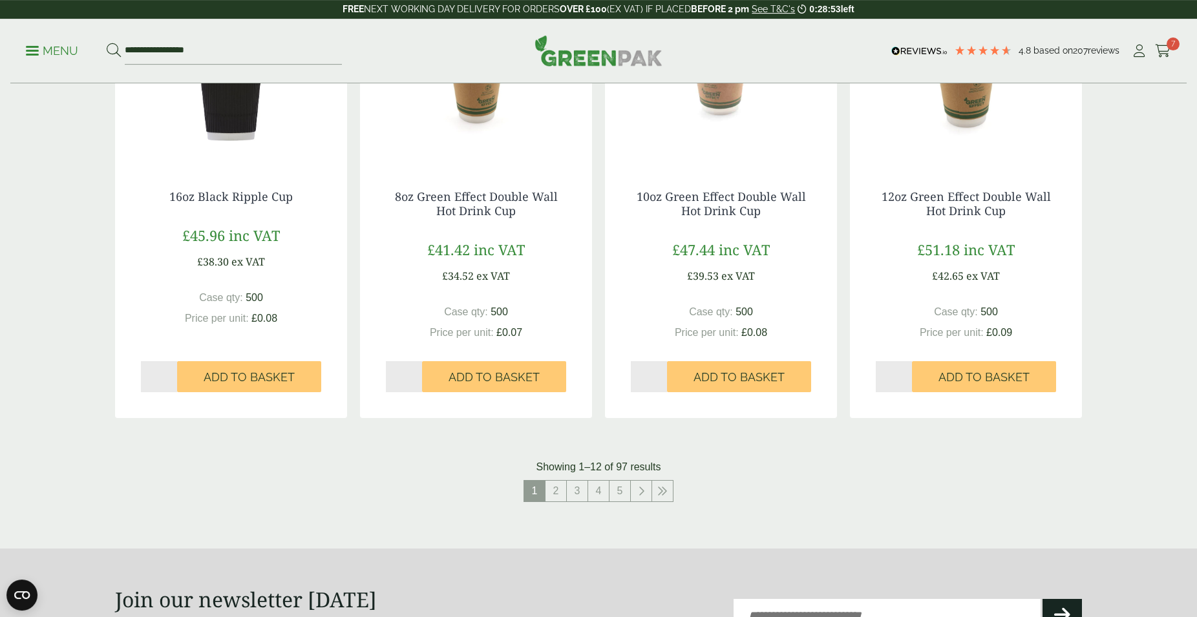
scroll to position [1186, 0]
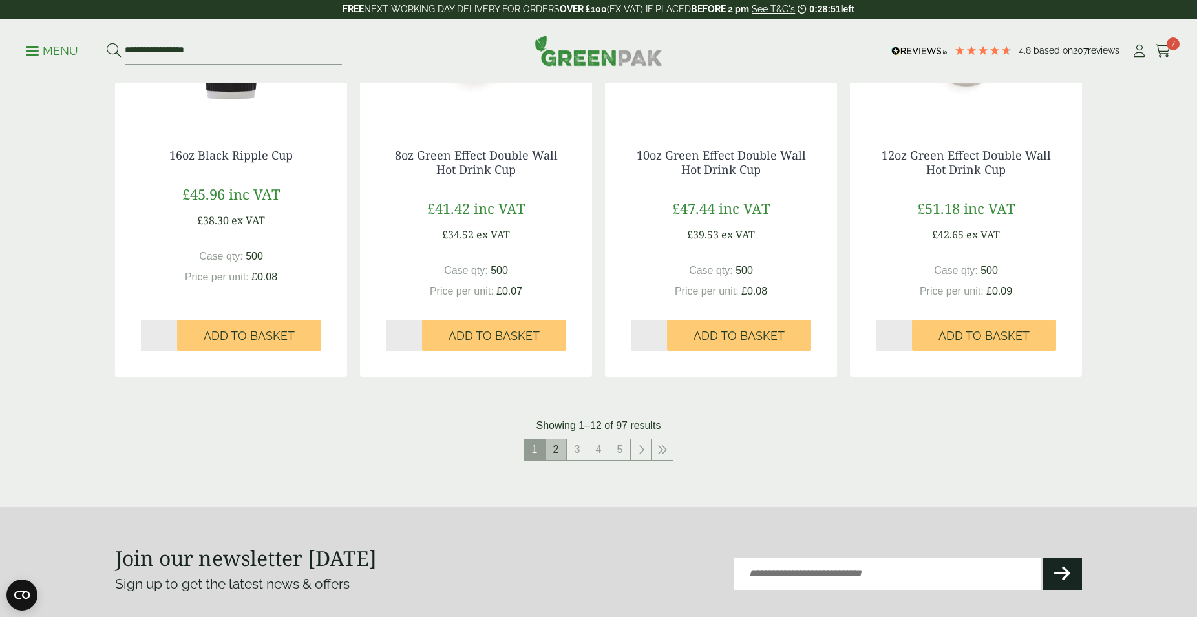
click at [551, 444] on link "2" at bounding box center [555, 449] width 21 height 21
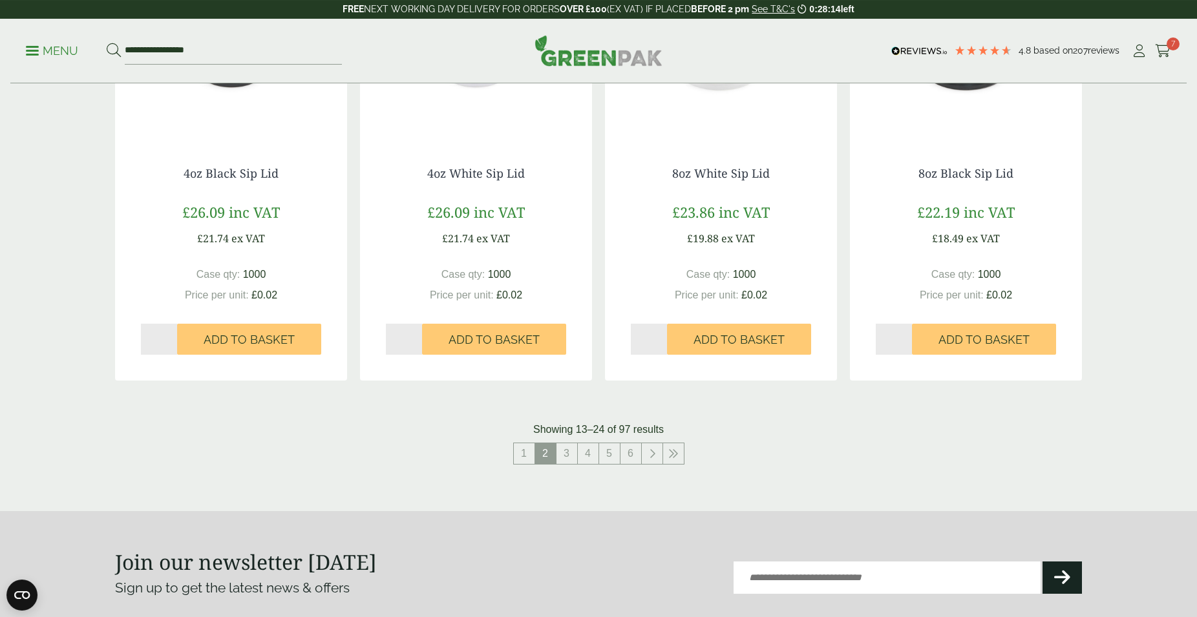
scroll to position [1186, 0]
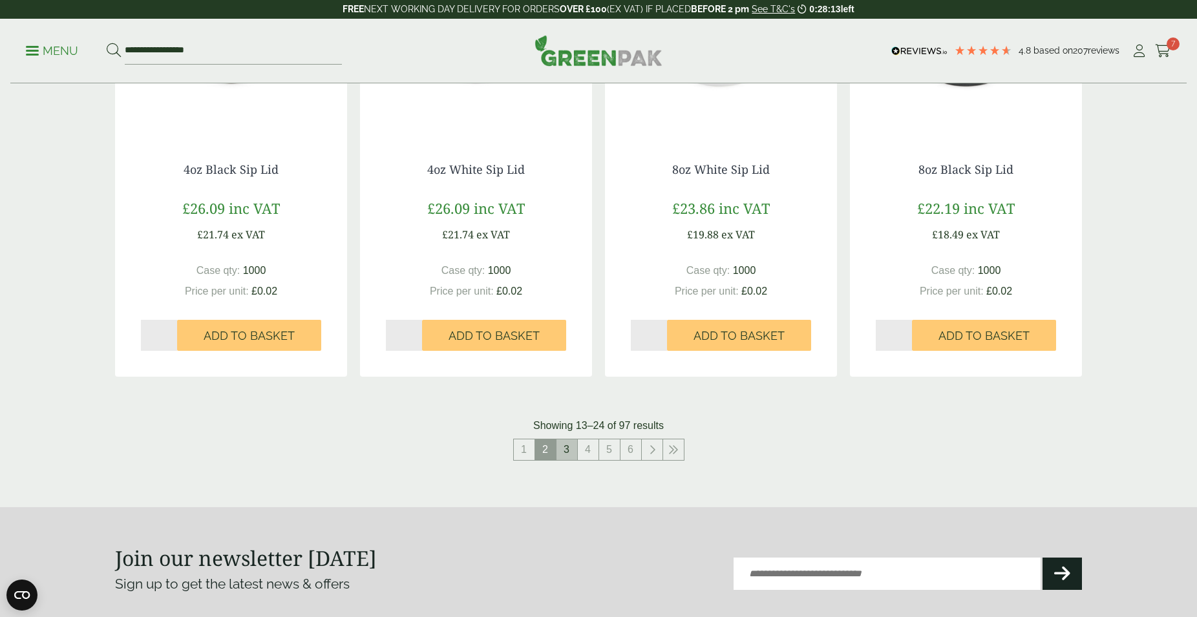
click at [571, 452] on link "3" at bounding box center [566, 449] width 21 height 21
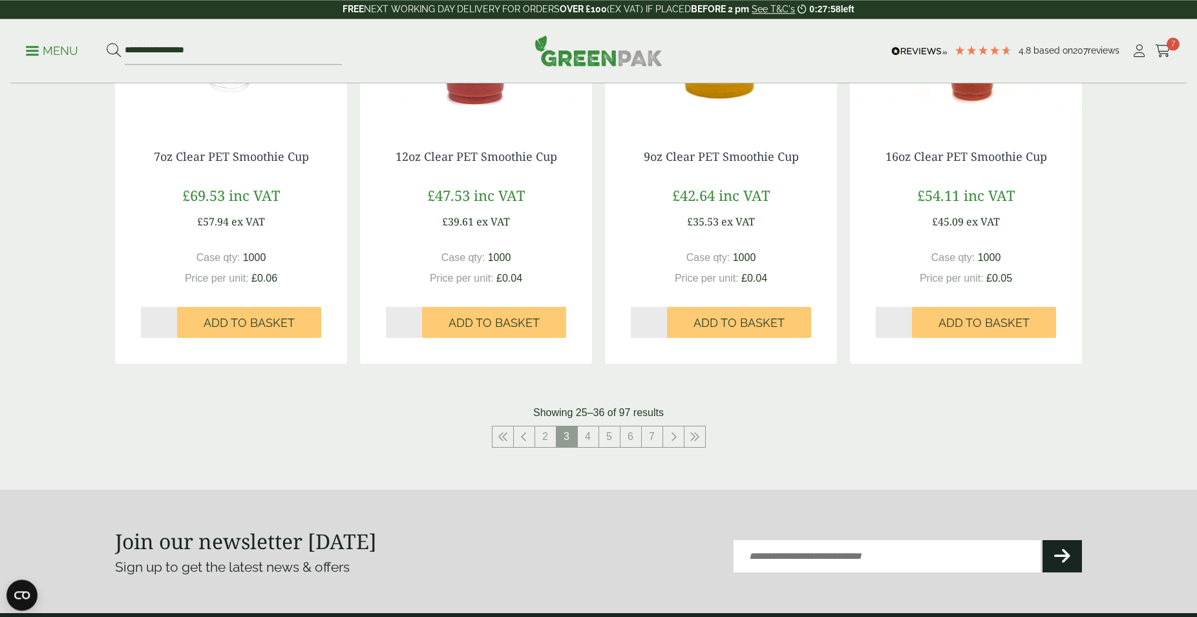
scroll to position [1186, 0]
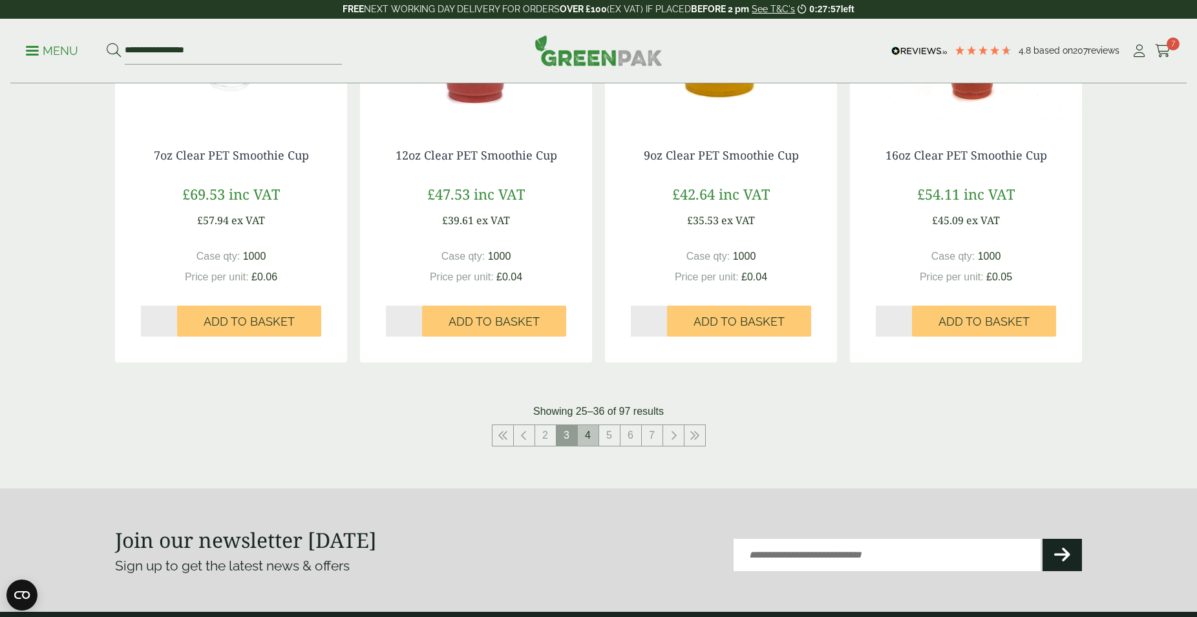
click at [593, 436] on link "4" at bounding box center [588, 435] width 21 height 21
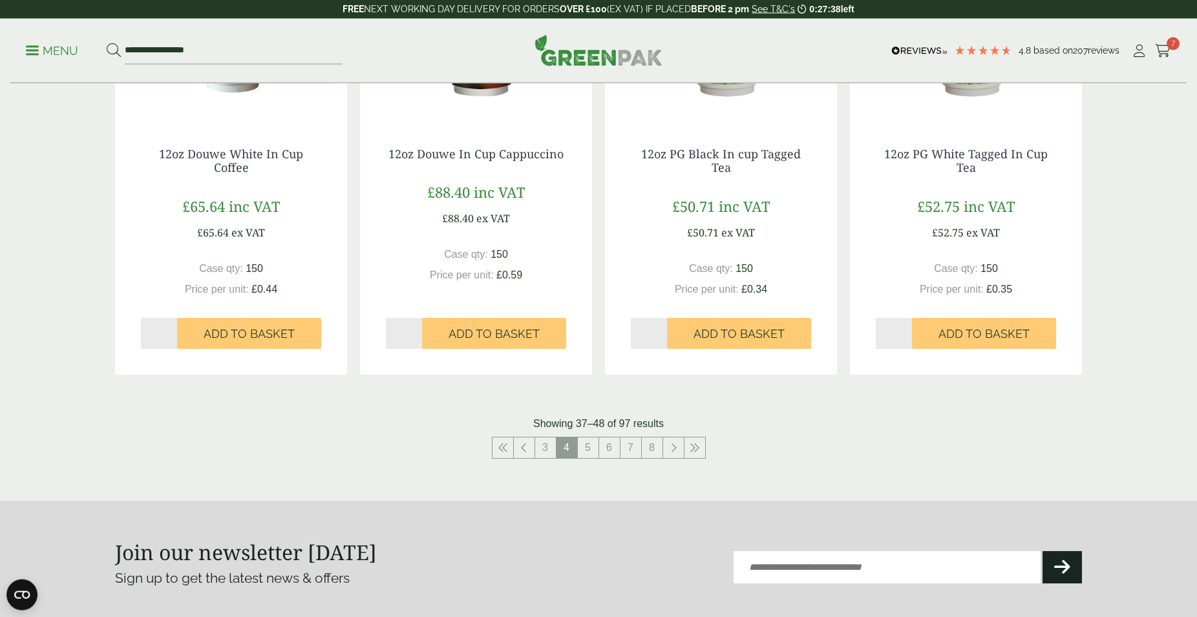
scroll to position [1252, 0]
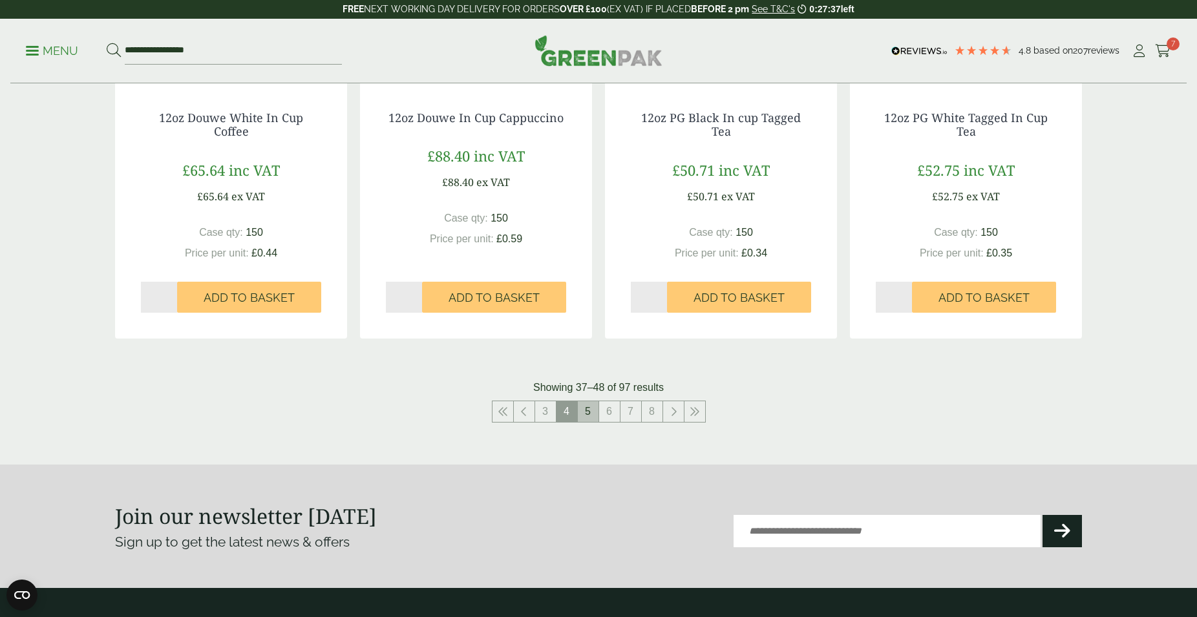
click at [590, 413] on link "5" at bounding box center [588, 411] width 21 height 21
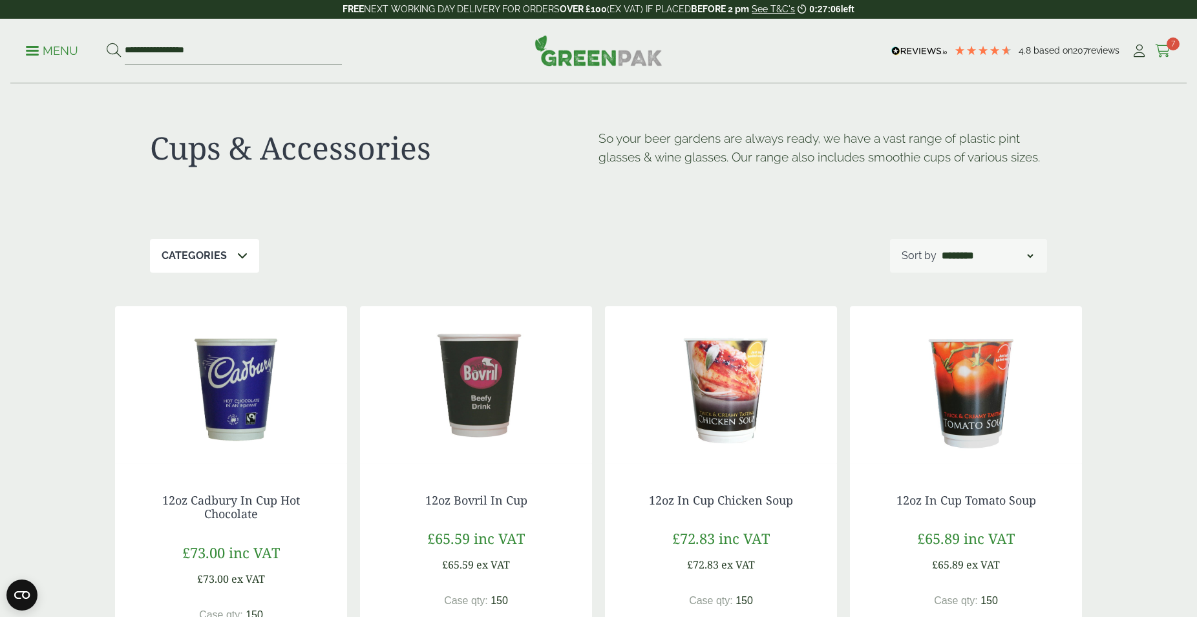
click at [1166, 48] on icon at bounding box center [1163, 51] width 16 height 13
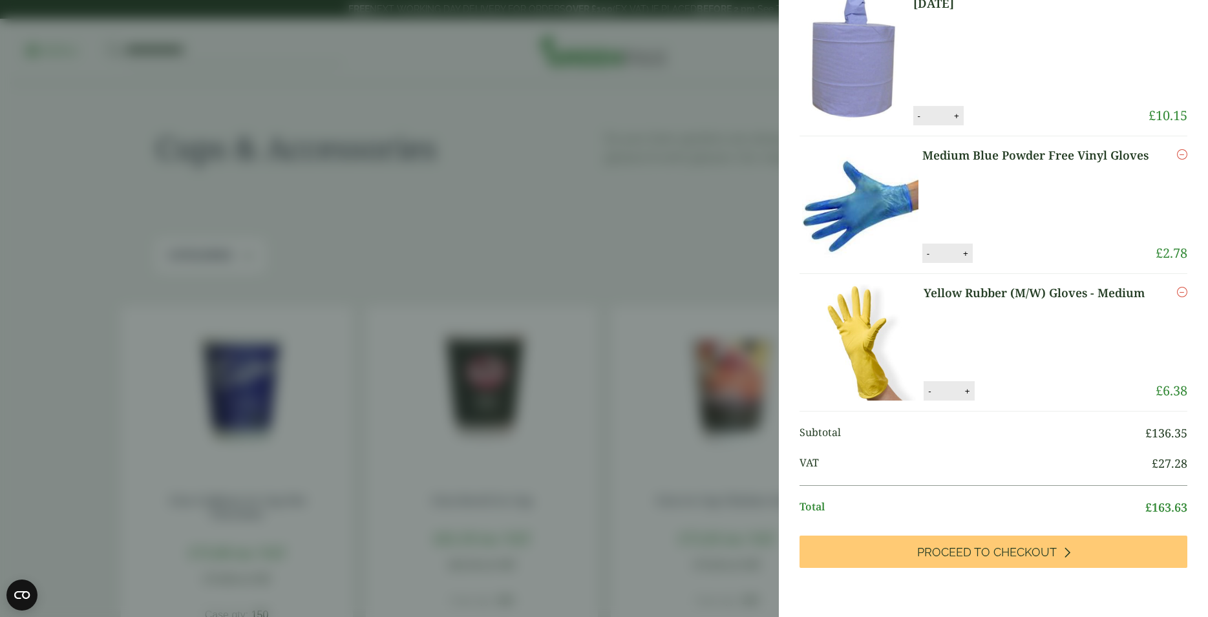
scroll to position [561, 0]
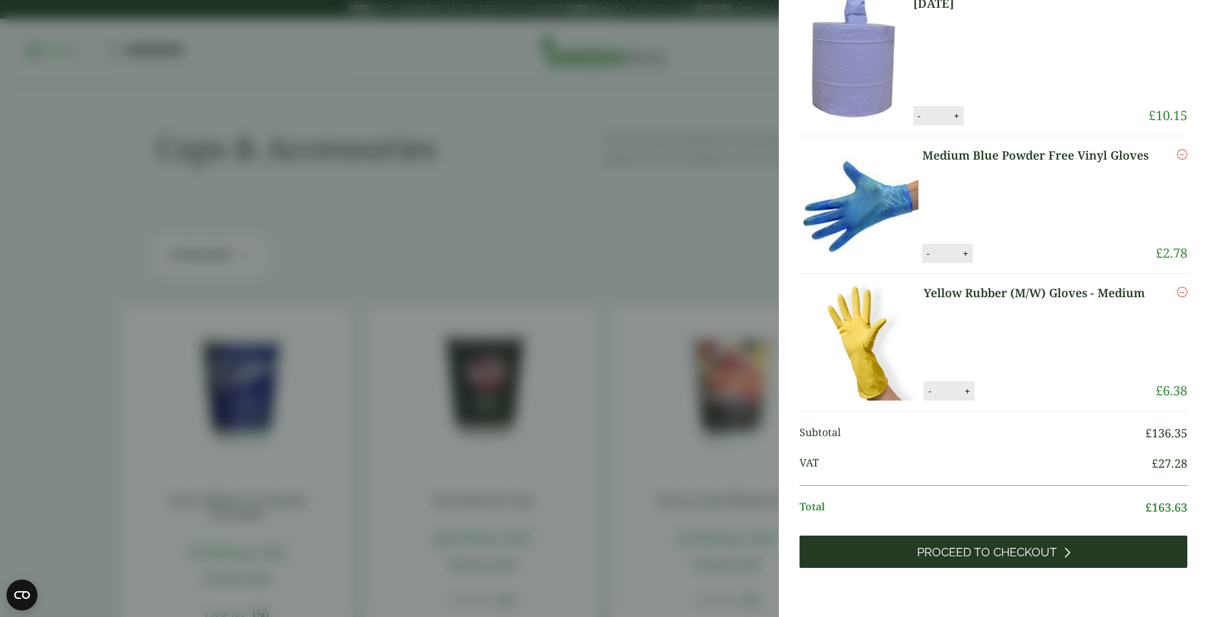
click at [991, 549] on span "Proceed to Checkout" at bounding box center [987, 552] width 140 height 14
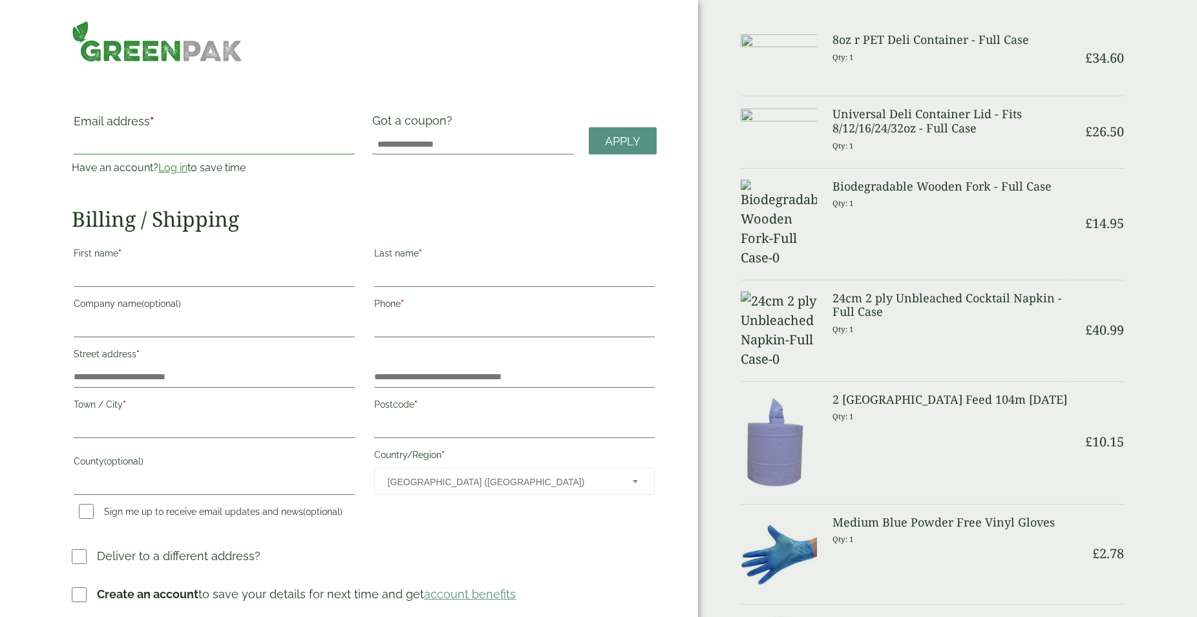
click at [114, 144] on input "Email address *" at bounding box center [214, 144] width 281 height 21
type input "**********"
click at [125, 275] on input "First name *" at bounding box center [214, 276] width 281 height 21
type input "****"
click at [453, 269] on input "Last name *" at bounding box center [514, 276] width 281 height 21
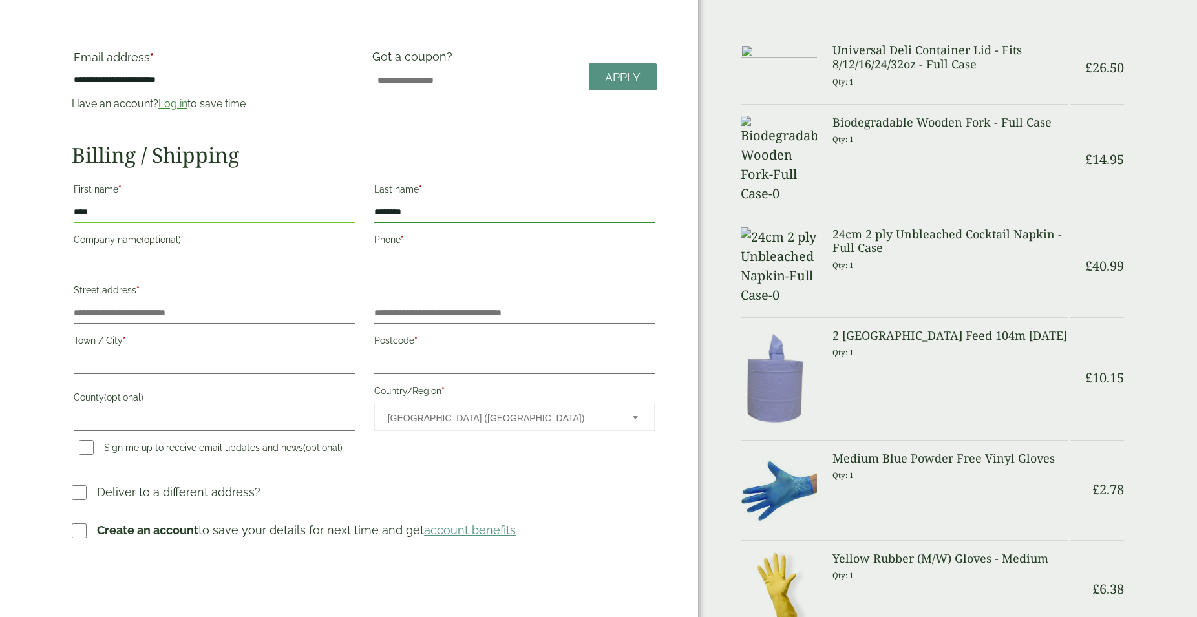
scroll to position [66, 0]
type input "********"
click at [121, 255] on input "Company name (optional)" at bounding box center [214, 261] width 281 height 21
type input "**********"
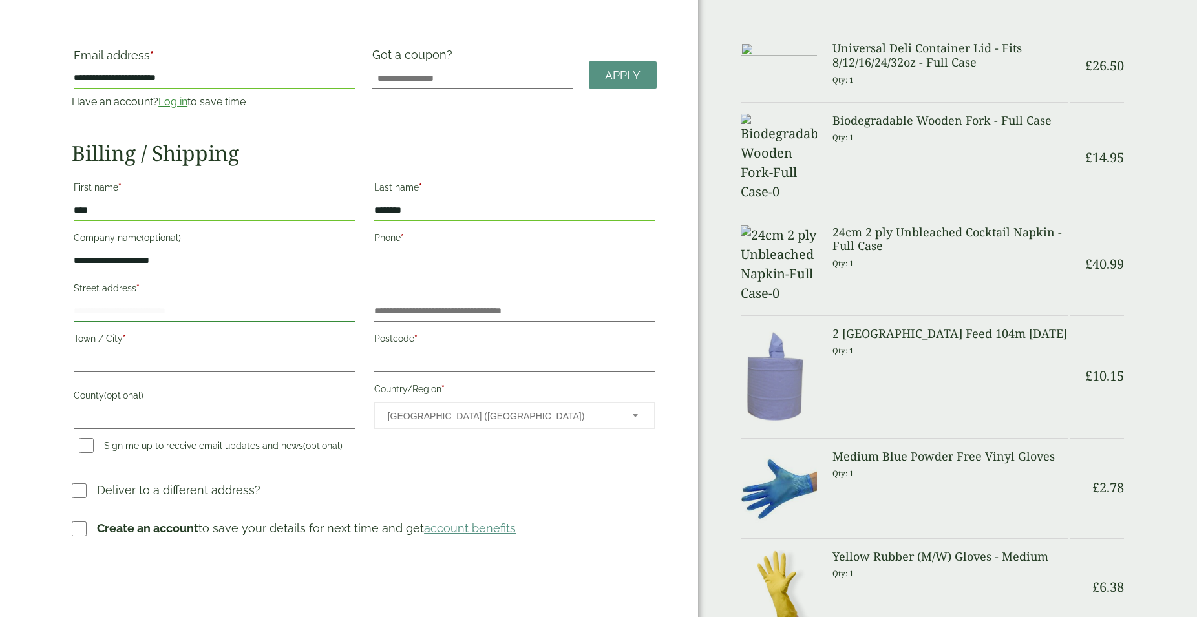
click at [163, 306] on input "Street address *" at bounding box center [214, 311] width 281 height 21
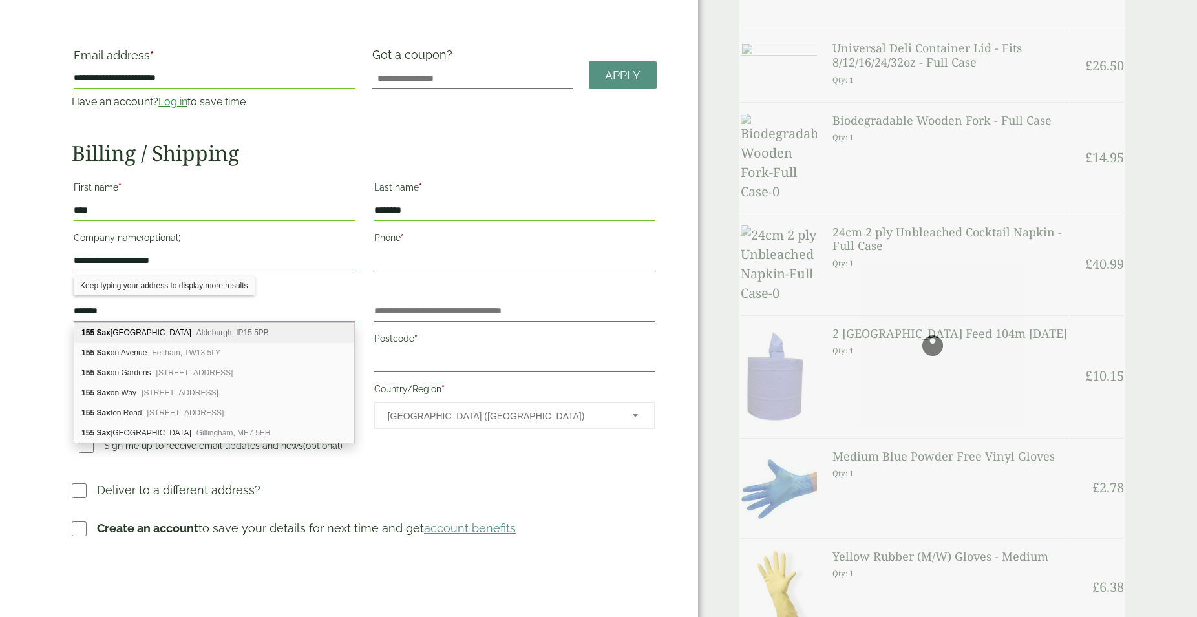
click at [157, 335] on div "[STREET_ADDRESS]" at bounding box center [214, 333] width 280 height 20
type input "**********"
type input "*********"
type input "********"
type input "*******"
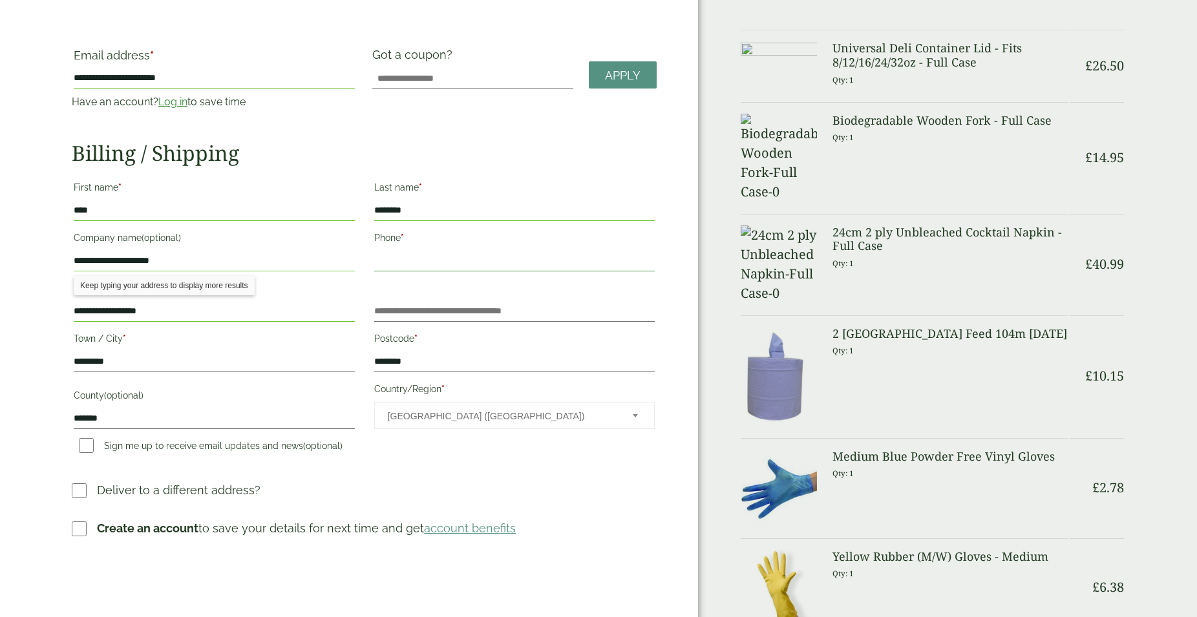
click at [395, 251] on input "Phone *" at bounding box center [514, 261] width 281 height 21
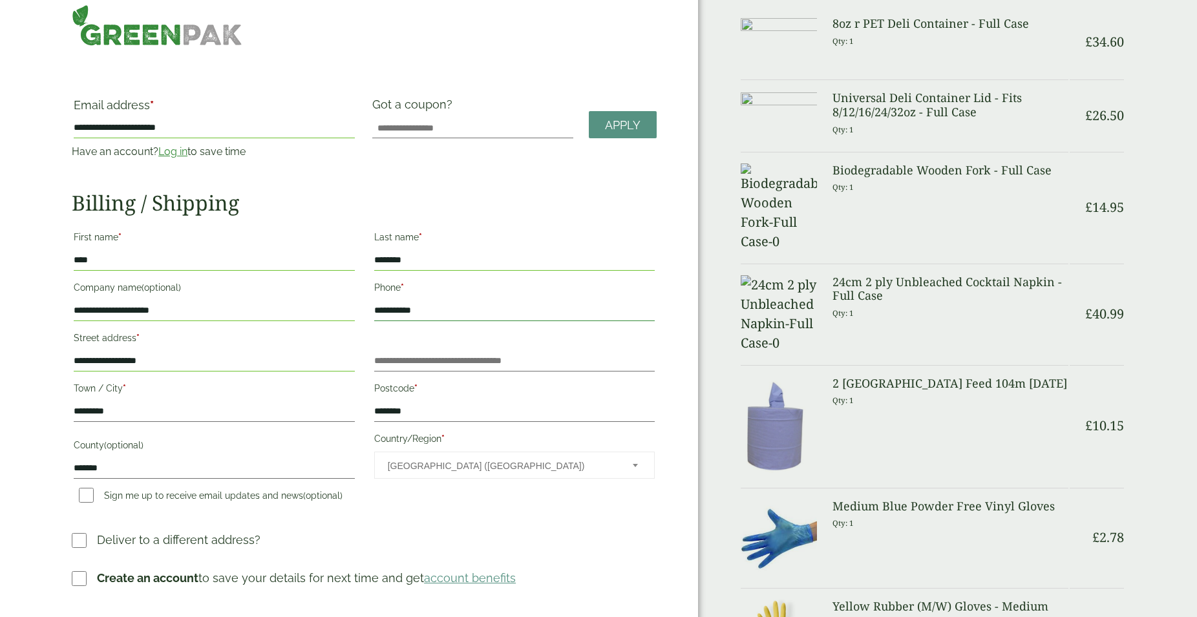
scroll to position [0, 0]
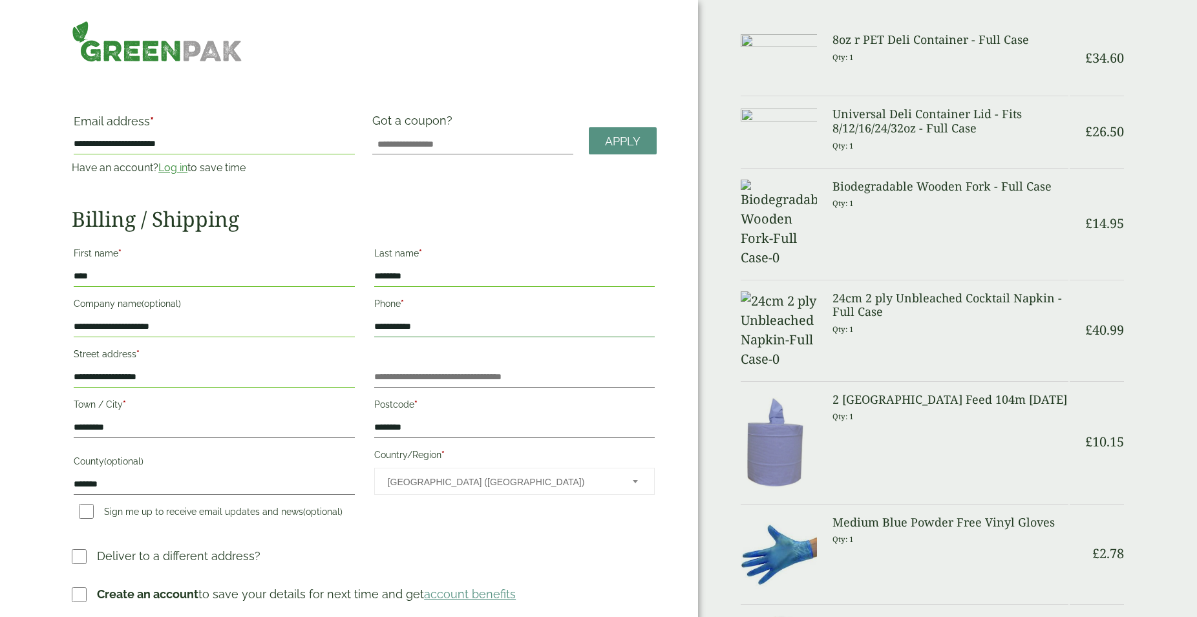
type input "**********"
click at [616, 141] on span "Apply" at bounding box center [623, 141] width 36 height 14
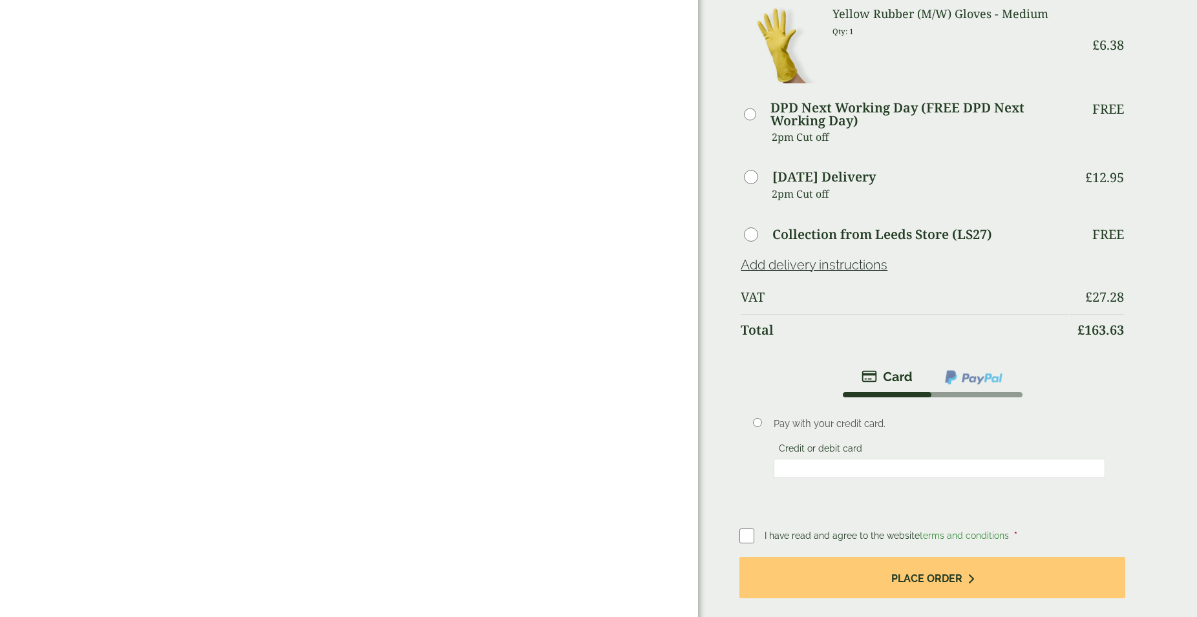
scroll to position [659, 0]
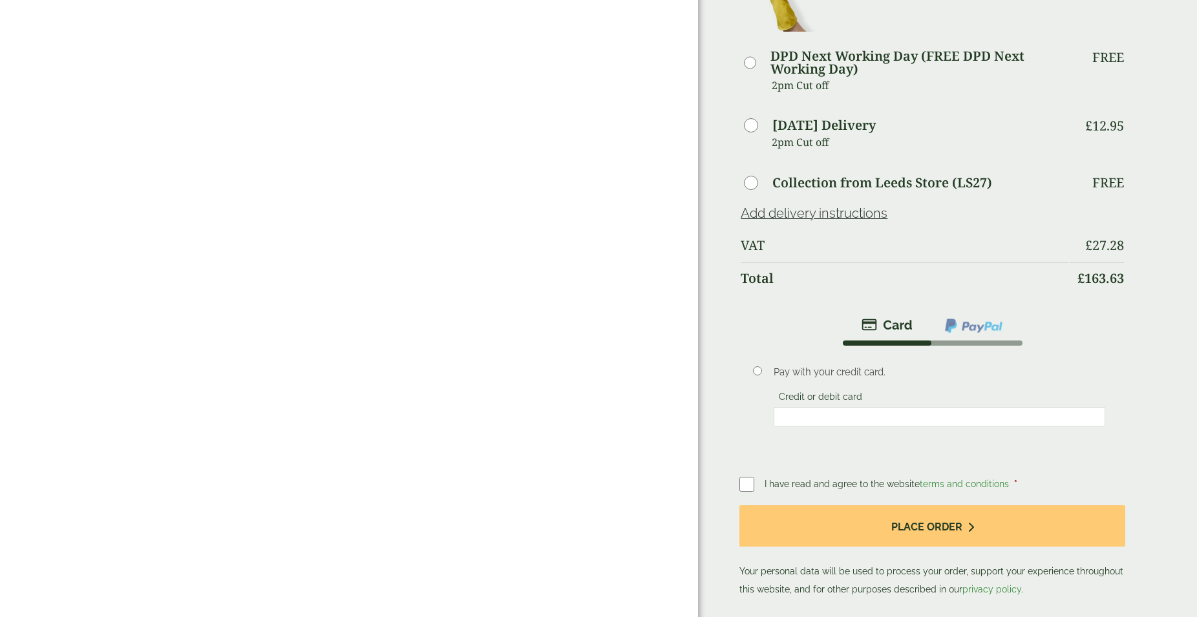
click at [906, 436] on div "Pay with your credit card. Credit or debit card Save payment information to my …" at bounding box center [939, 398] width 351 height 84
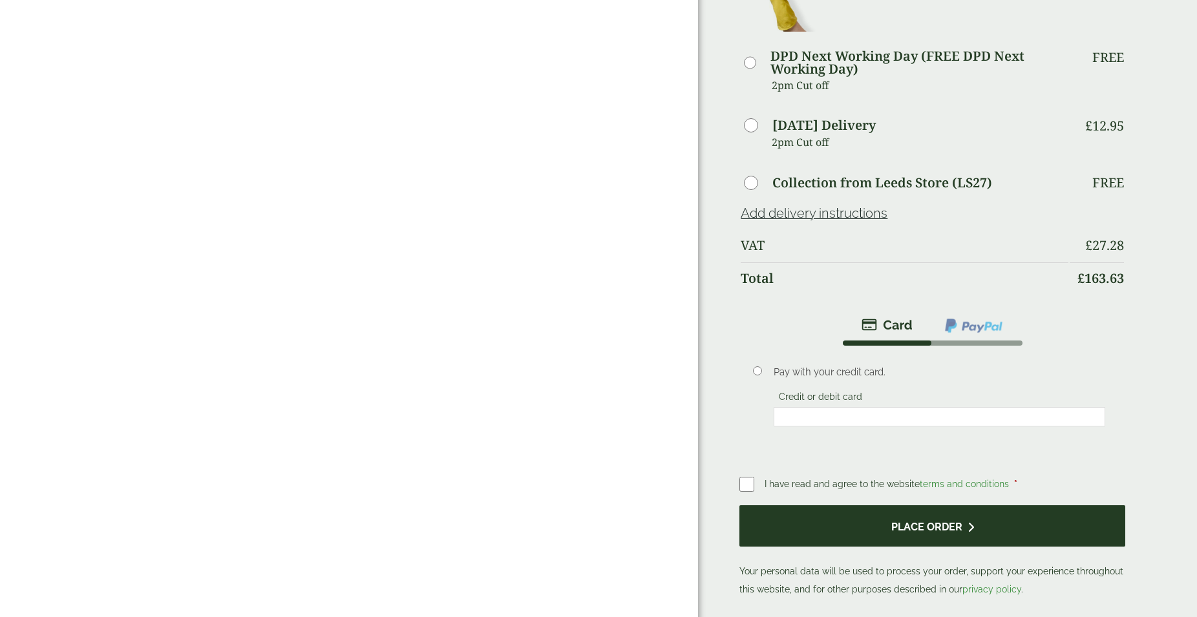
click at [921, 523] on button "Place order" at bounding box center [932, 526] width 386 height 42
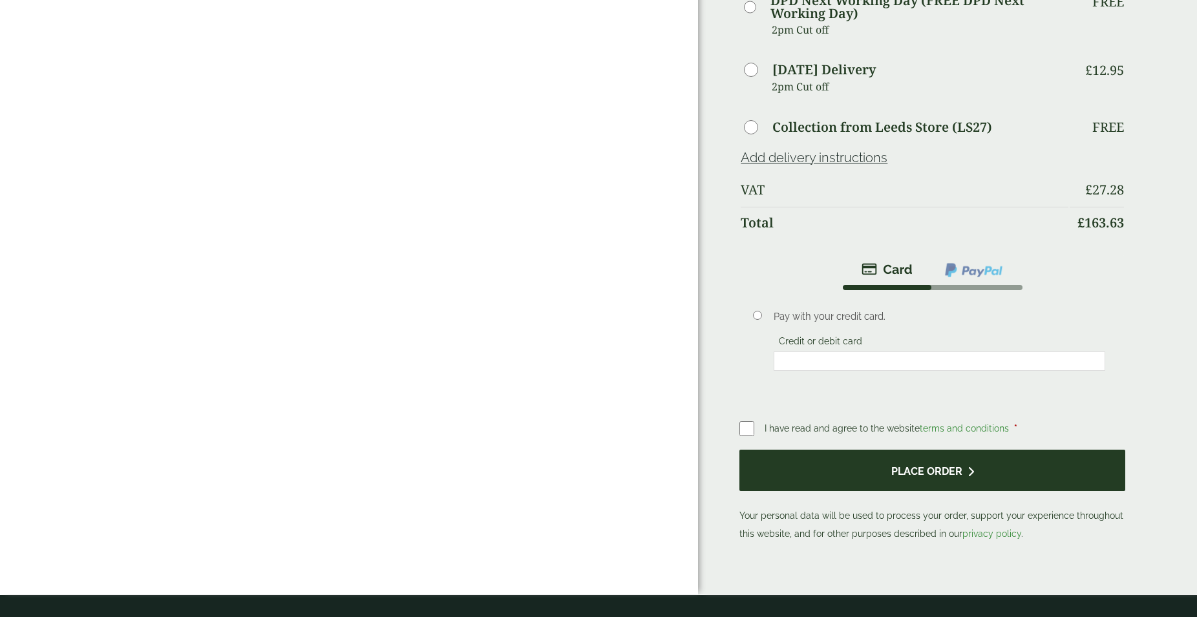
scroll to position [791, 0]
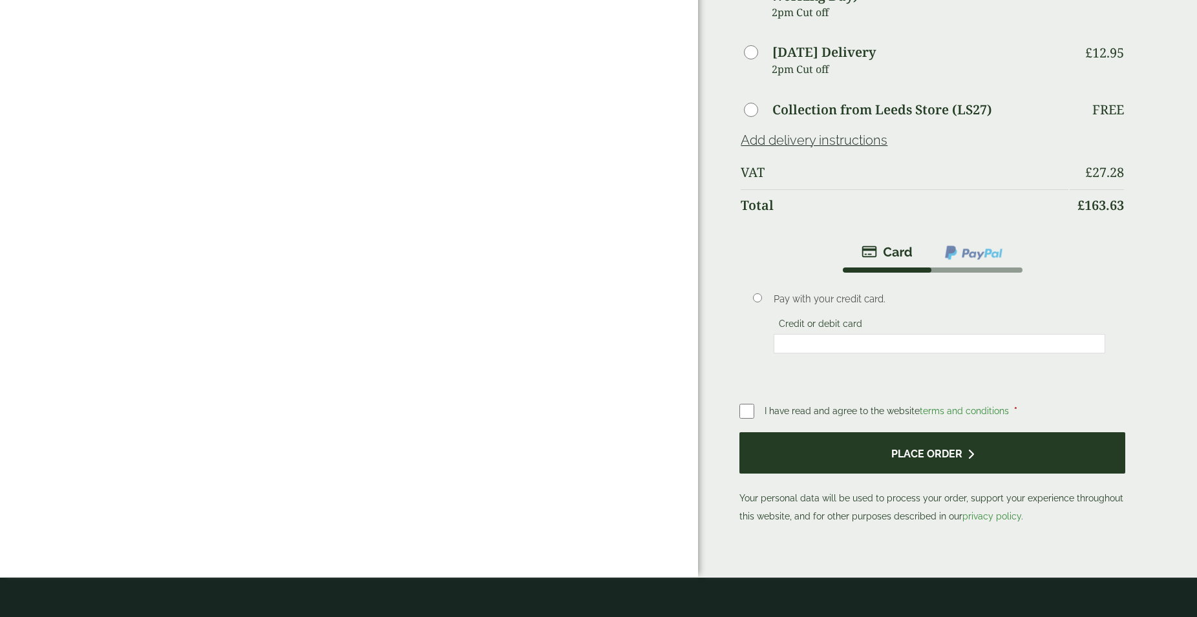
click at [927, 456] on button "Place order" at bounding box center [932, 453] width 386 height 42
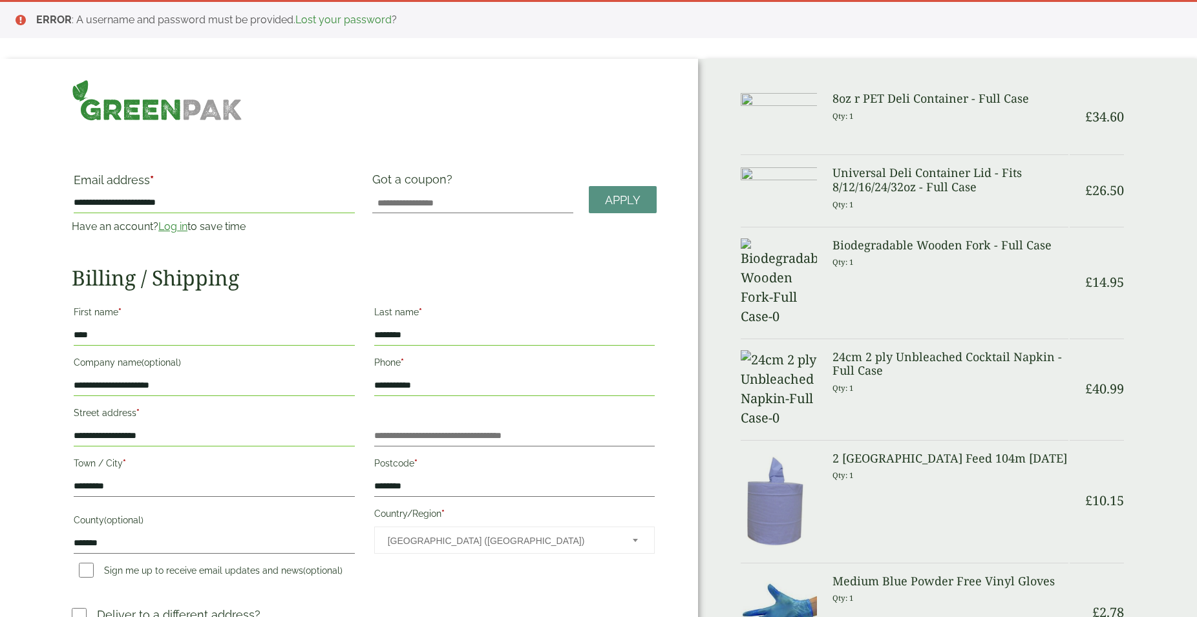
click at [171, 227] on link "Log in" at bounding box center [172, 226] width 29 height 12
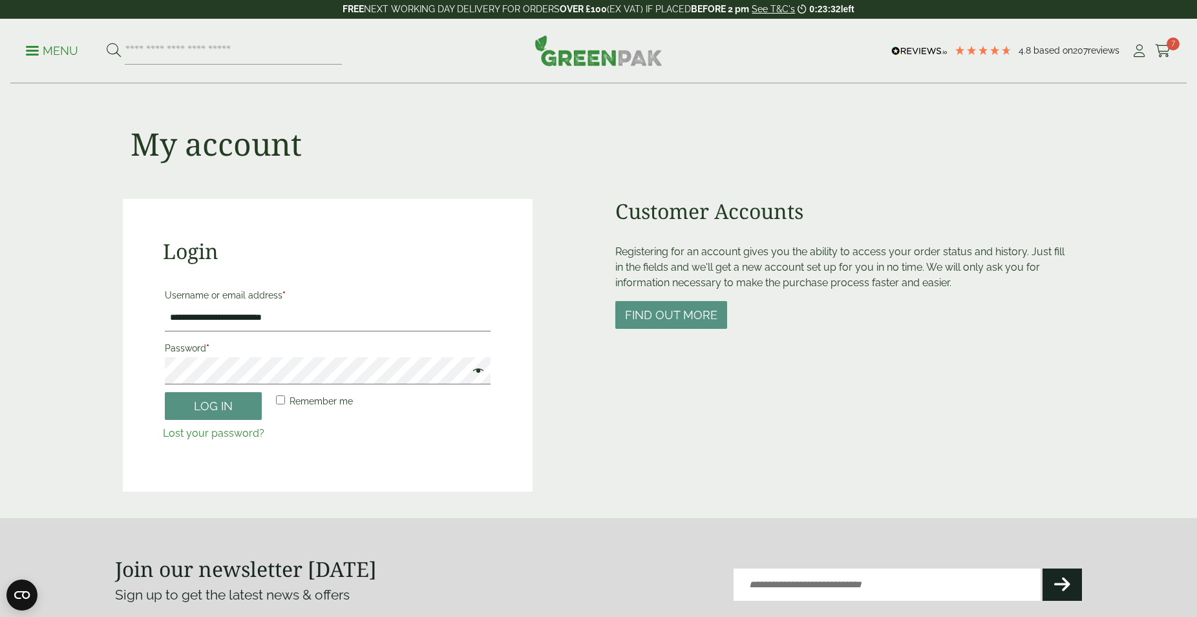
type input "**********"
click at [240, 432] on link "Lost your password?" at bounding box center [213, 433] width 101 height 12
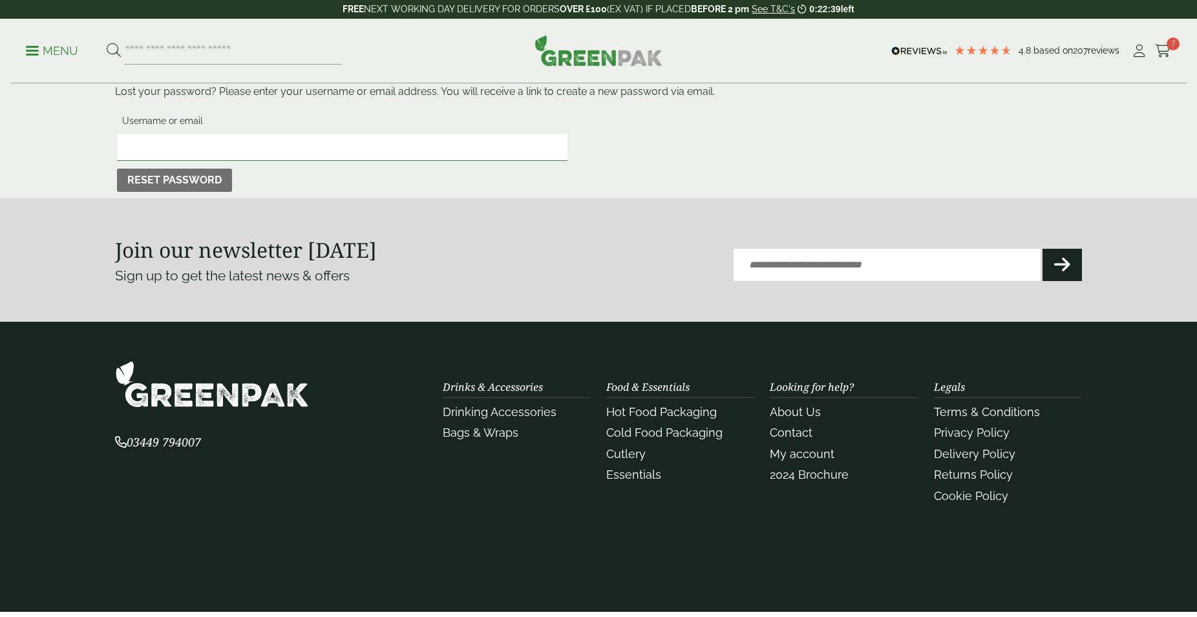
click at [215, 143] on input "Username or email" at bounding box center [342, 147] width 450 height 27
type input "**********"
click at [177, 180] on button "Reset password" at bounding box center [174, 180] width 115 height 23
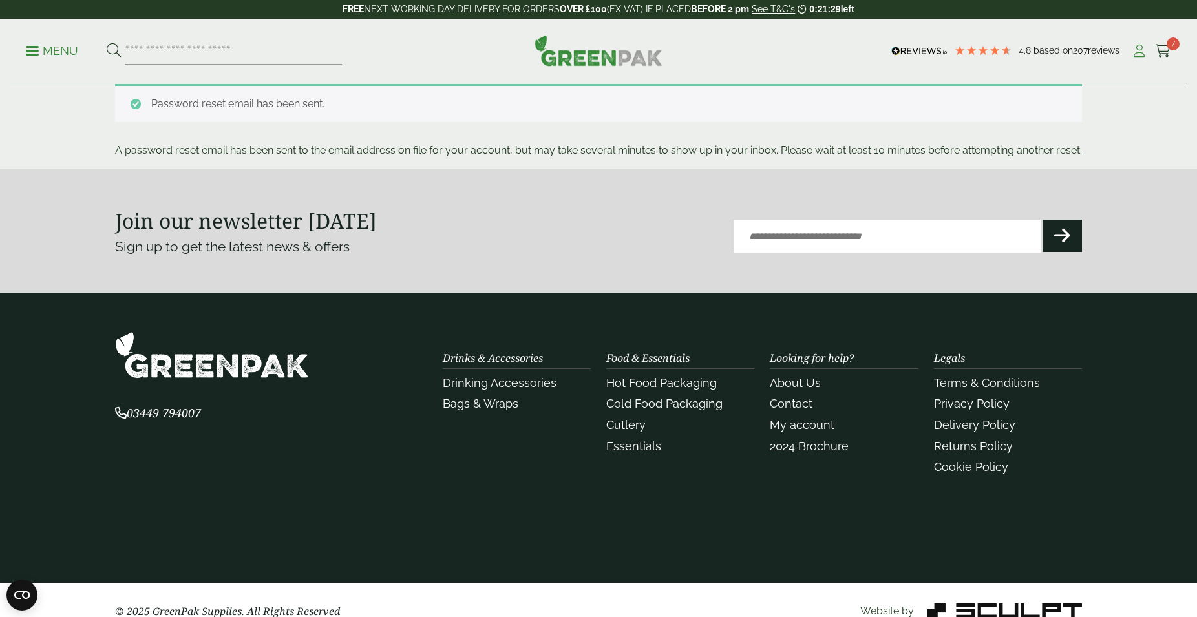
click at [1142, 50] on icon at bounding box center [1139, 51] width 16 height 13
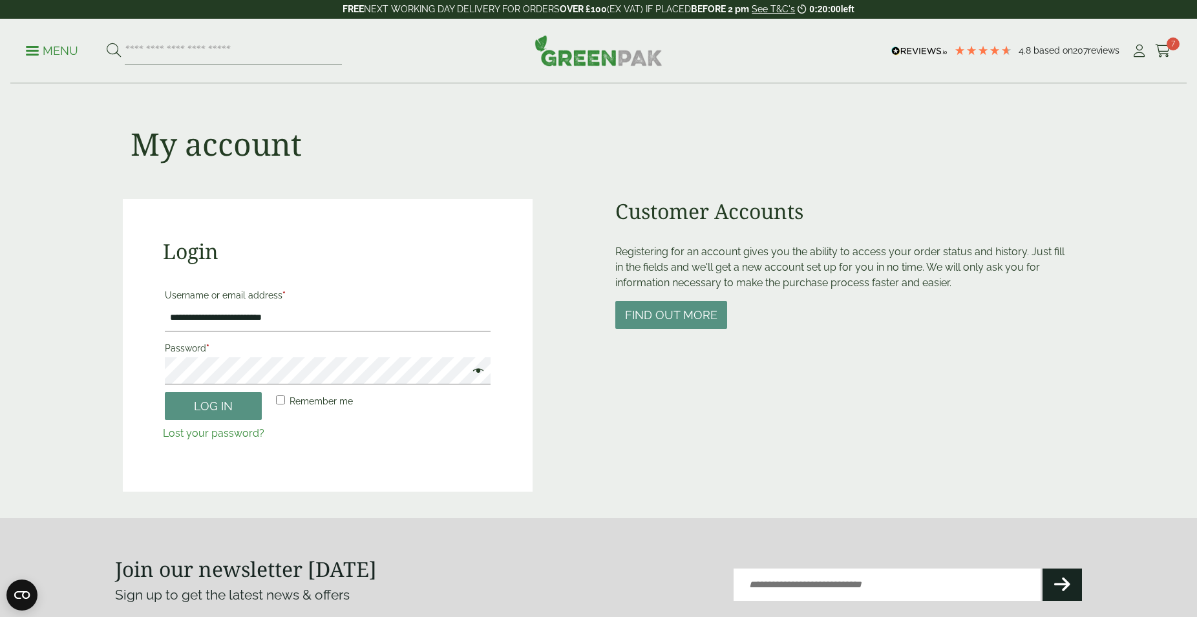
click at [476, 368] on span at bounding box center [475, 372] width 17 height 16
click at [213, 403] on button "Log in" at bounding box center [213, 406] width 97 height 28
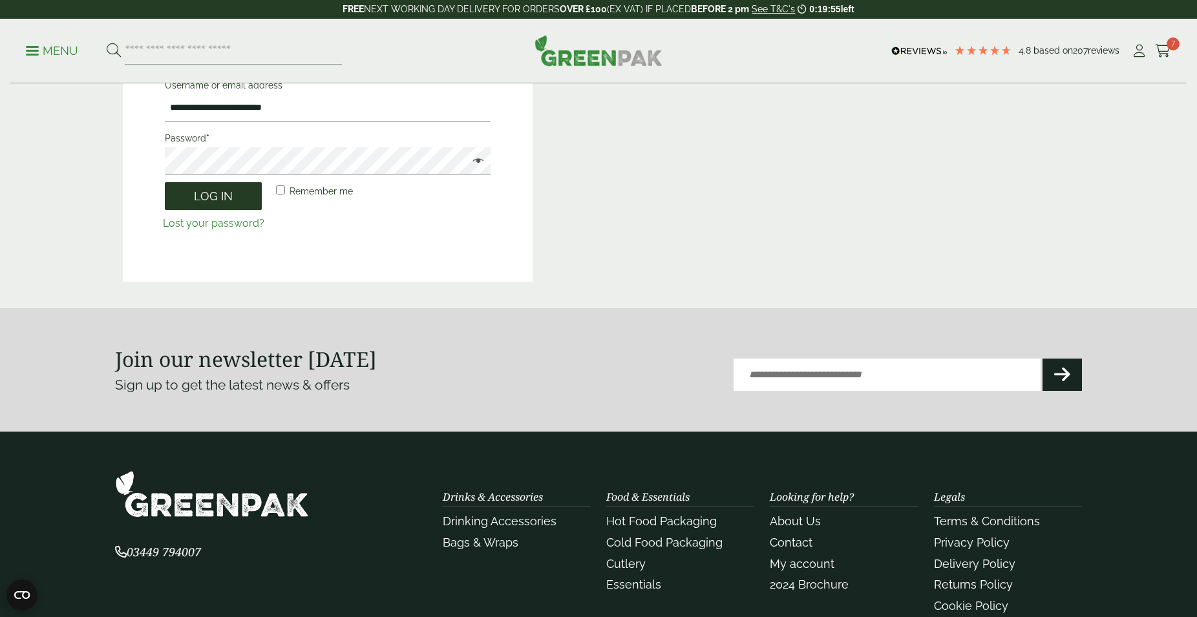
click at [228, 194] on button "Log in" at bounding box center [213, 196] width 97 height 28
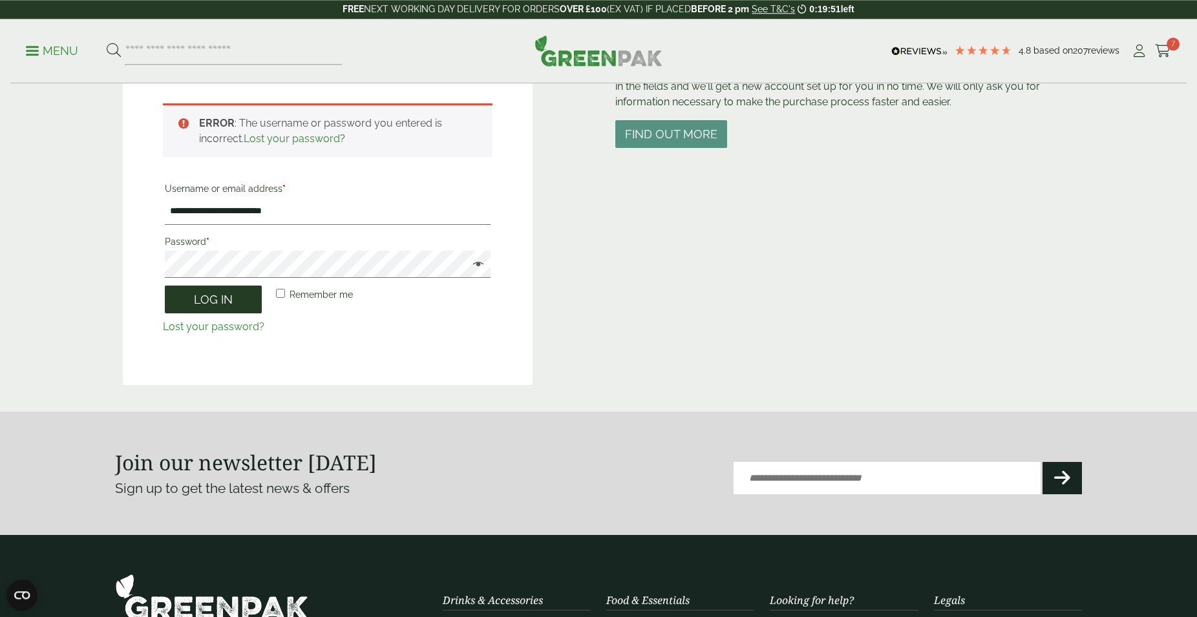
scroll to position [152, 0]
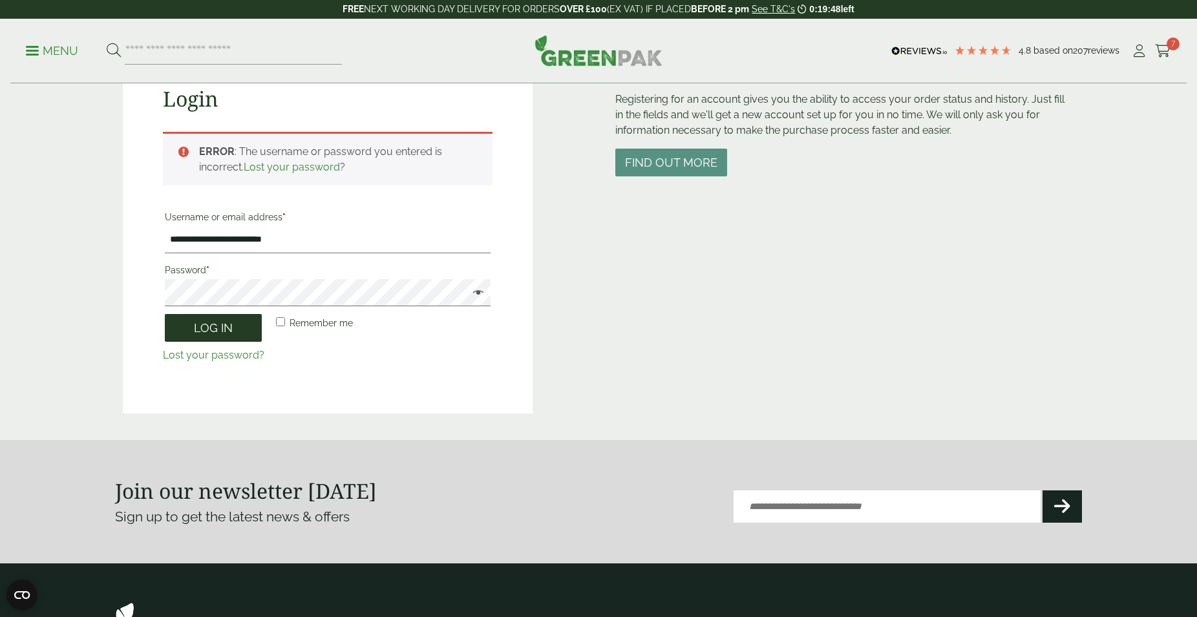
click at [205, 324] on button "Log in" at bounding box center [213, 328] width 97 height 28
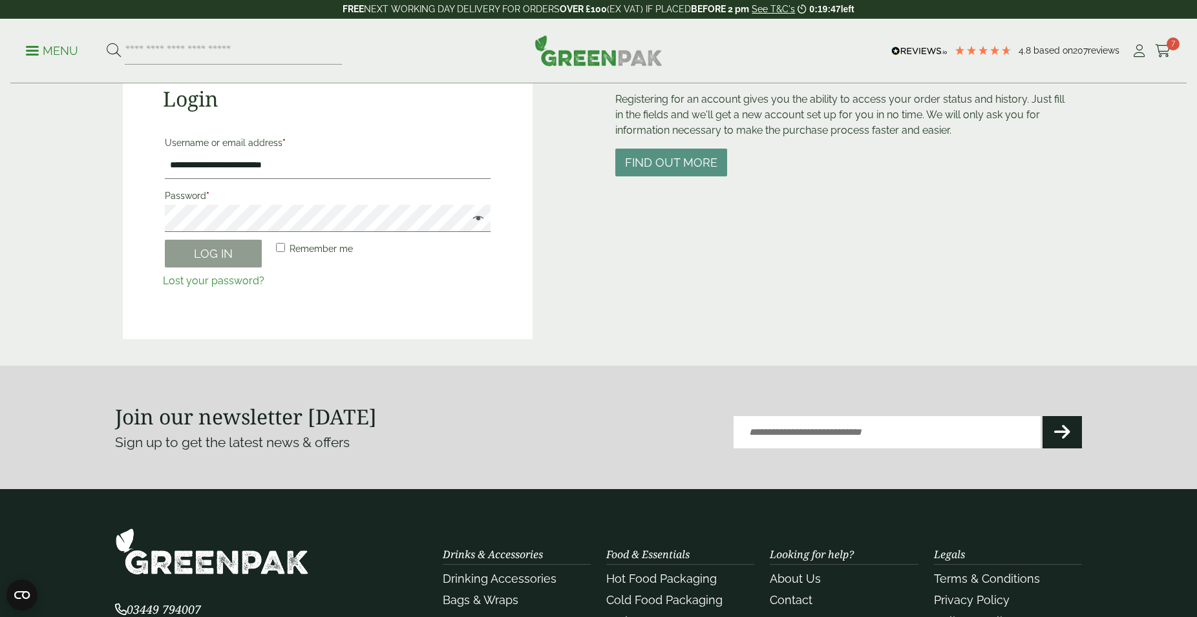
scroll to position [284, 0]
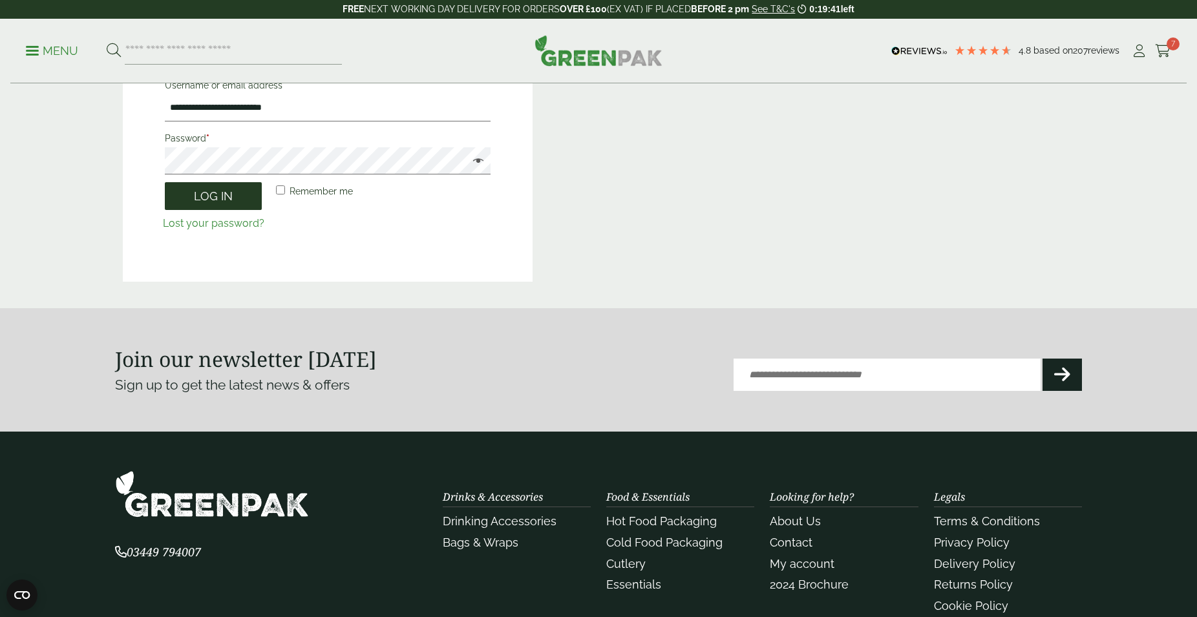
click at [219, 194] on button "Log in" at bounding box center [213, 196] width 97 height 28
click at [218, 194] on button "Log in" at bounding box center [213, 196] width 97 height 28
click at [227, 200] on button "Log in" at bounding box center [213, 196] width 97 height 28
drag, startPoint x: 317, startPoint y: 105, endPoint x: 149, endPoint y: 118, distance: 167.9
click at [165, 118] on input "**********" at bounding box center [328, 107] width 326 height 27
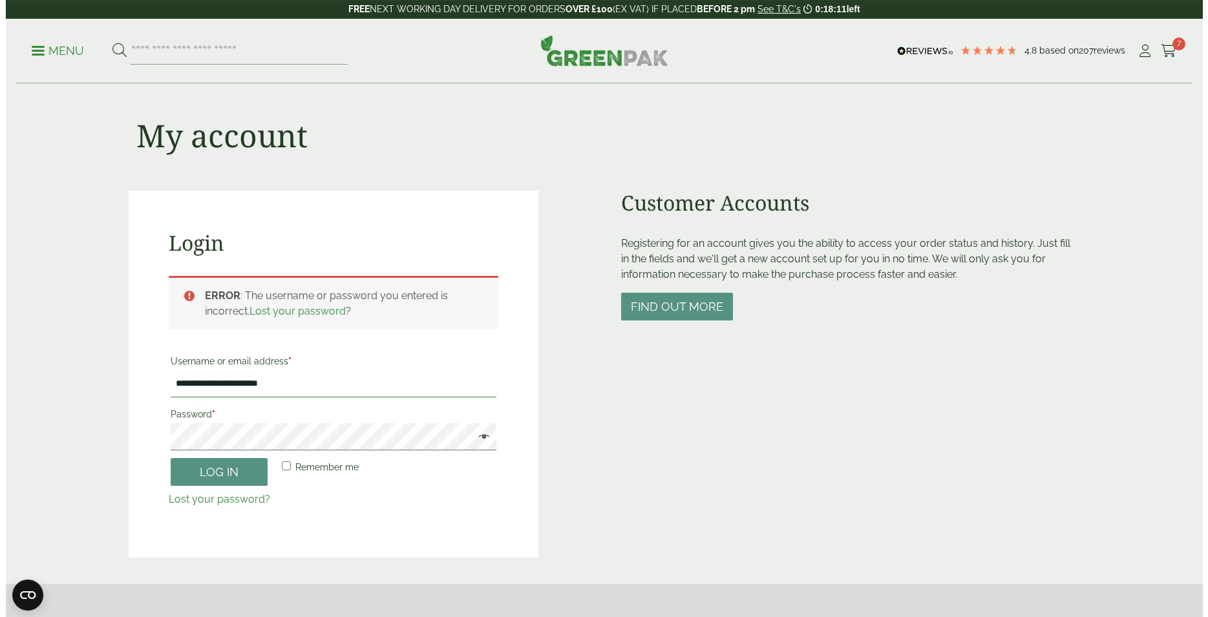
scroll to position [0, 0]
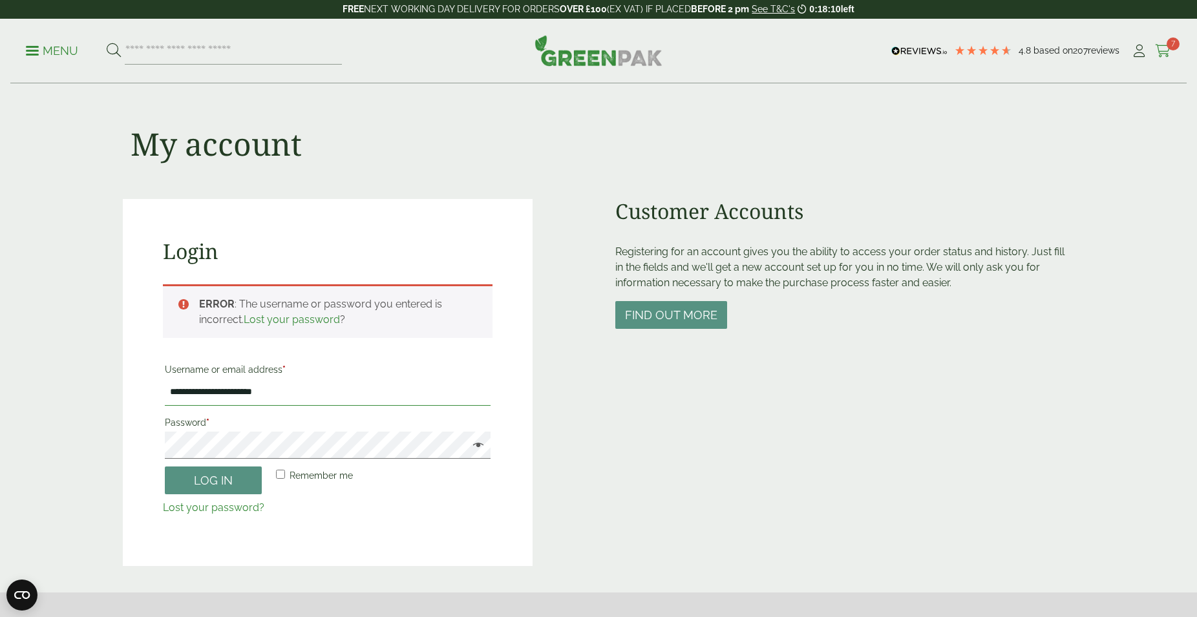
type input "**********"
click at [1157, 50] on icon at bounding box center [1163, 51] width 16 height 13
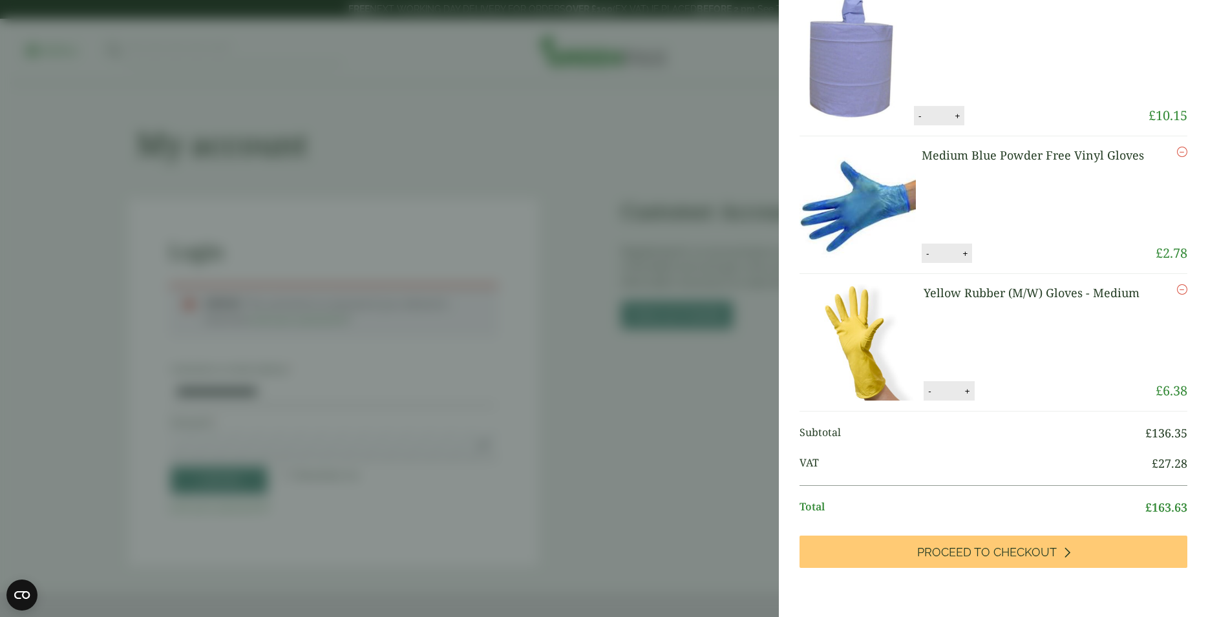
scroll to position [561, 0]
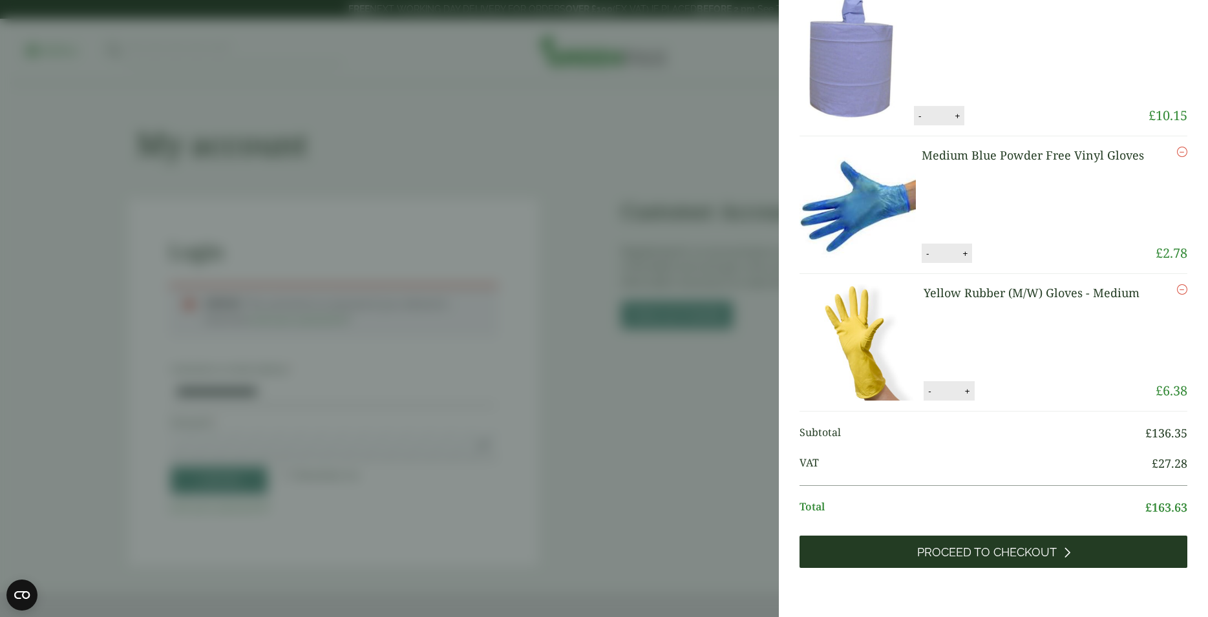
click at [994, 558] on span "Proceed to Checkout" at bounding box center [987, 552] width 140 height 14
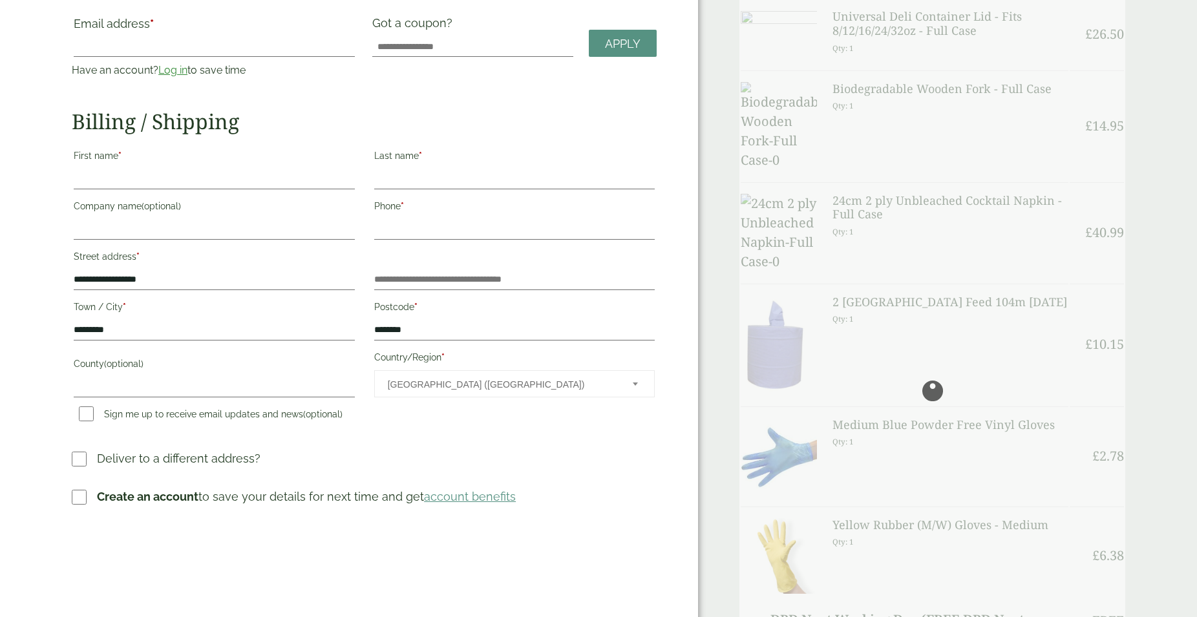
scroll to position [132, 0]
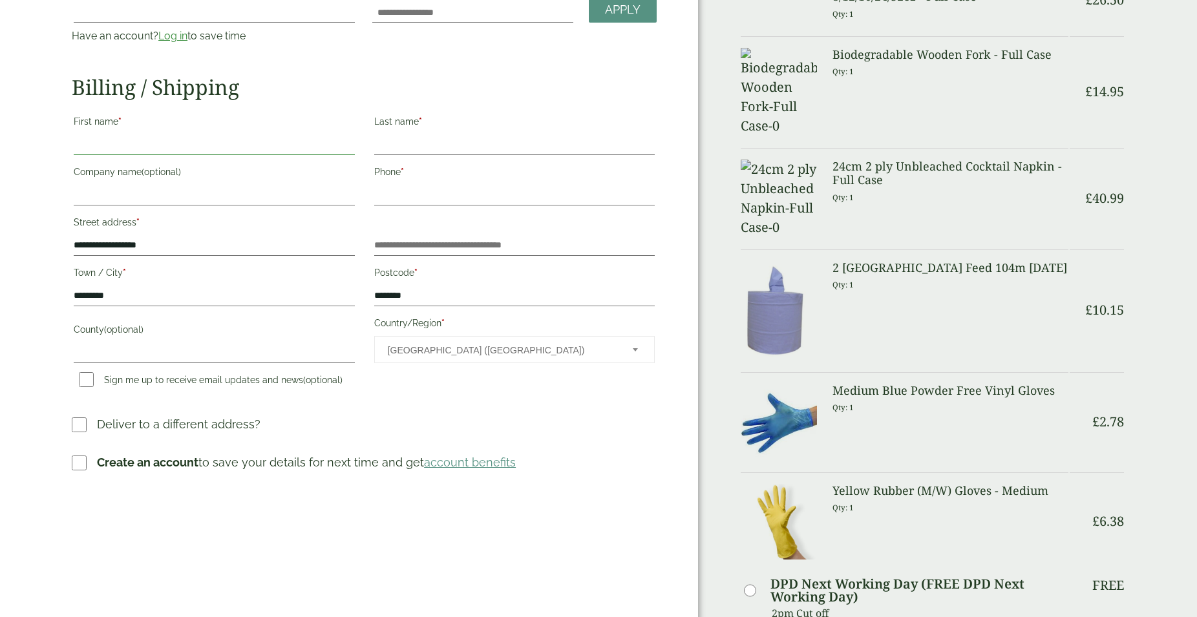
click at [127, 142] on input "First name *" at bounding box center [214, 144] width 281 height 21
type input "****"
click at [414, 147] on input "Last name *" at bounding box center [514, 144] width 281 height 21
type input "********"
click at [238, 190] on input "Company name (optional)" at bounding box center [214, 195] width 281 height 21
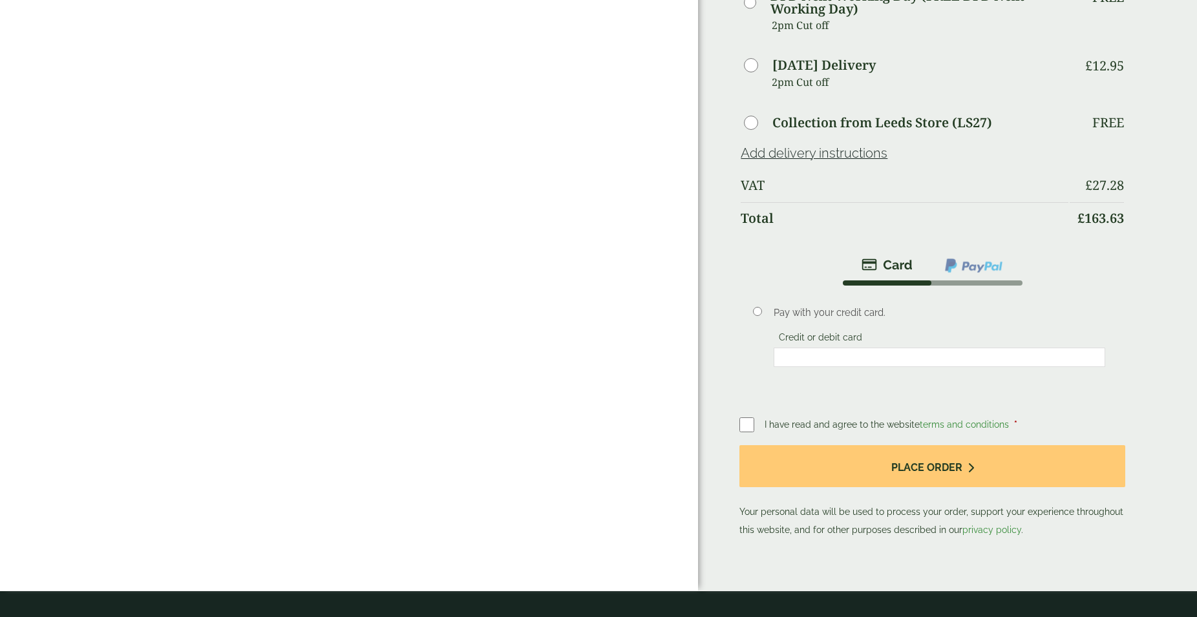
scroll to position [725, 0]
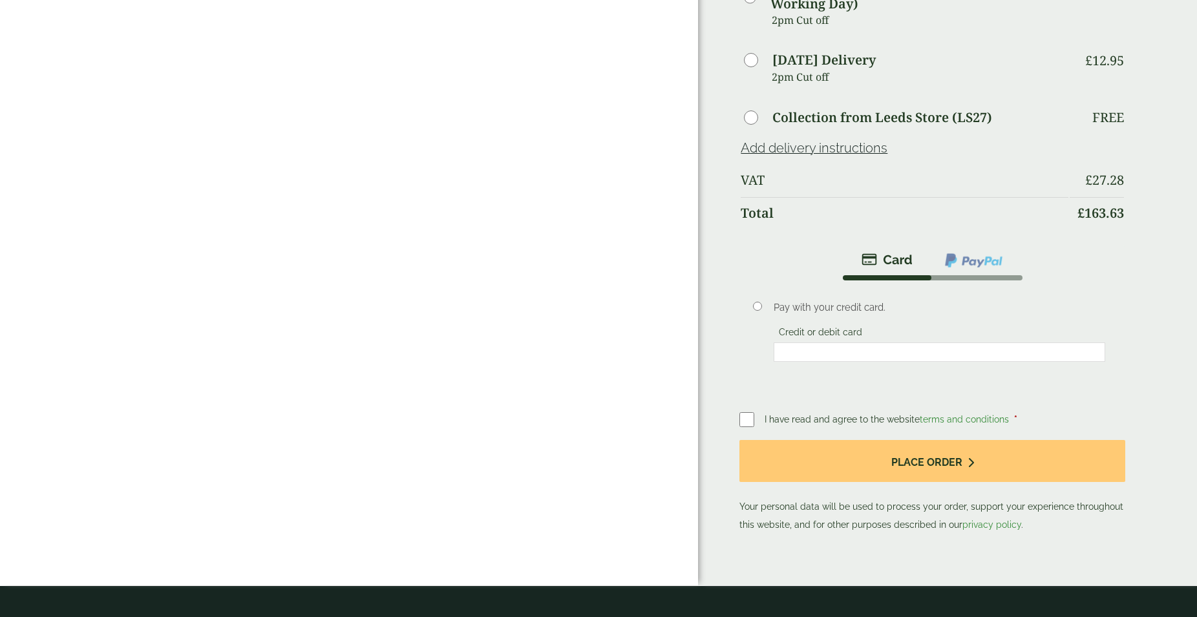
type input "**********"
click at [754, 421] on label at bounding box center [751, 419] width 25 height 18
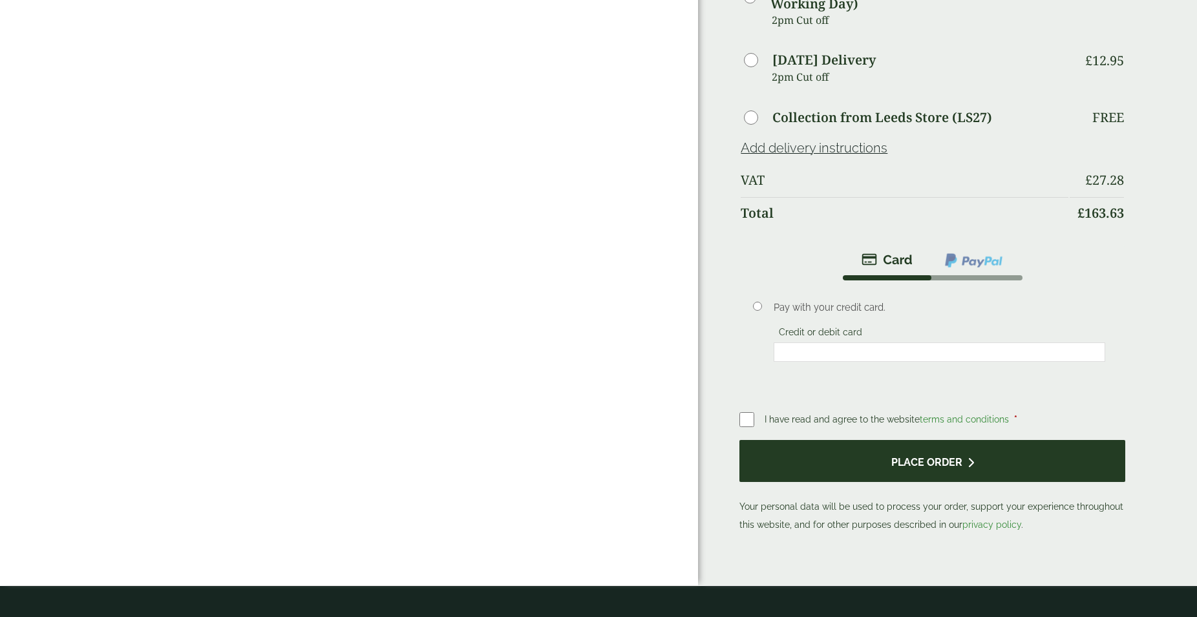
click at [914, 456] on button "Place order" at bounding box center [932, 461] width 386 height 42
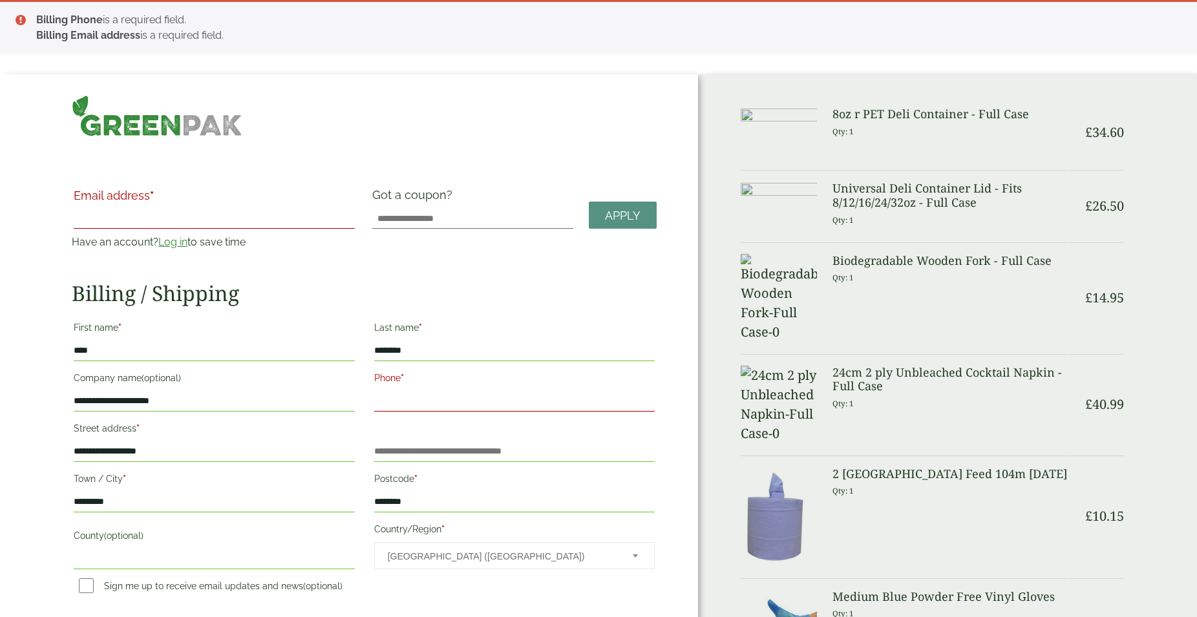
scroll to position [66, 0]
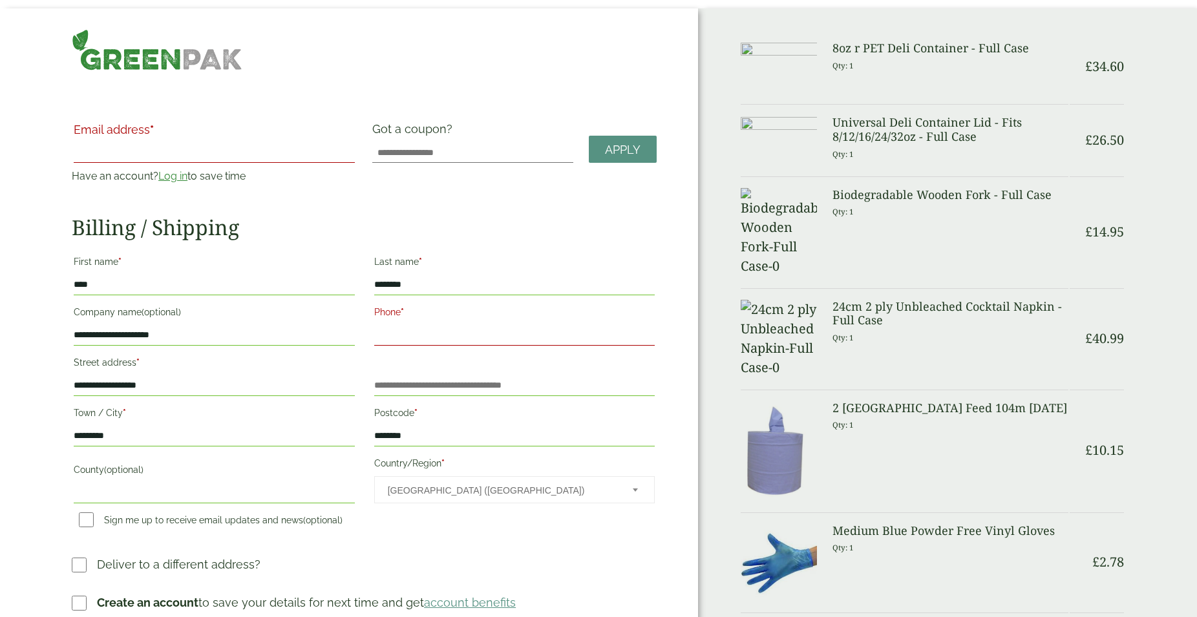
click at [454, 328] on input "Phone *" at bounding box center [514, 335] width 281 height 21
type input "**********"
click at [154, 151] on input "Email address *" at bounding box center [214, 152] width 281 height 21
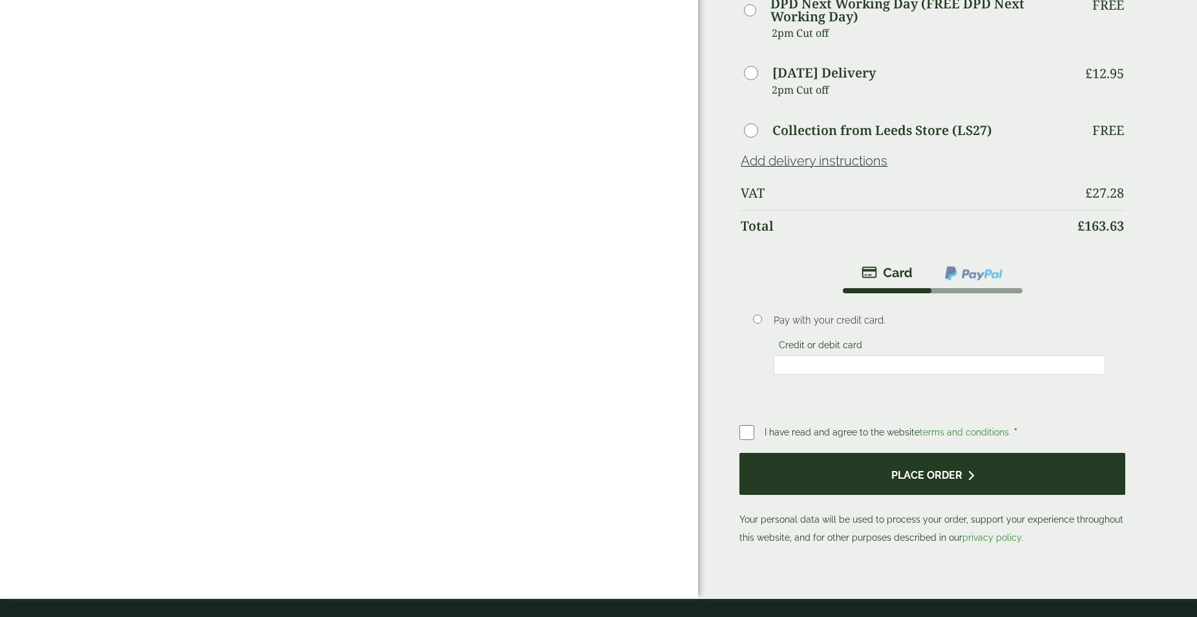
scroll to position [791, 0]
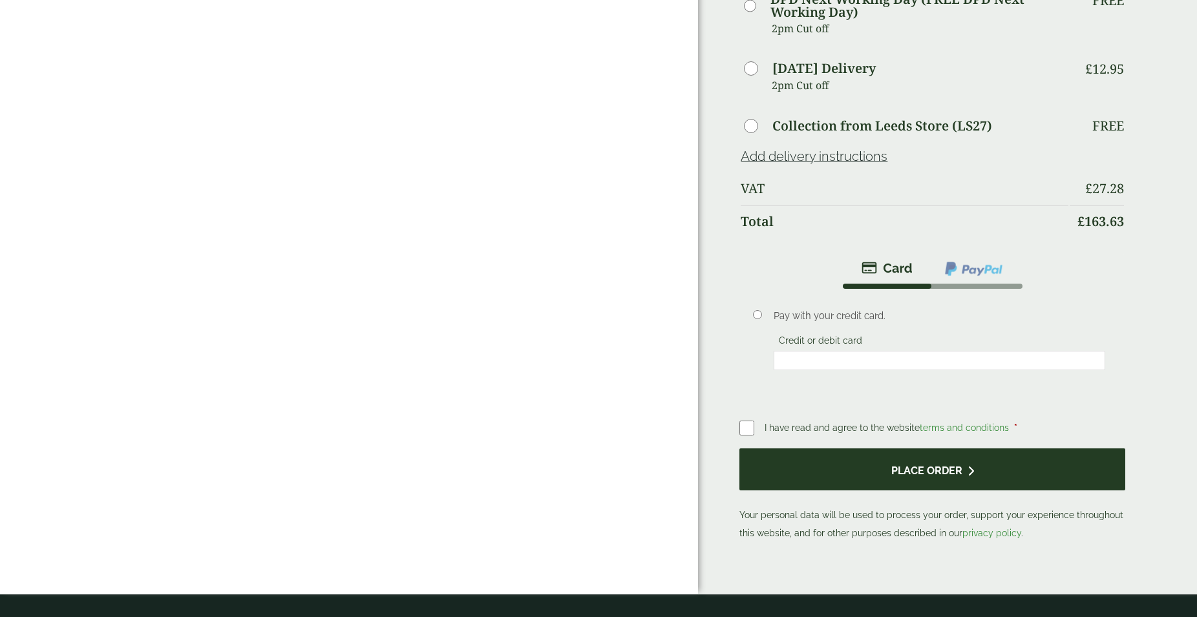
type input "**********"
click at [918, 472] on button "Place order" at bounding box center [932, 469] width 386 height 42
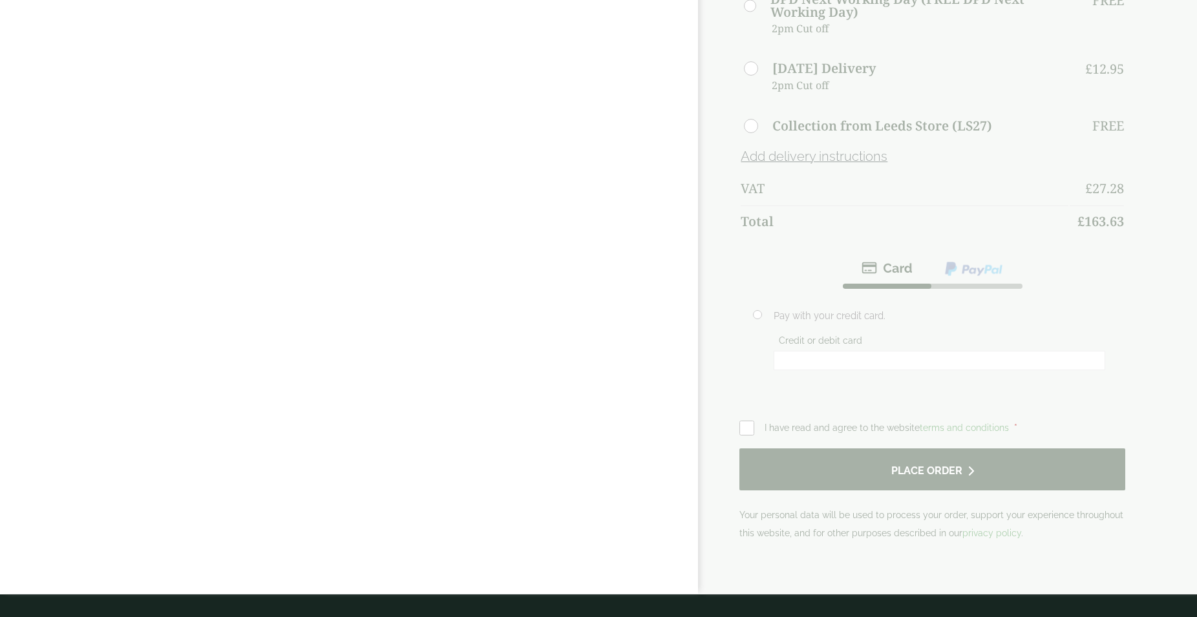
scroll to position [0, 0]
